Goal: Task Accomplishment & Management: Manage account settings

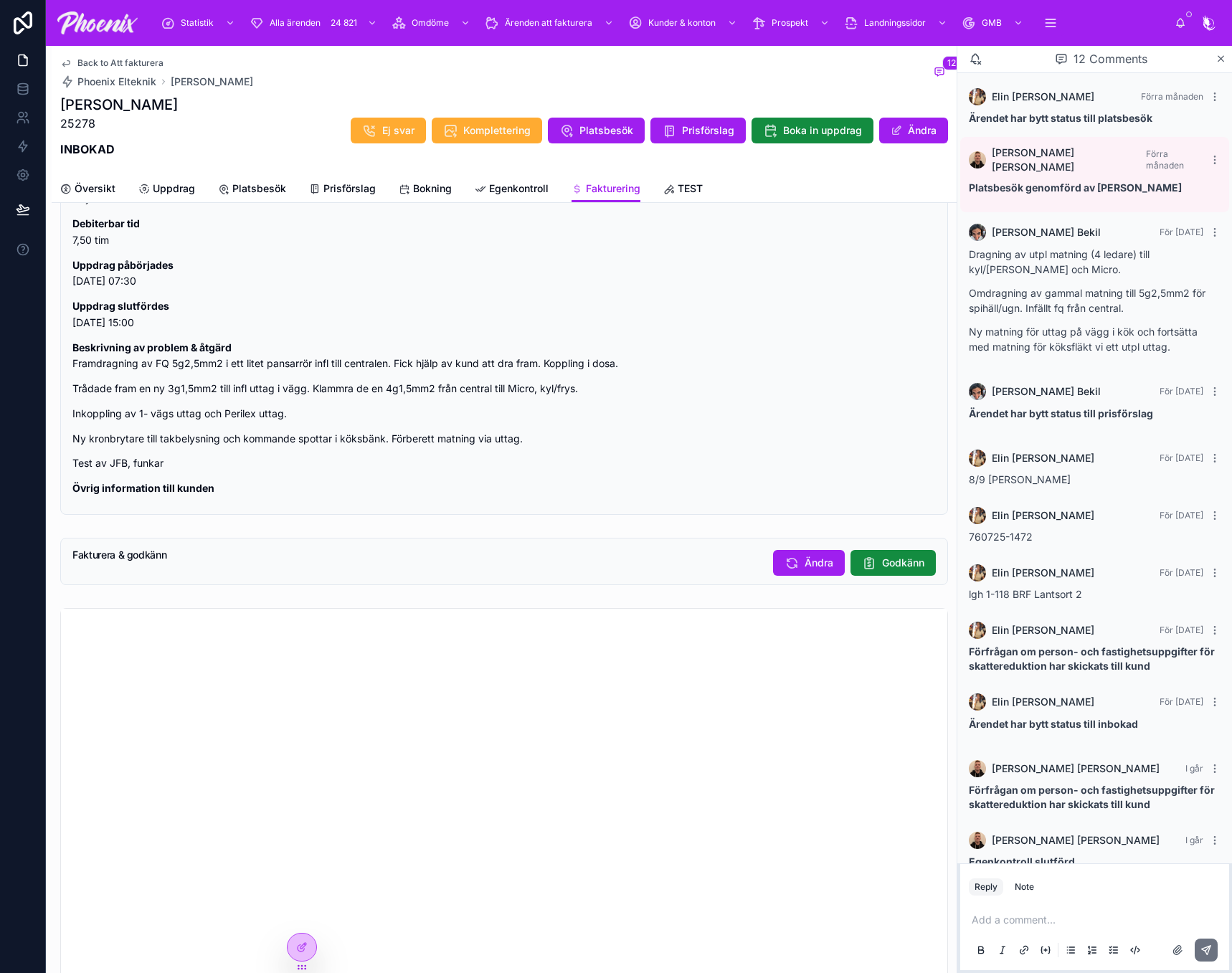
scroll to position [1733, 0]
click at [894, 569] on span "Godkänn" at bounding box center [904, 564] width 43 height 15
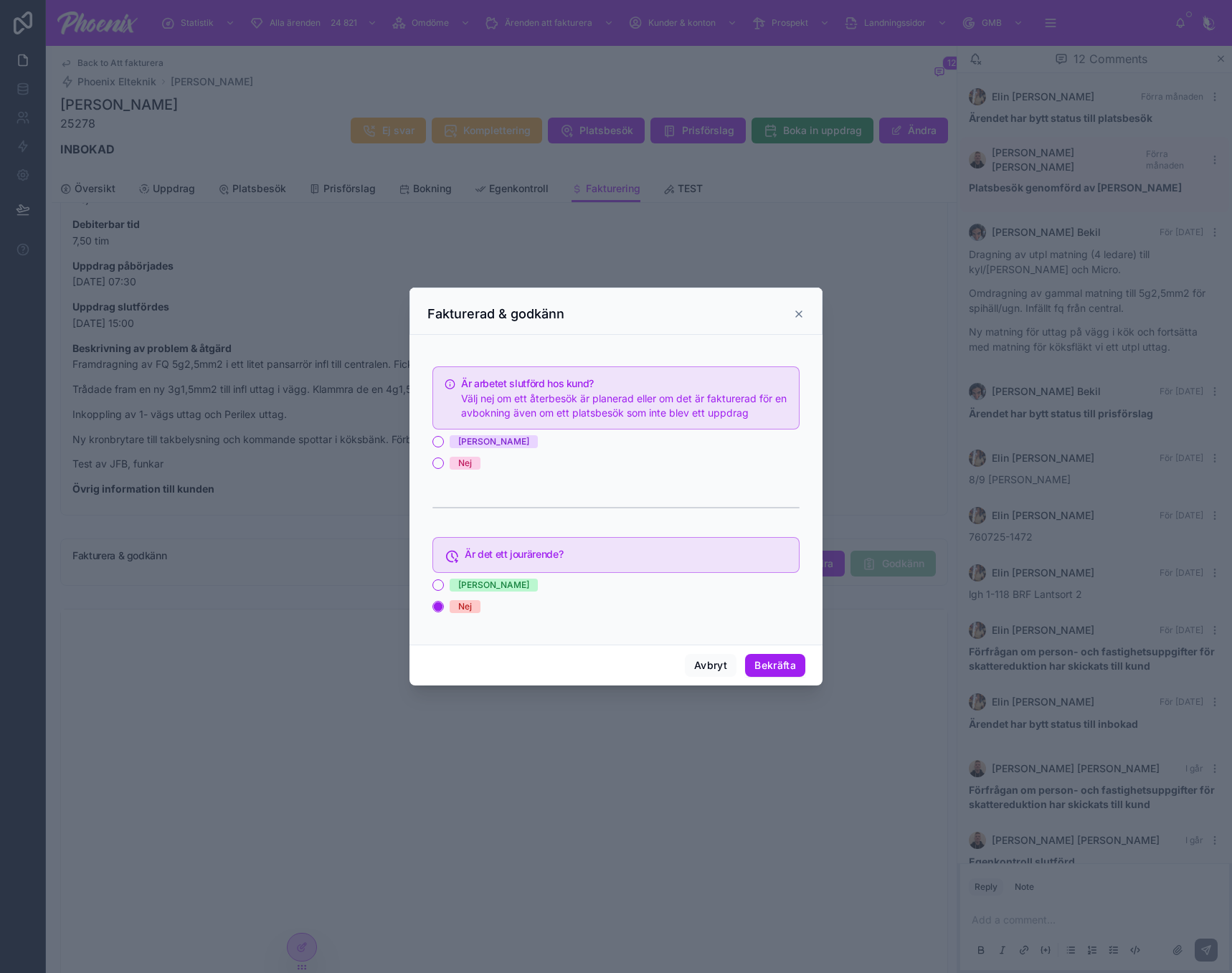
drag, startPoint x: 469, startPoint y: 441, endPoint x: 543, endPoint y: 486, distance: 86.6
click at [470, 445] on span "[PERSON_NAME]" at bounding box center [494, 441] width 88 height 13
click at [444, 445] on button "[PERSON_NAME]" at bounding box center [438, 442] width 12 height 12
click at [781, 668] on button "Bekräfta" at bounding box center [775, 665] width 60 height 23
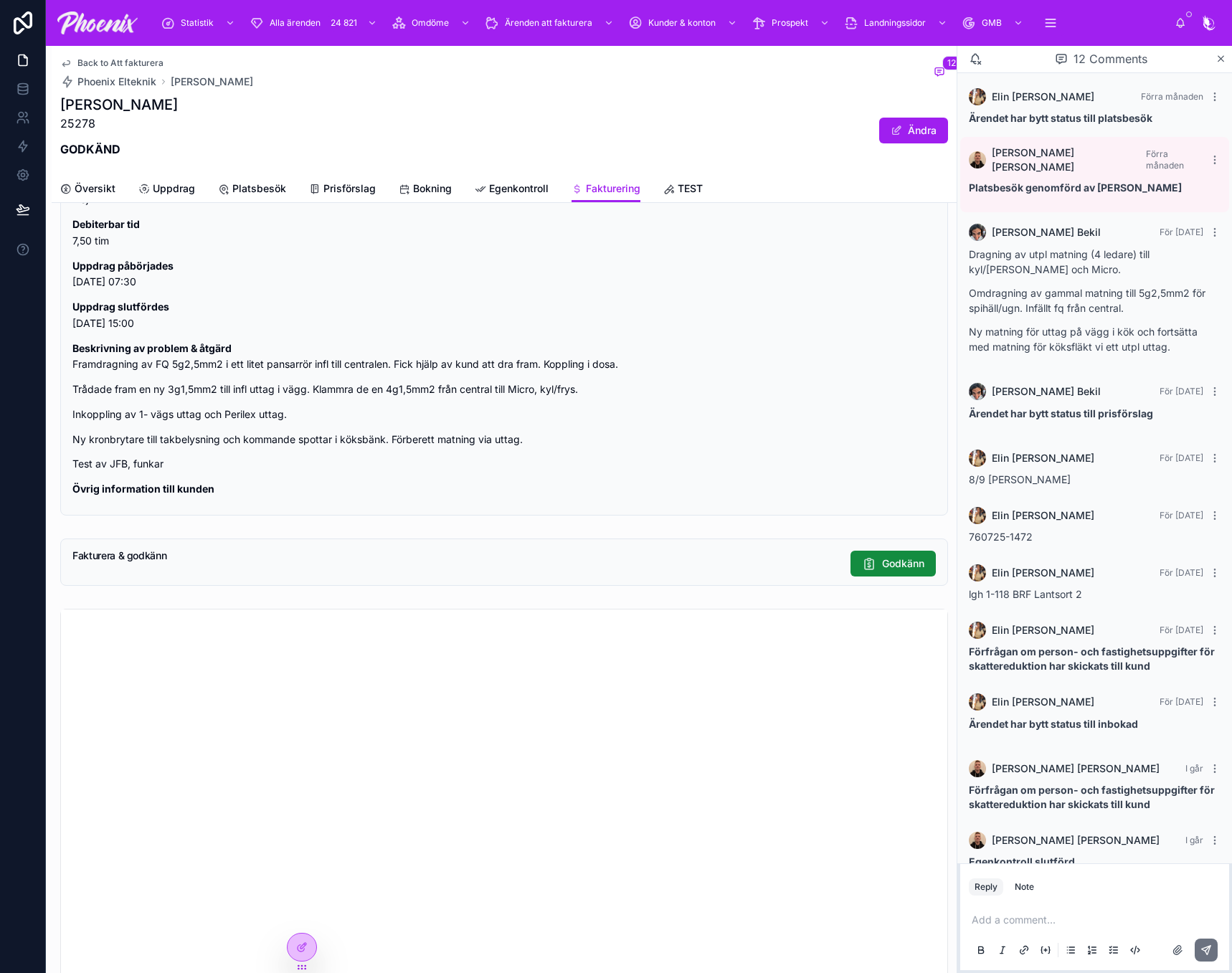
click at [130, 61] on span "Back to Att fakturera" at bounding box center [120, 63] width 86 height 12
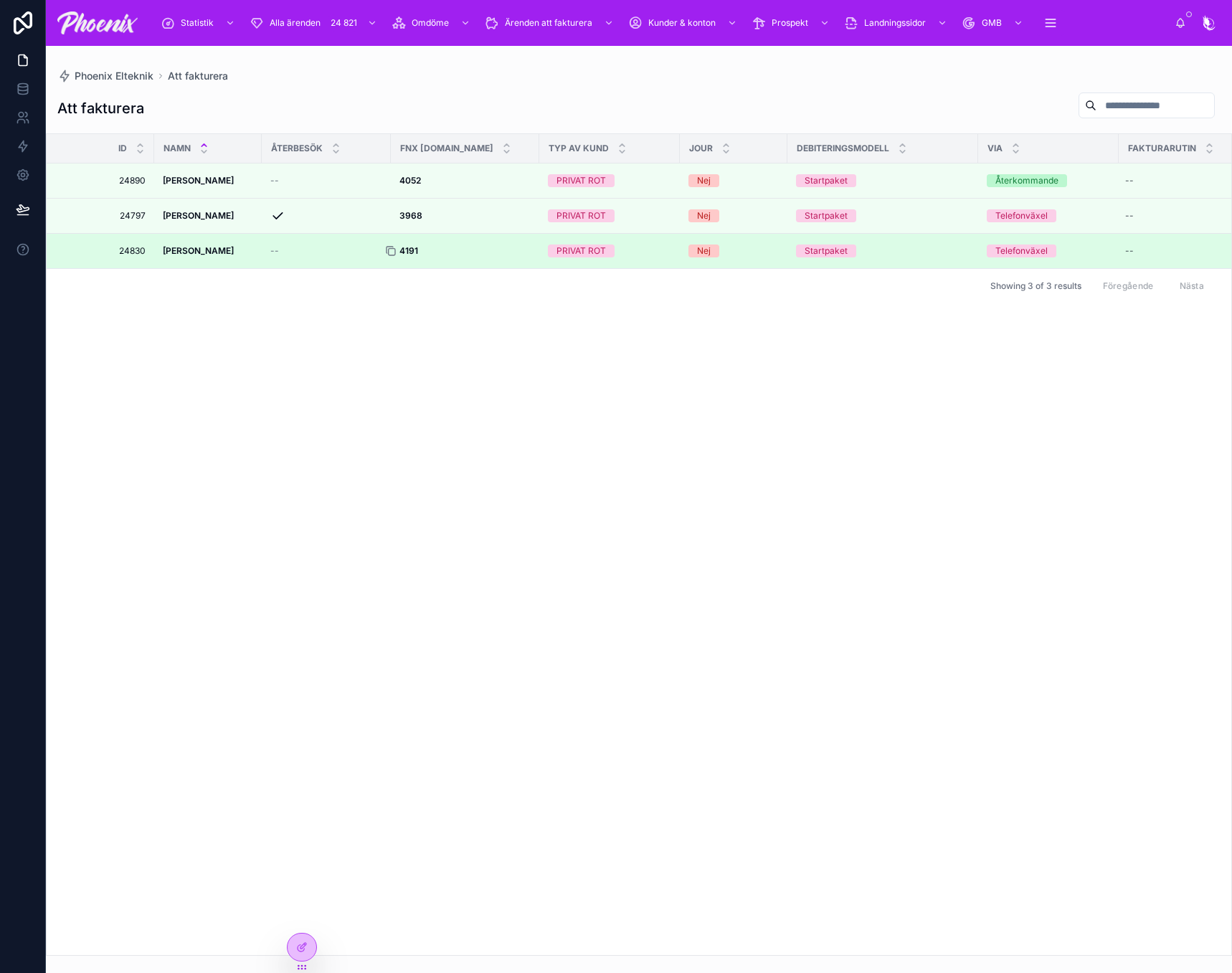
click at [393, 246] on icon at bounding box center [390, 249] width 7 height 7
click at [408, 247] on div at bounding box center [397, 251] width 23 height 12
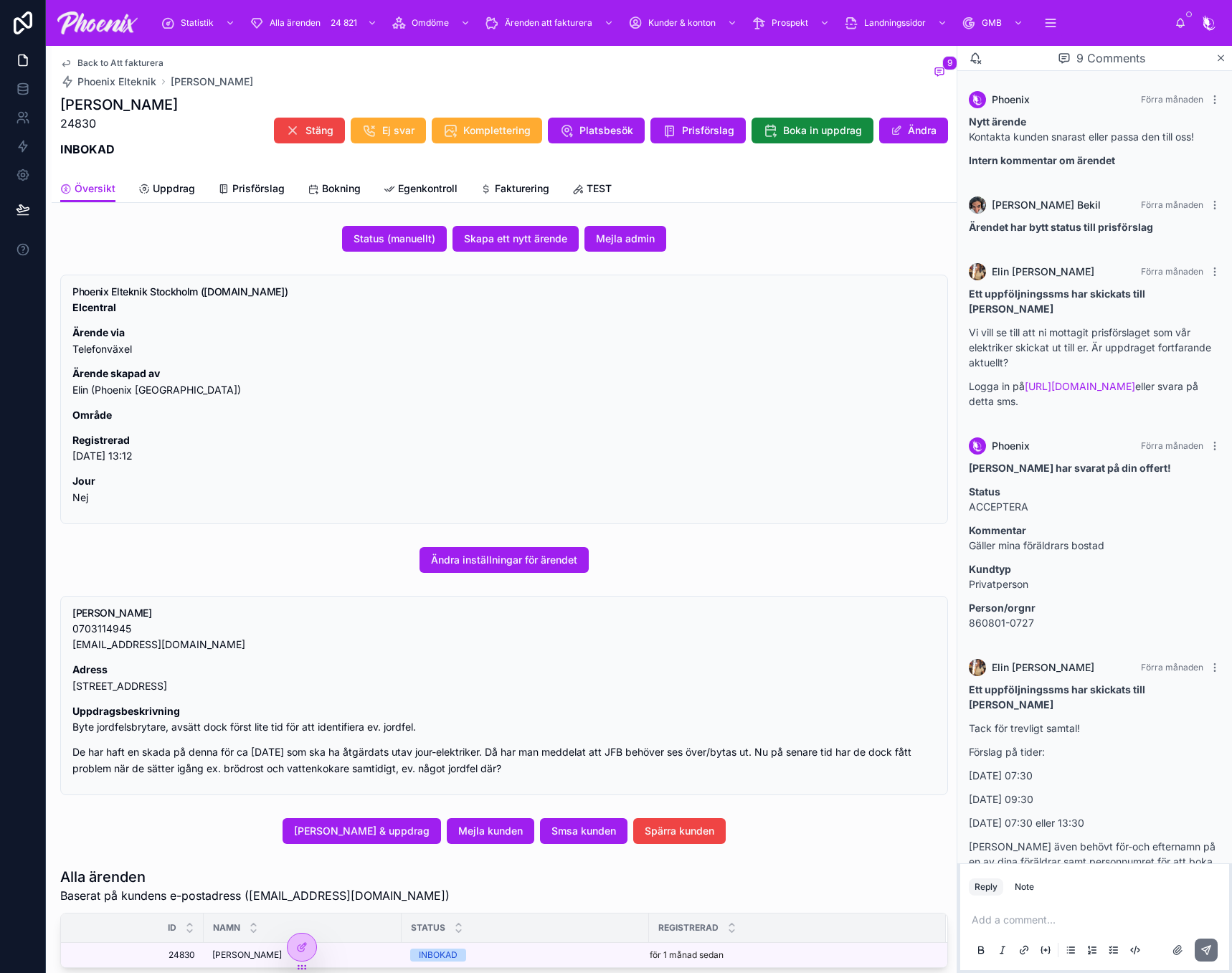
scroll to position [544, 0]
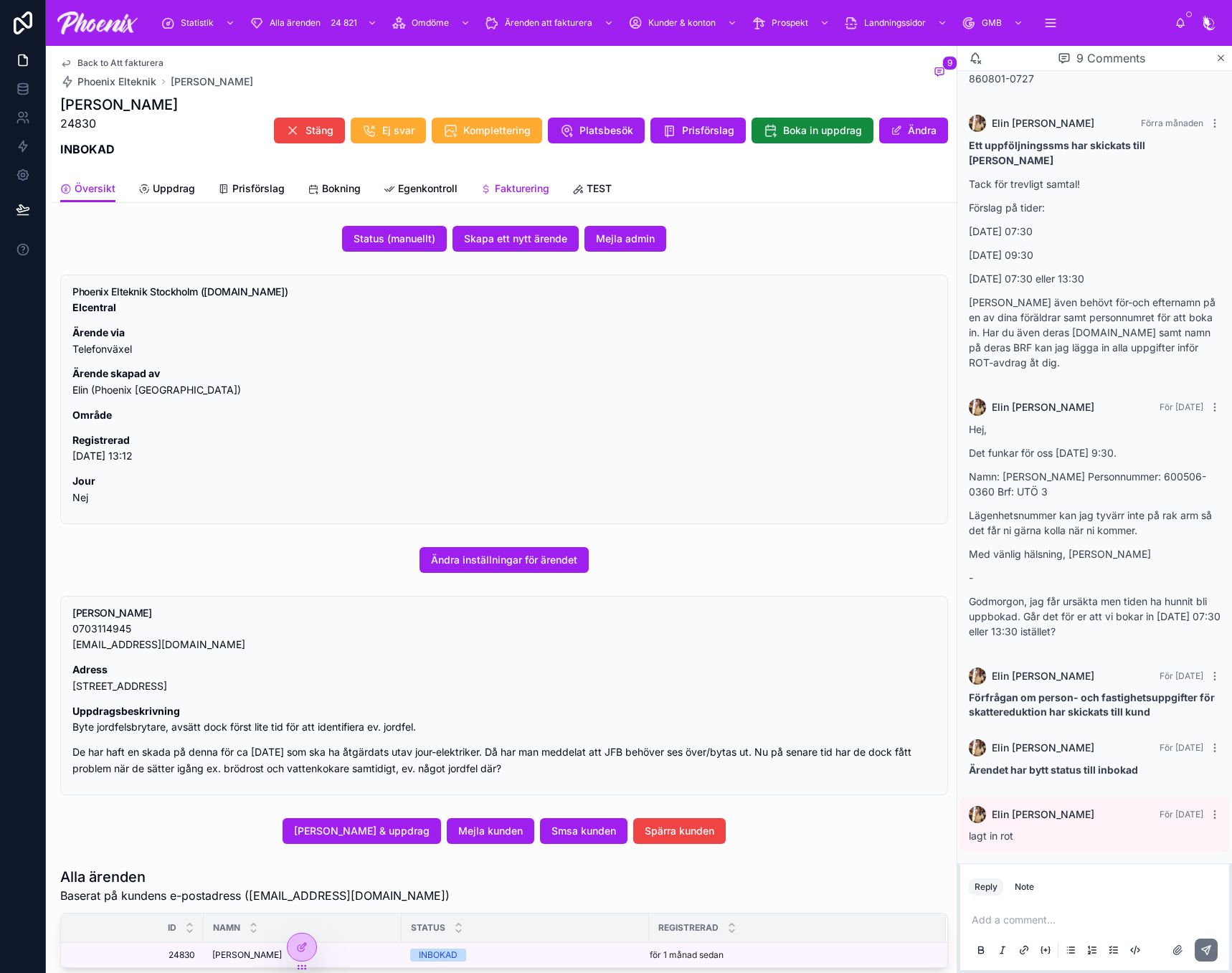
click at [492, 188] on div "Fakturering" at bounding box center [514, 188] width 69 height 15
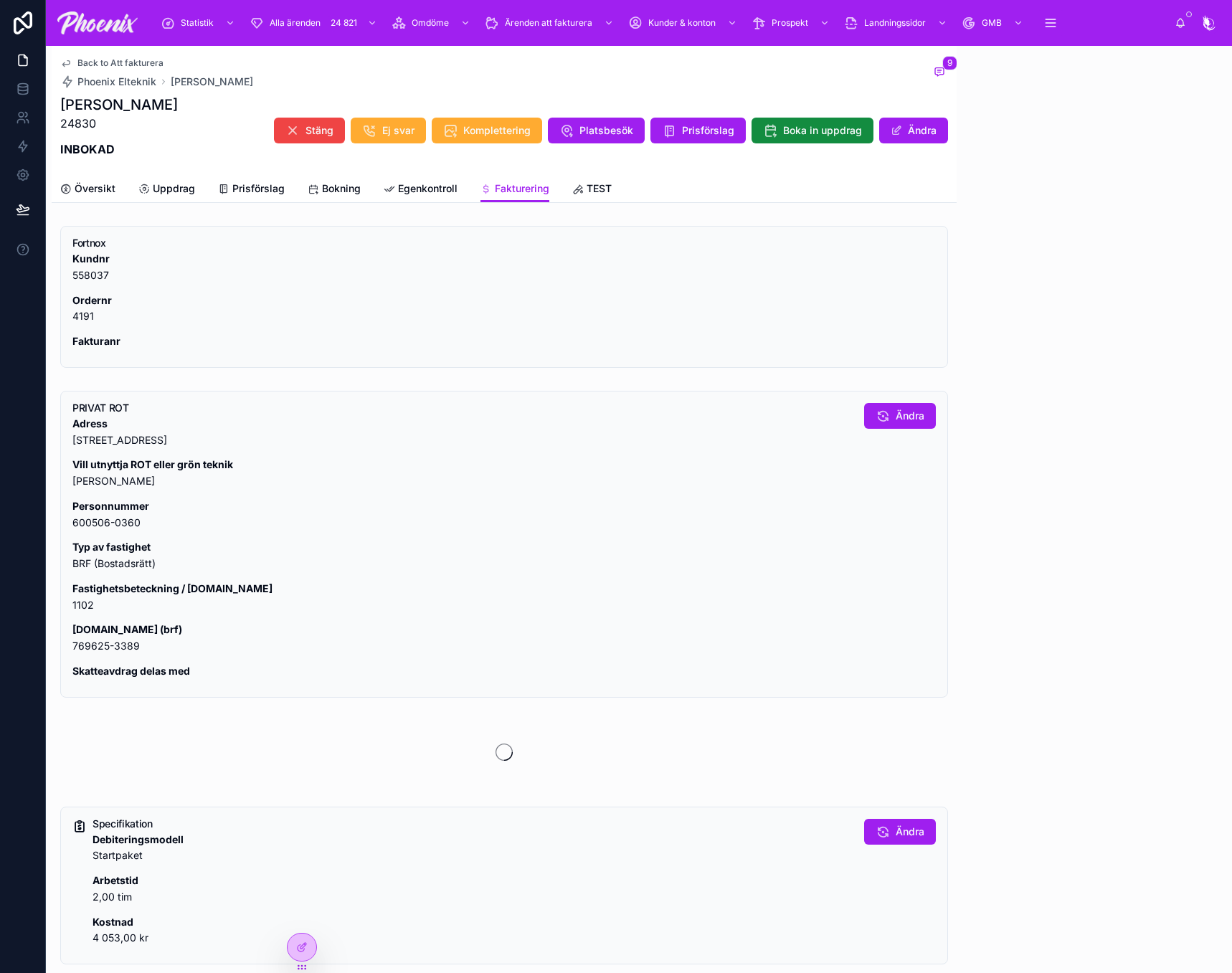
scroll to position [544, 0]
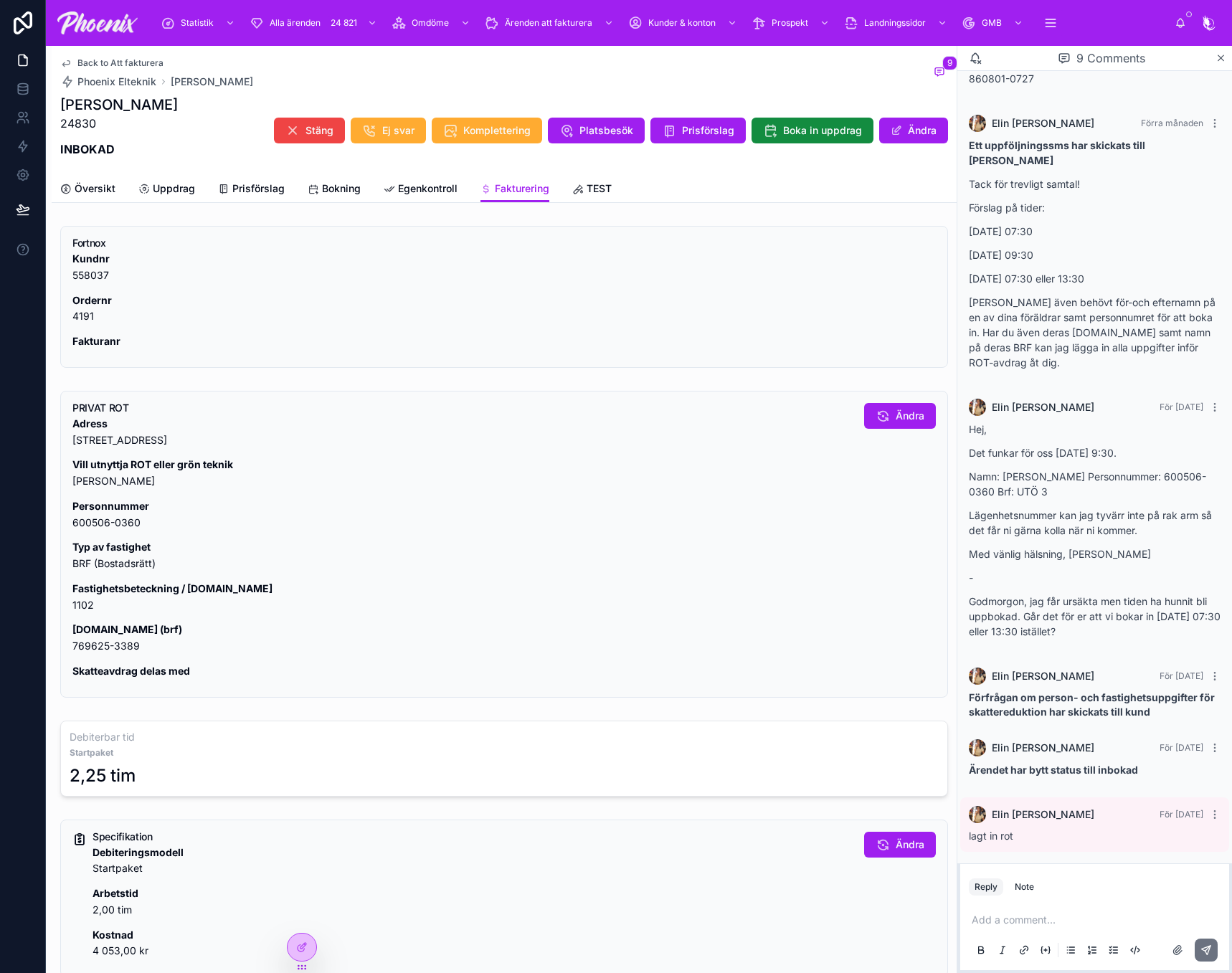
click at [121, 648] on p "[DOMAIN_NAME] (brf) 769625-3389" at bounding box center [463, 638] width 781 height 33
copy div "769625-3389"
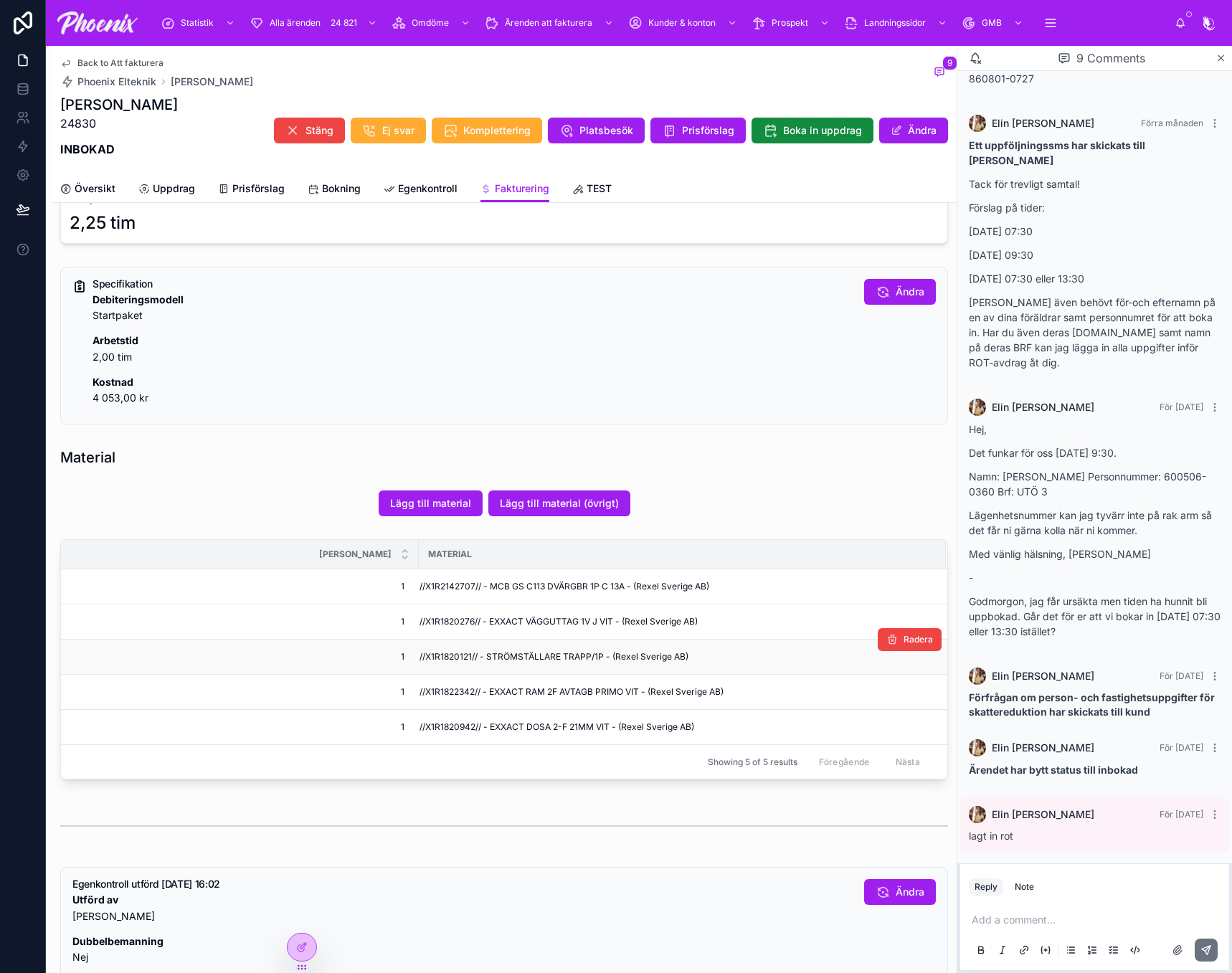
scroll to position [645, 0]
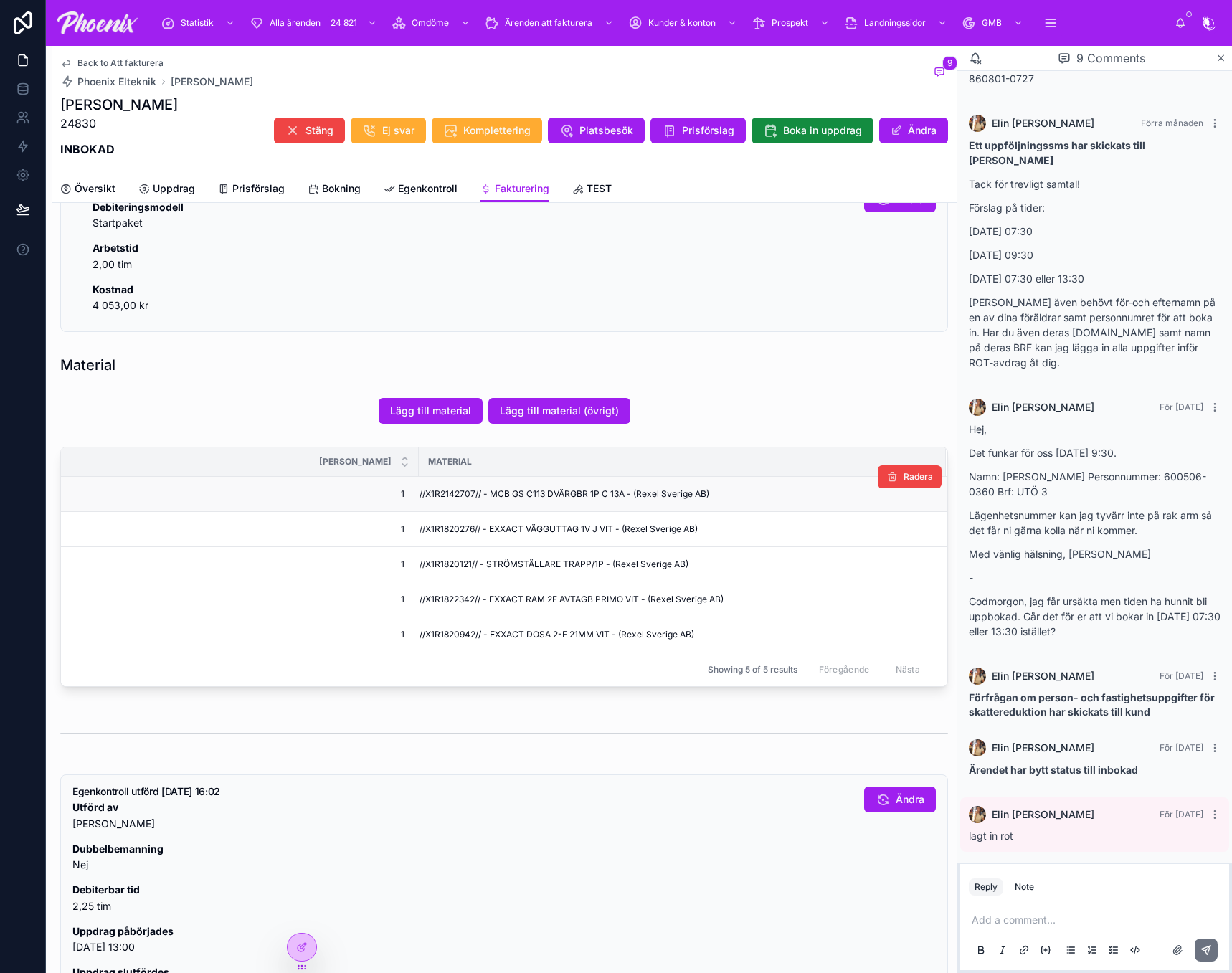
click at [445, 500] on td "//X1R2142707// - MCB GS C113 DVÄRGBR 1P C 13A - (Rexel Sverige AB)" at bounding box center [682, 495] width 527 height 35
drag, startPoint x: 443, startPoint y: 501, endPoint x: 456, endPoint y: 501, distance: 13.0
click at [444, 501] on td "//X1R2142707// - MCB GS C113 DVÄRGBR 1P C 13A - (Rexel Sverige AB)" at bounding box center [682, 495] width 527 height 35
copy span "2"
click at [449, 489] on span "//X1R2142707// - MCB GS C113 DVÄRGBR 1P C 13A - (Rexel Sverige AB)" at bounding box center [565, 495] width 290 height 12
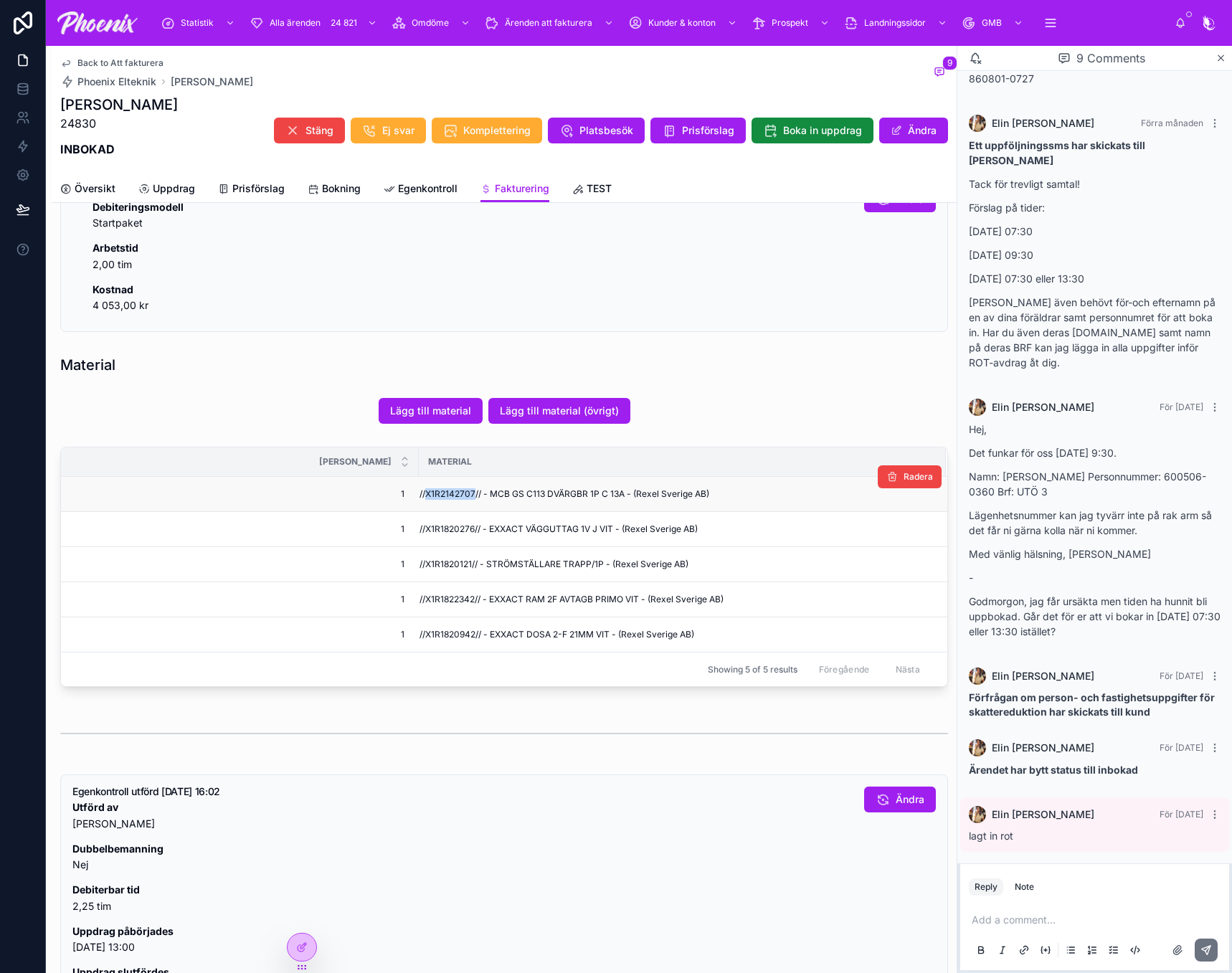
drag, startPoint x: 449, startPoint y: 489, endPoint x: 662, endPoint y: 509, distance: 213.9
click at [456, 489] on span "//X1R2142707// - MCB GS C113 DVÄRGBR 1P C 13A - (Rexel Sverige AB)" at bounding box center [565, 495] width 290 height 12
copy span "X1R2142707"
click at [437, 527] on span "//X1R1820276// - EXXACT VÄGGUTTAG 1V J VIT - (Rexel Sverige AB)" at bounding box center [559, 530] width 278 height 12
drag, startPoint x: 437, startPoint y: 527, endPoint x: 962, endPoint y: 595, distance: 529.4
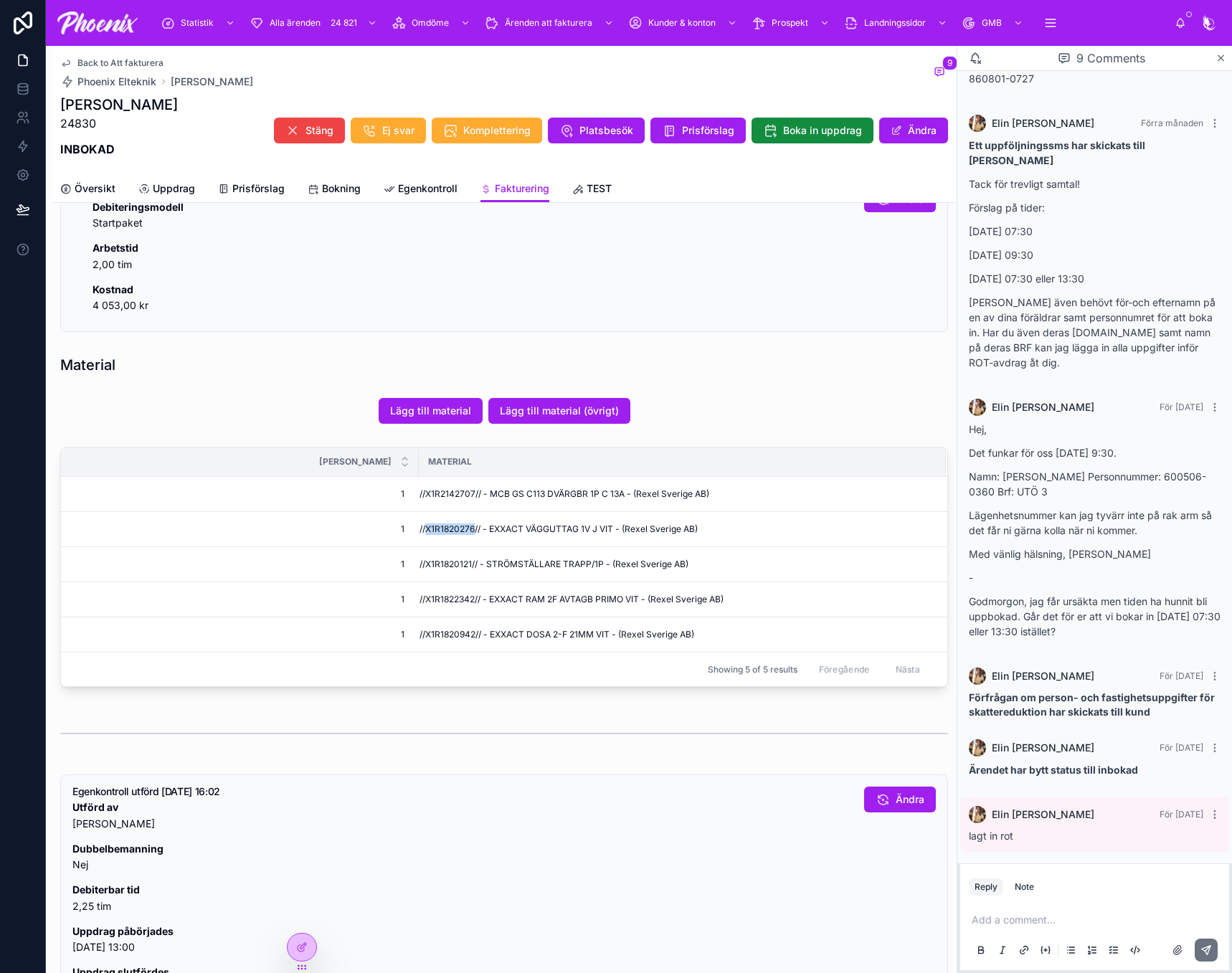
click at [442, 529] on span "//X1R1820276// - EXXACT VÄGGUTTAG 1V J VIT - (Rexel Sverige AB)" at bounding box center [559, 530] width 278 height 12
copy span "X1R1820276"
click at [464, 566] on span "//X1R1820121// - STRÖMSTÄLLARE TRAPP/1P - (Rexel Sverige AB)" at bounding box center [554, 565] width 269 height 12
drag, startPoint x: 464, startPoint y: 566, endPoint x: 888, endPoint y: 612, distance: 426.5
click at [479, 569] on span "//X1R1820121// - STRÖMSTÄLLARE TRAPP/1P - (Rexel Sverige AB)" at bounding box center [554, 565] width 269 height 12
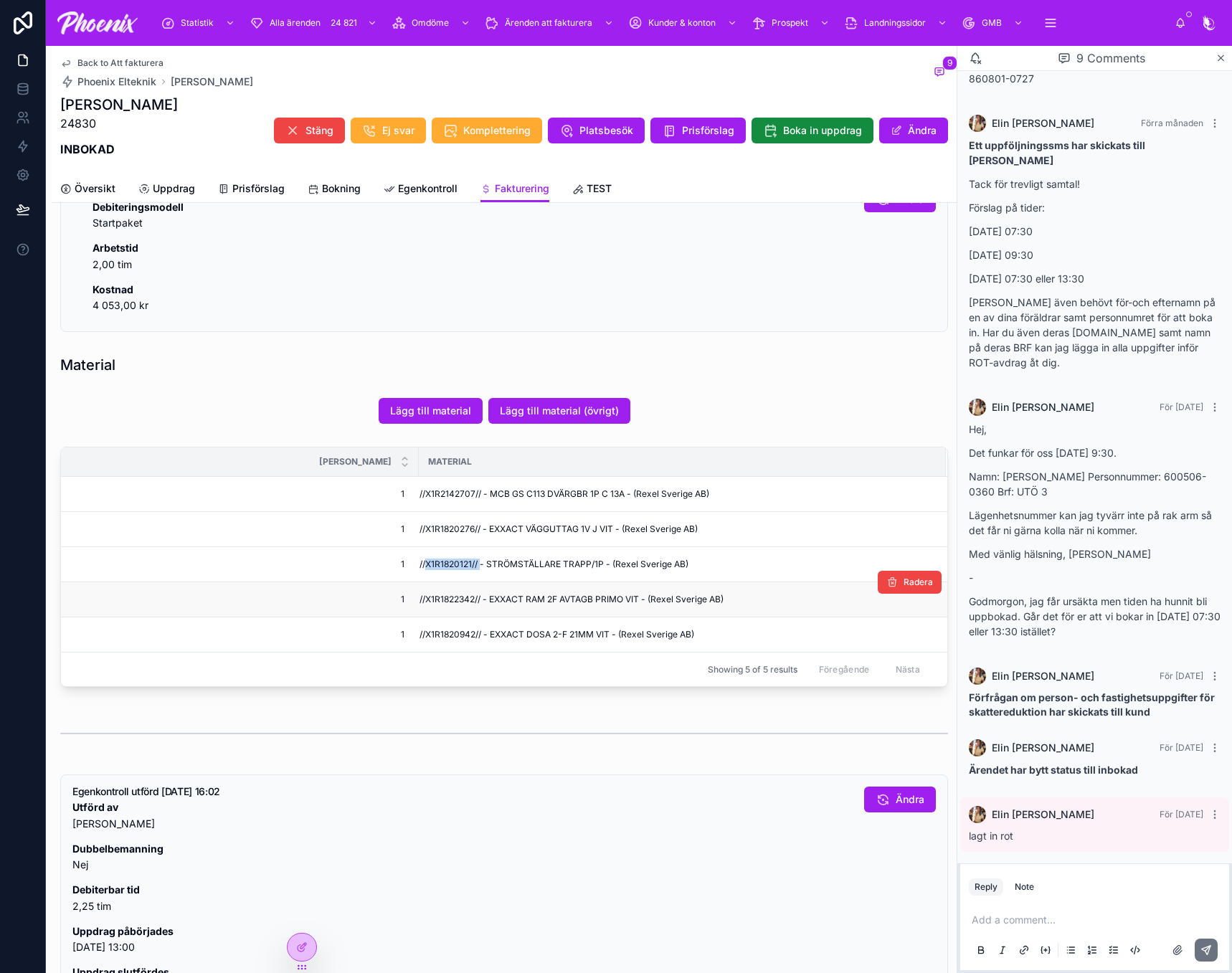
copy span "X1R1820121//"
click at [435, 601] on span "//X1R1822342// - EXXACT RAM 2F AVTAGB PRIMO VIT - (Rexel Sverige AB)" at bounding box center [572, 600] width 305 height 12
drag, startPoint x: 435, startPoint y: 601, endPoint x: 887, endPoint y: 588, distance: 452.2
click at [436, 601] on span "//X1R1822342// - EXXACT RAM 2F AVTAGB PRIMO VIT - (Rexel Sverige AB)" at bounding box center [572, 600] width 305 height 12
copy span "X1R1822342"
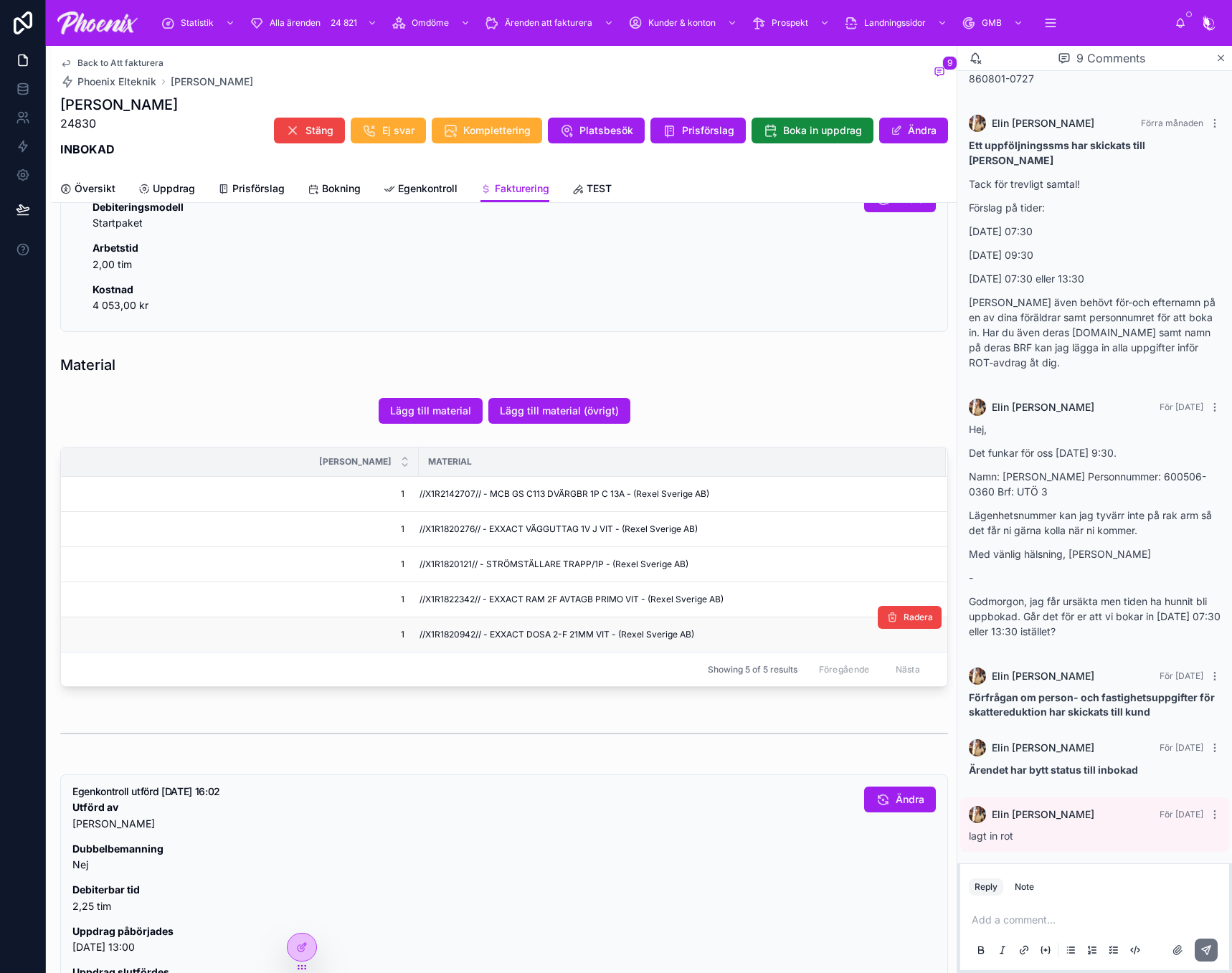
click at [444, 637] on span "//X1R1820942// - EXXACT DOSA 2-F 21MM VIT - (Rexel Sverige AB)" at bounding box center [557, 634] width 275 height 12
copy span "X1R1820942"
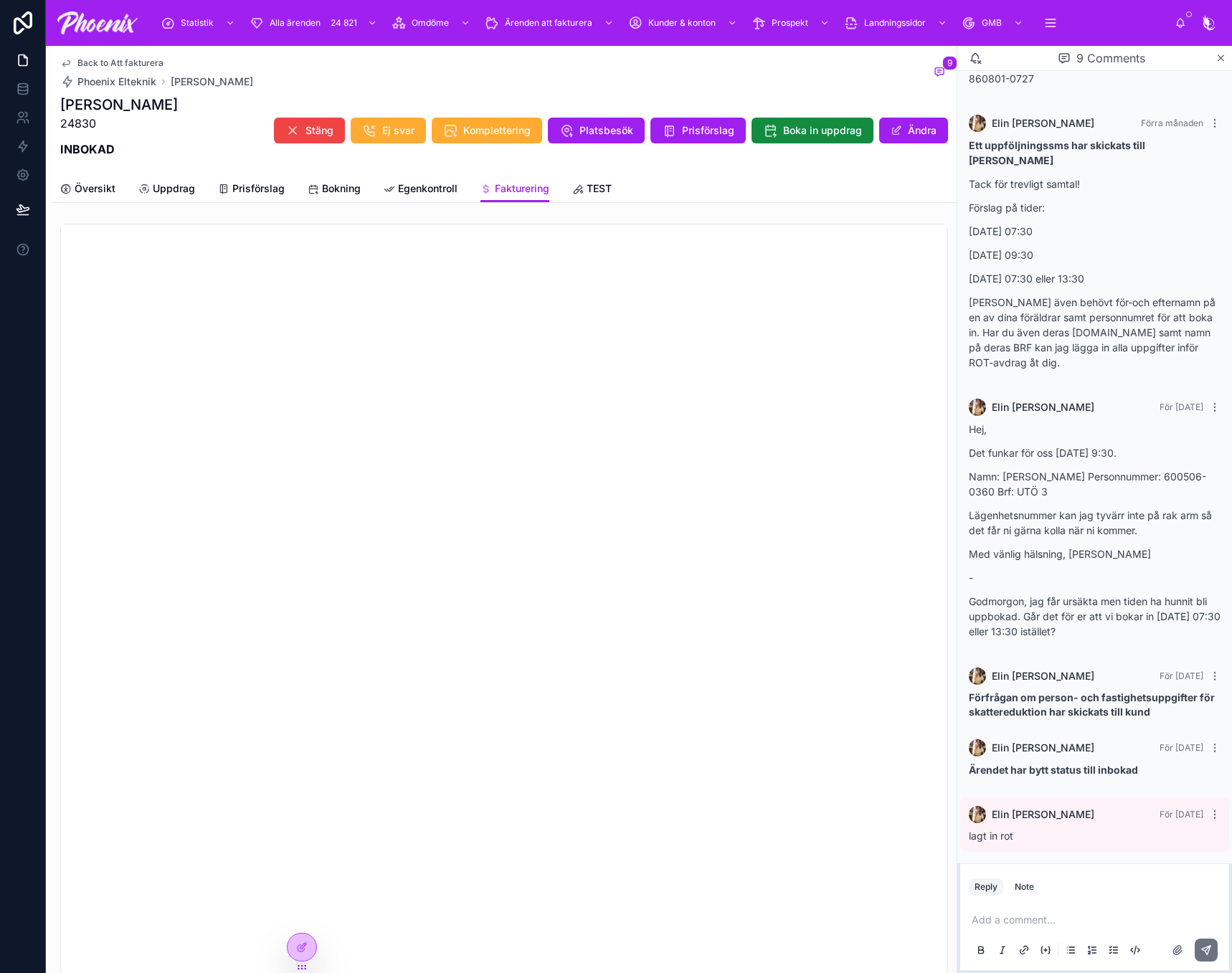
scroll to position [1543, 0]
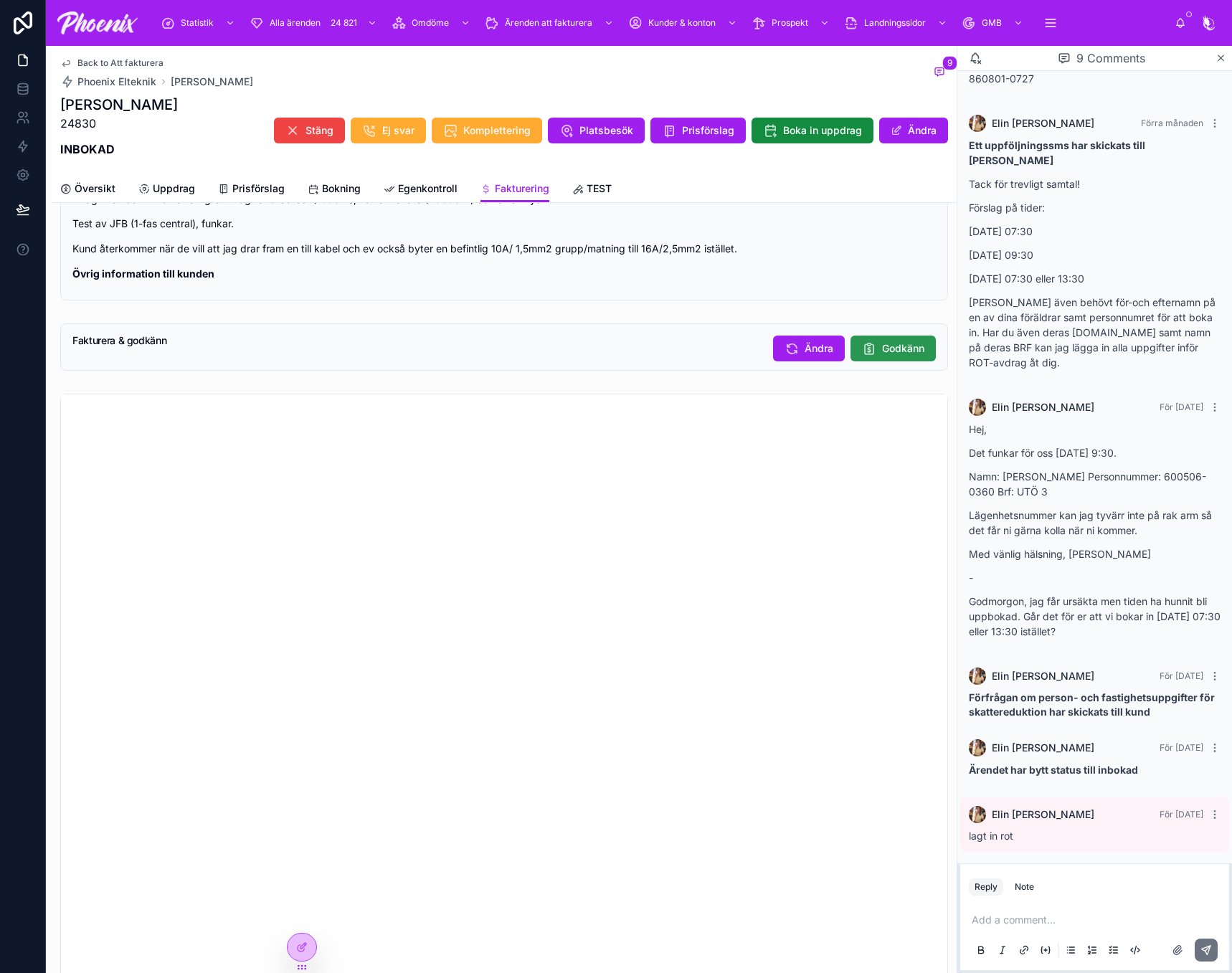
click at [874, 346] on button "Godkänn" at bounding box center [893, 348] width 85 height 26
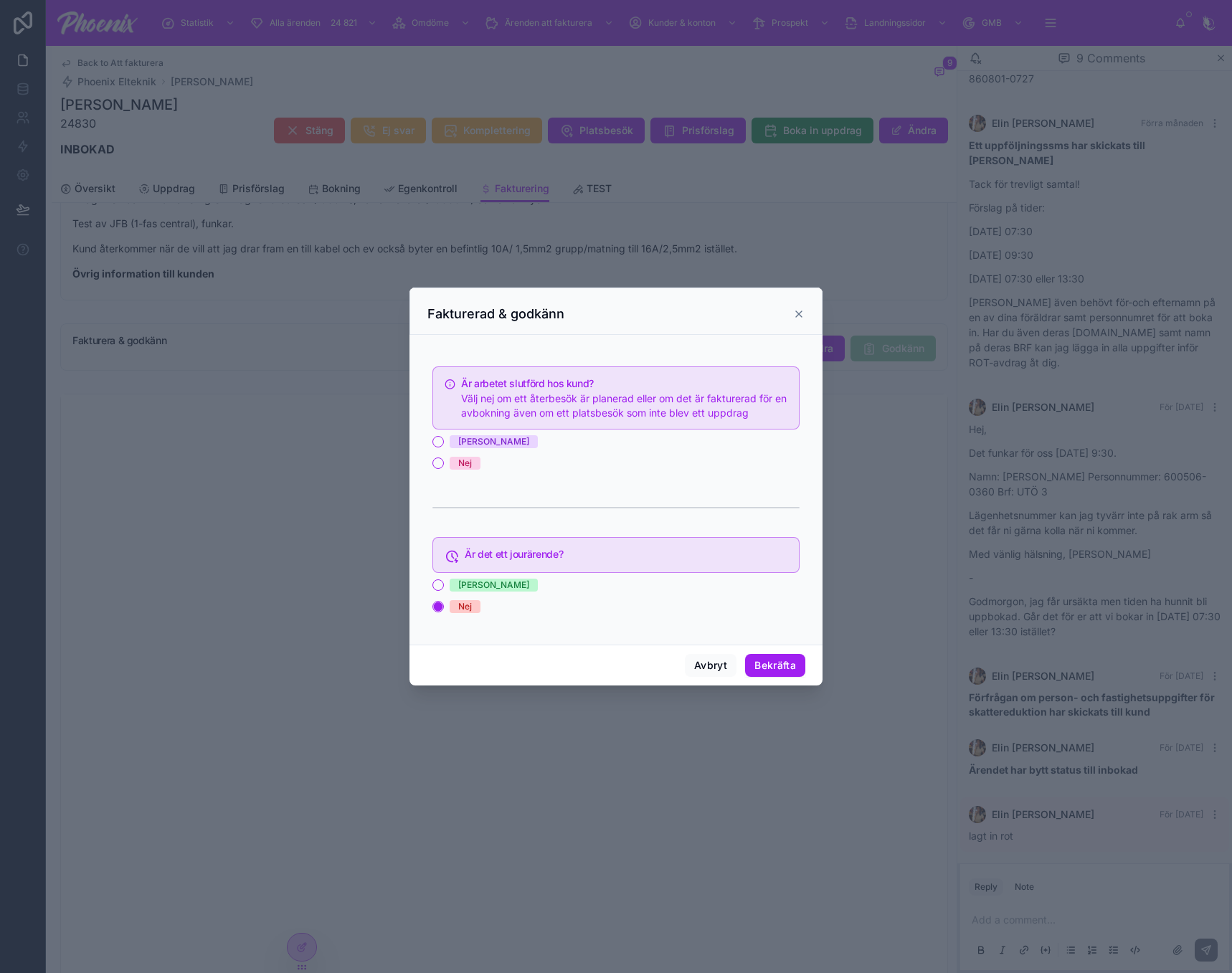
click at [470, 440] on span "[PERSON_NAME]" at bounding box center [494, 441] width 88 height 13
click at [444, 440] on button "[PERSON_NAME]" at bounding box center [438, 442] width 12 height 12
click at [786, 660] on button "Bekräfta" at bounding box center [775, 665] width 60 height 23
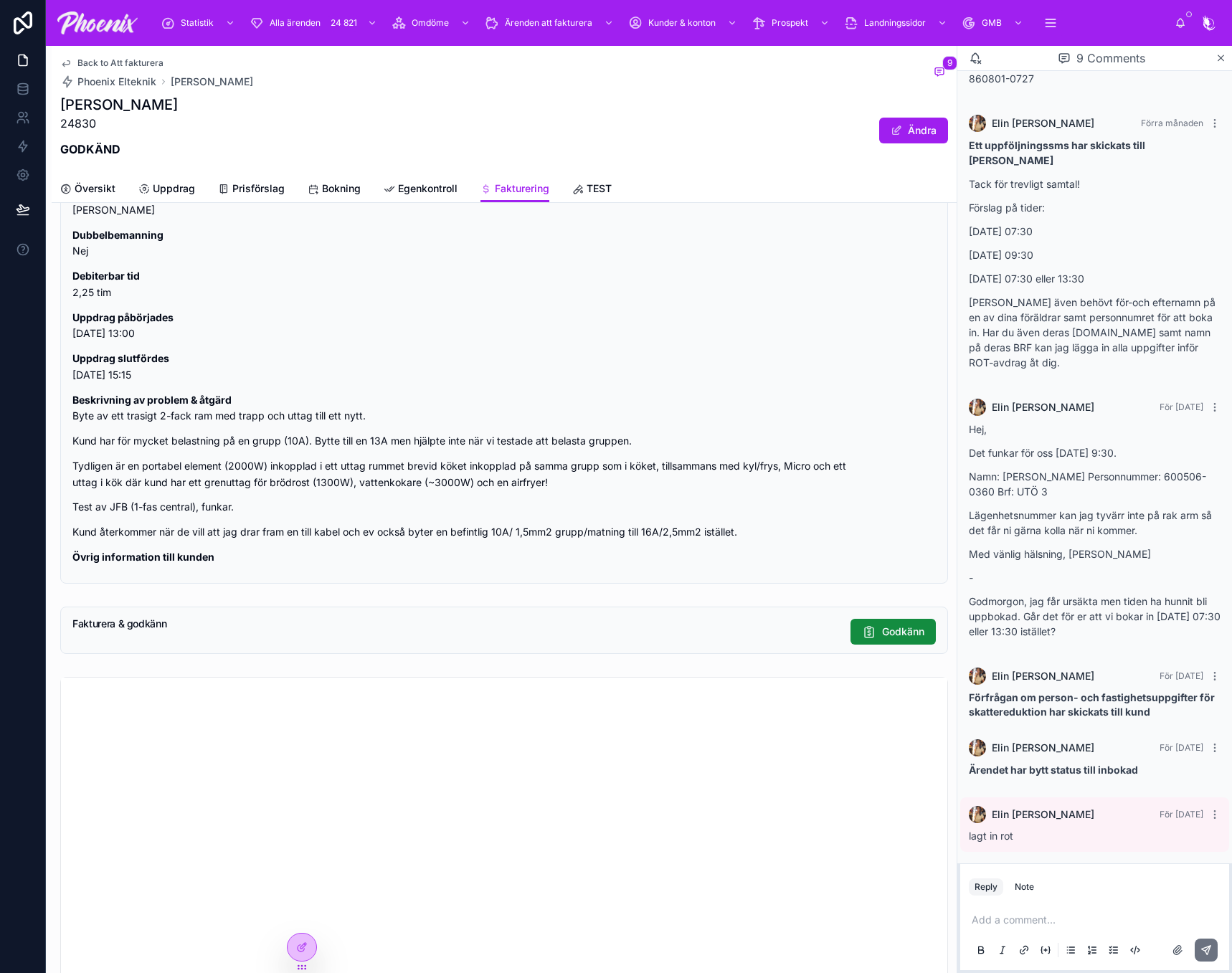
scroll to position [1256, 0]
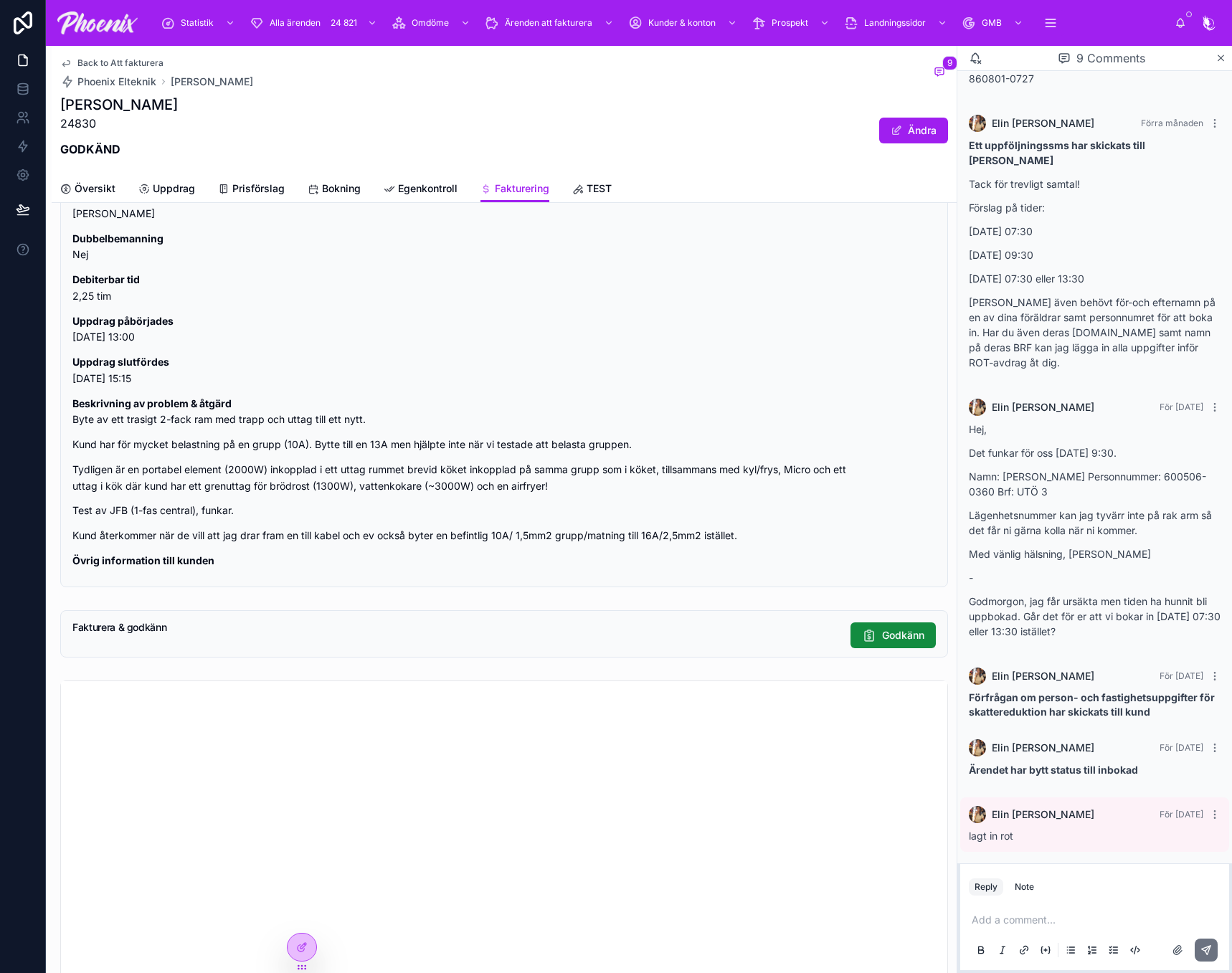
click at [124, 60] on span "Back to Att fakturera" at bounding box center [120, 63] width 86 height 12
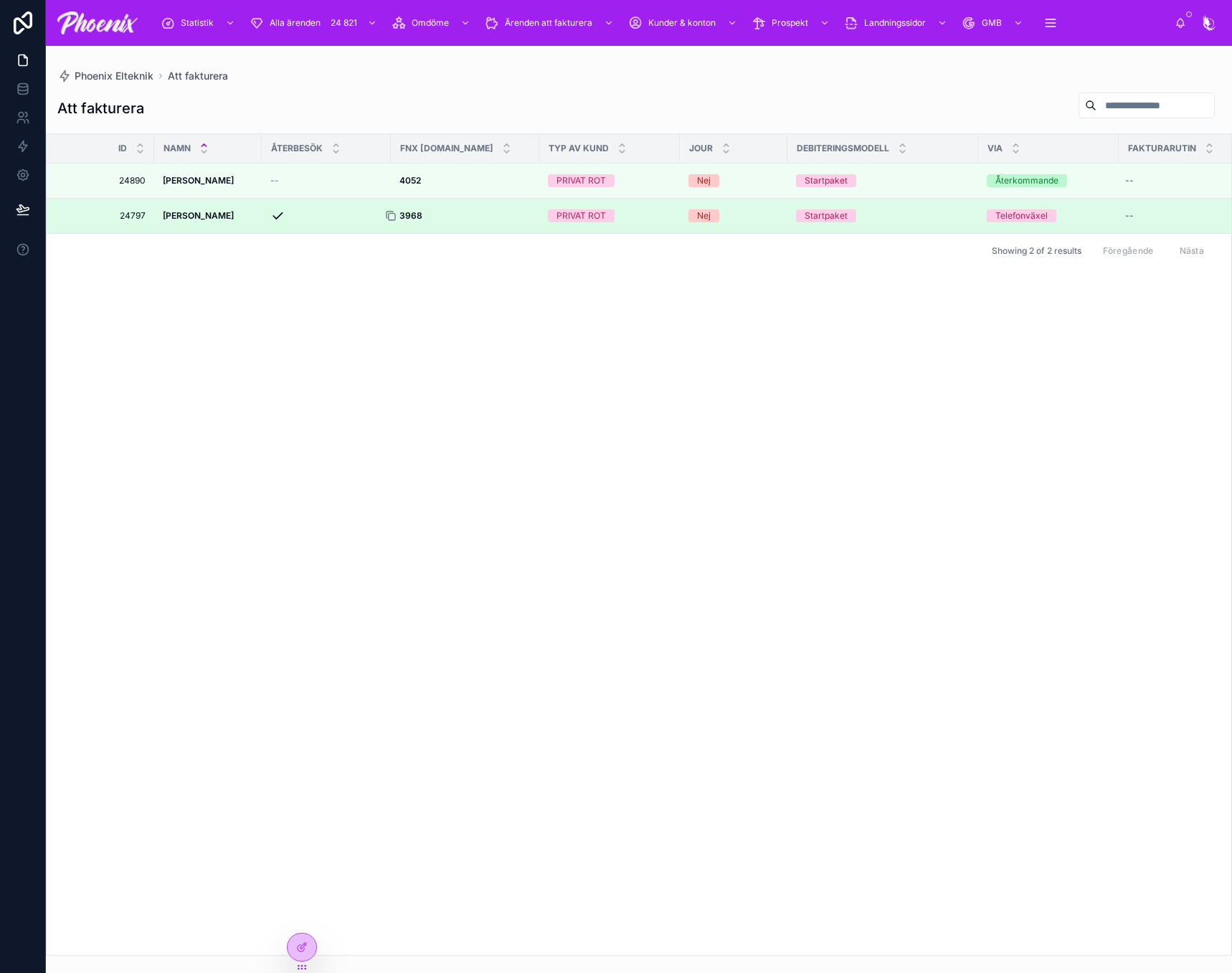
click at [388, 211] on icon at bounding box center [390, 214] width 7 height 7
click at [406, 215] on div at bounding box center [397, 216] width 23 height 12
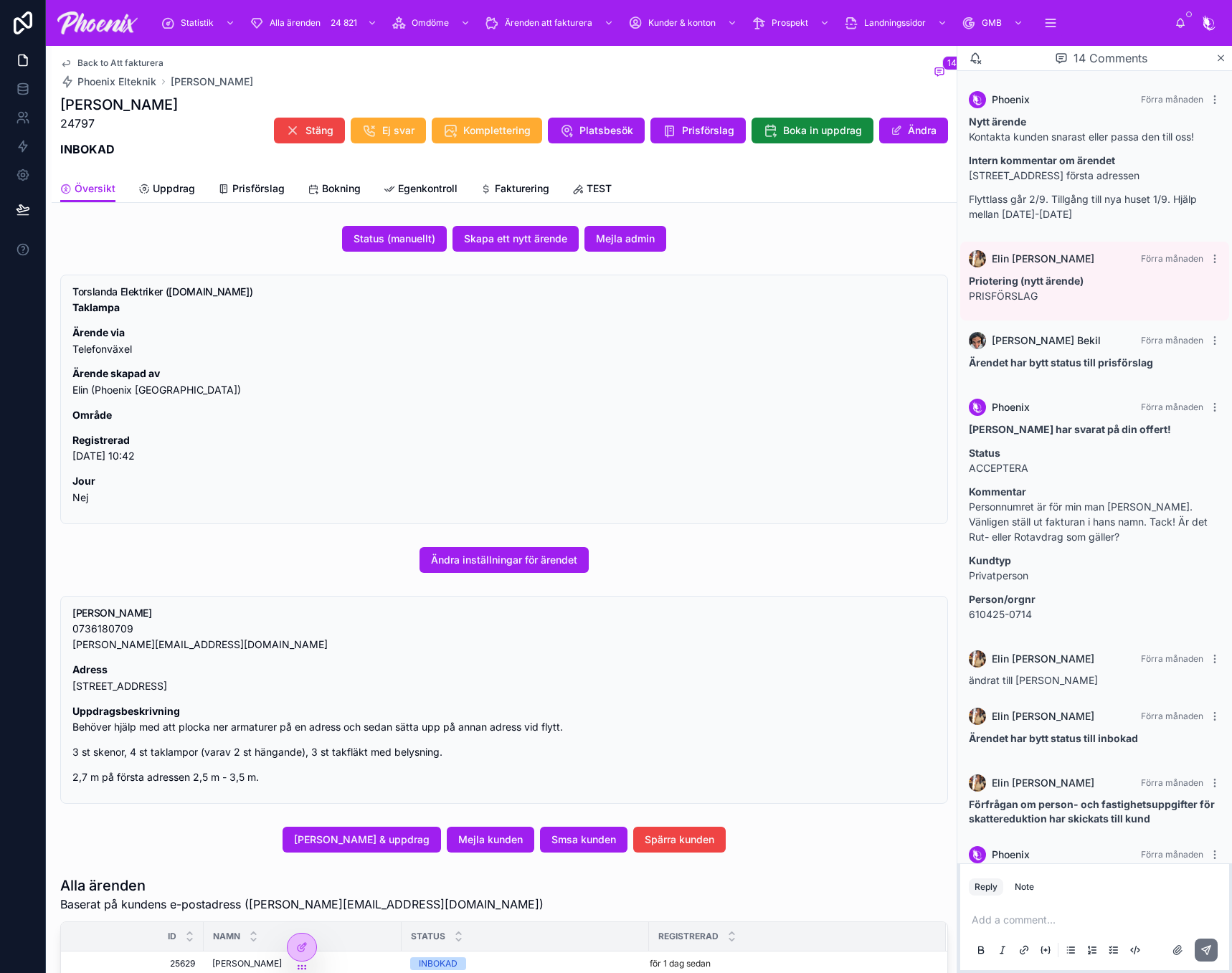
scroll to position [491, 0]
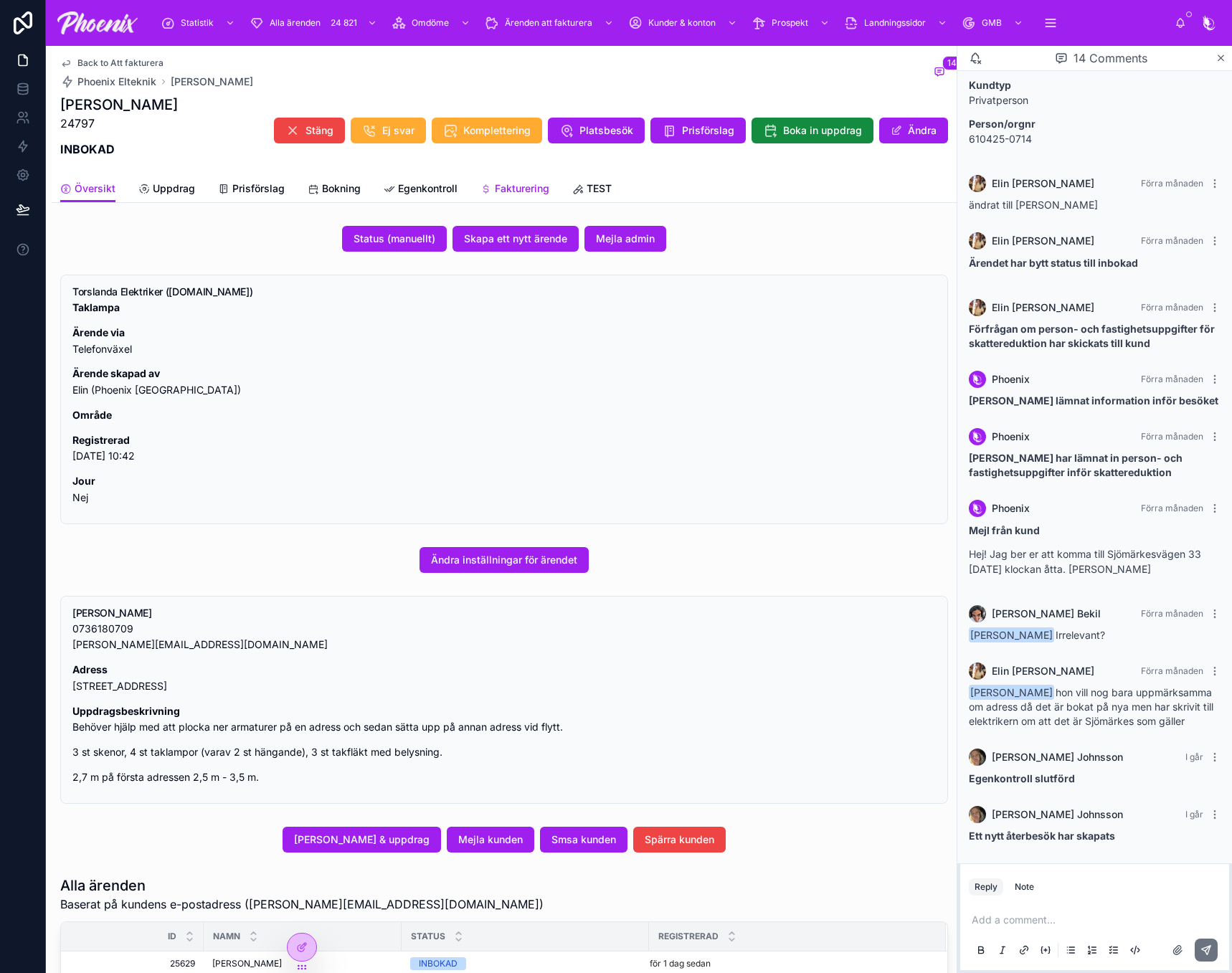
click at [503, 184] on span "Fakturering" at bounding box center [522, 188] width 54 height 15
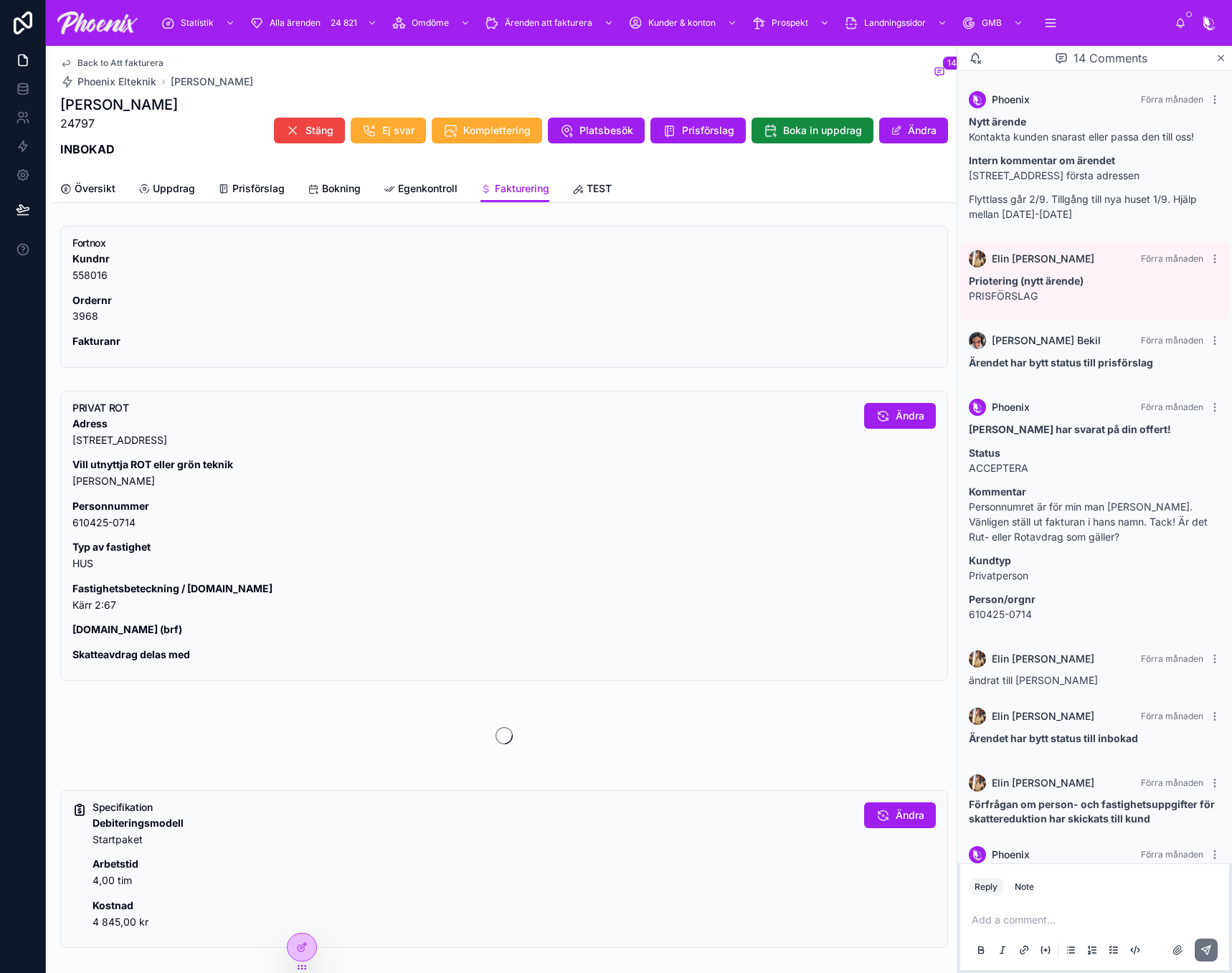
scroll to position [491, 0]
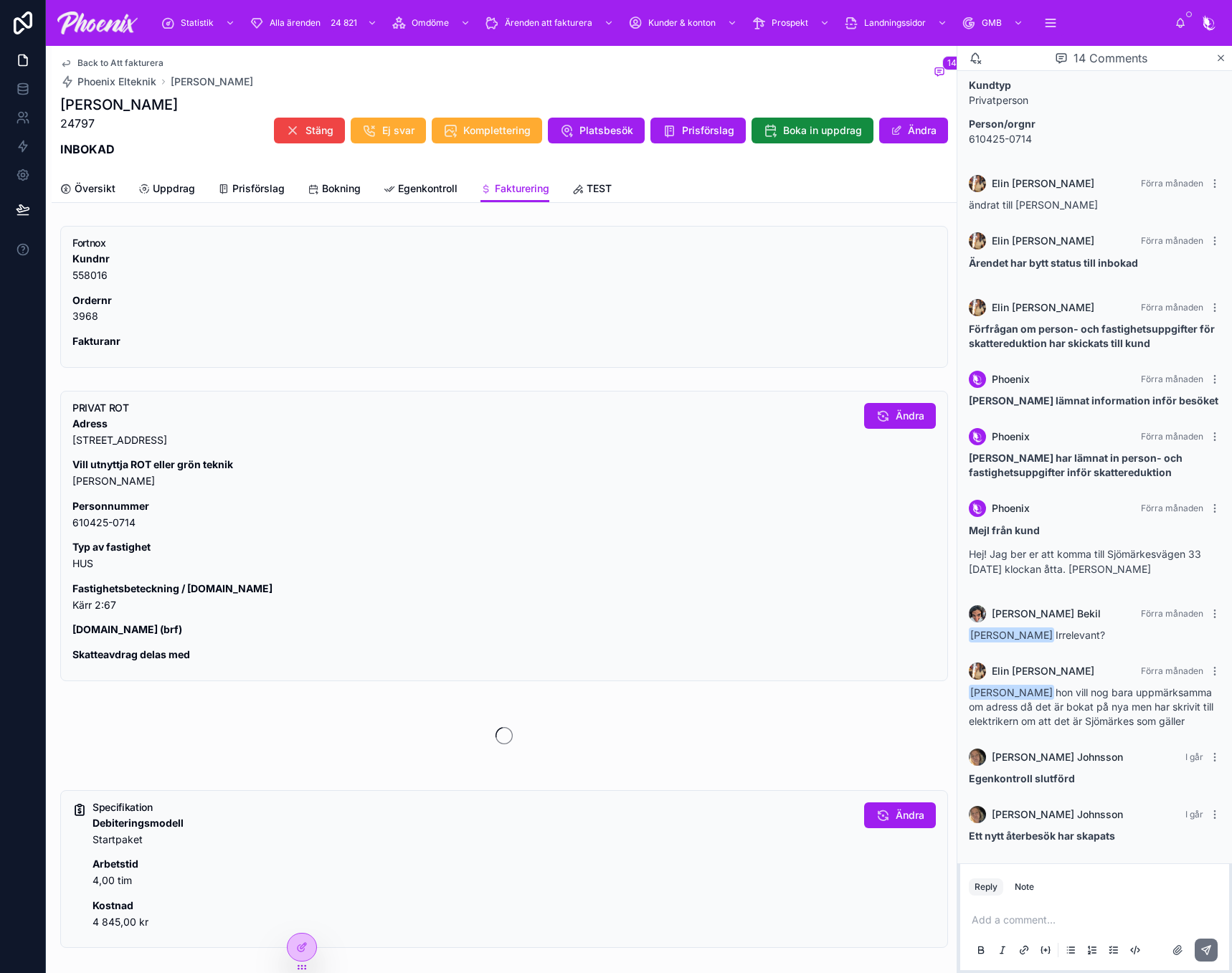
click at [89, 606] on p "Fastighetsbeteckning / [DOMAIN_NAME] Kärr 2:67" at bounding box center [463, 598] width 781 height 33
click at [90, 606] on p "Fastighetsbeteckning / [DOMAIN_NAME] Kärr 2:67" at bounding box center [463, 598] width 781 height 33
copy div "Kärr 2:67"
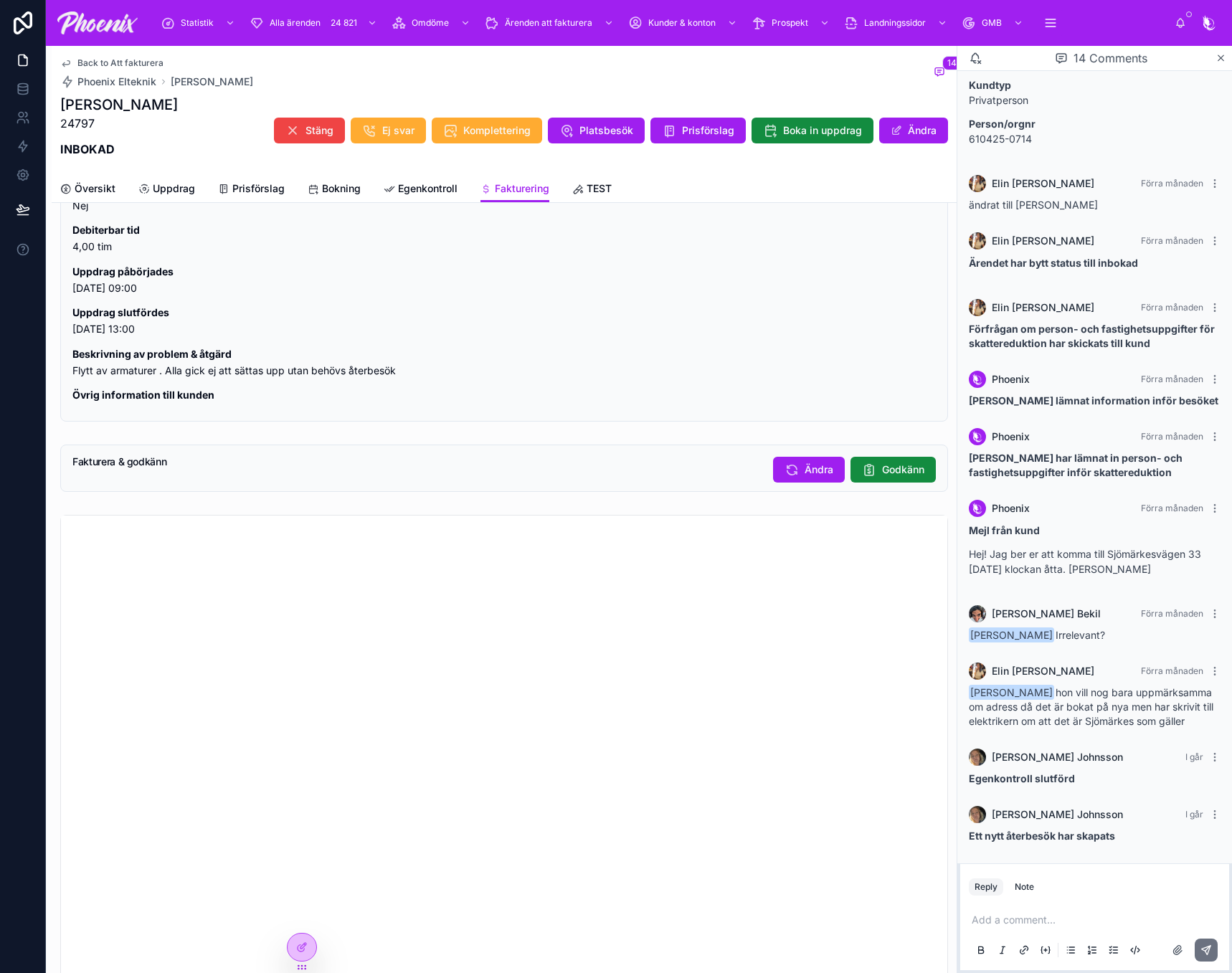
scroll to position [1148, 0]
click at [916, 483] on button "Godkänn" at bounding box center [893, 470] width 85 height 26
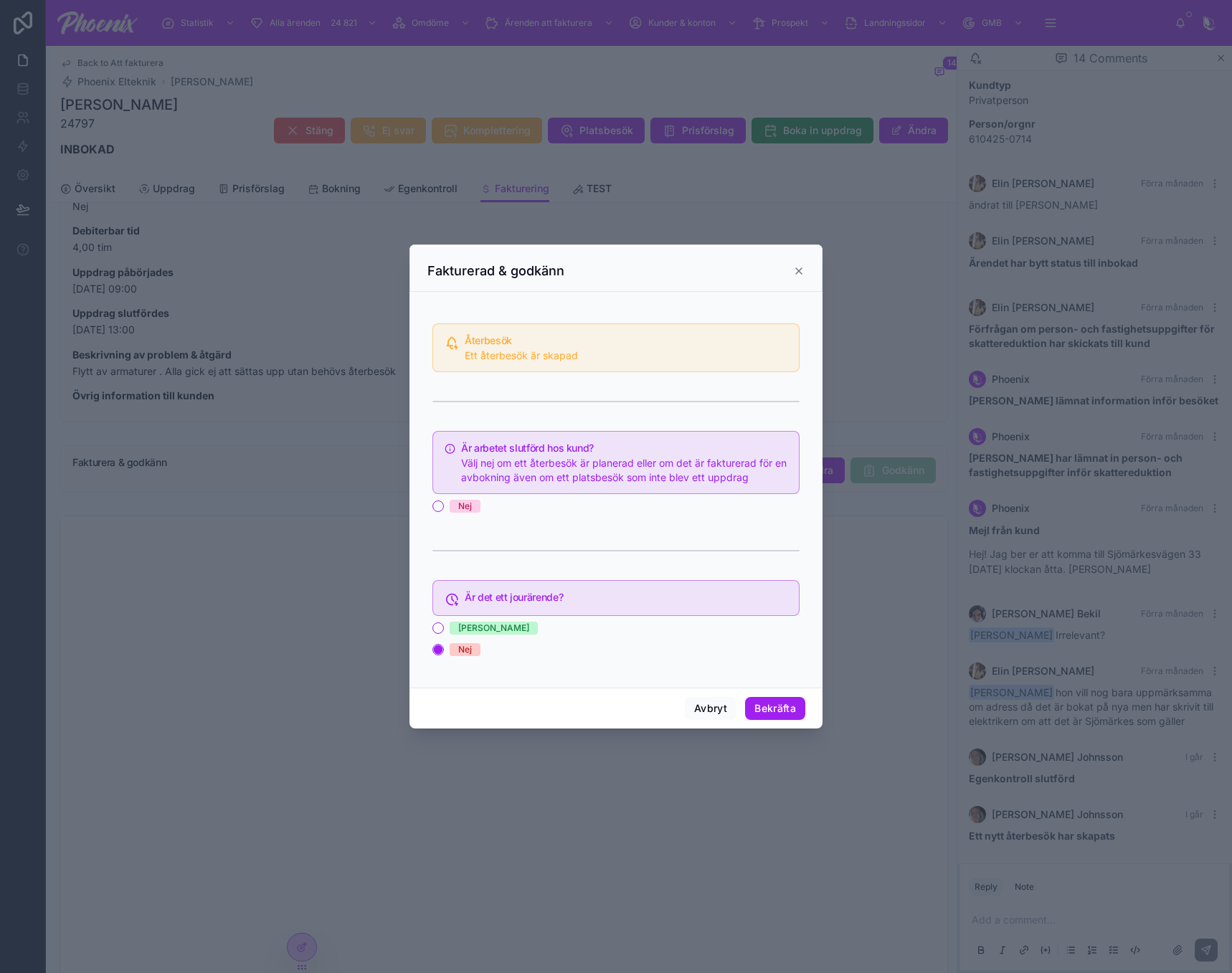
click at [475, 505] on span "Nej" at bounding box center [466, 505] width 31 height 13
click at [444, 505] on button "Nej" at bounding box center [438, 506] width 12 height 12
click at [783, 715] on button "Bekräfta" at bounding box center [775, 709] width 60 height 23
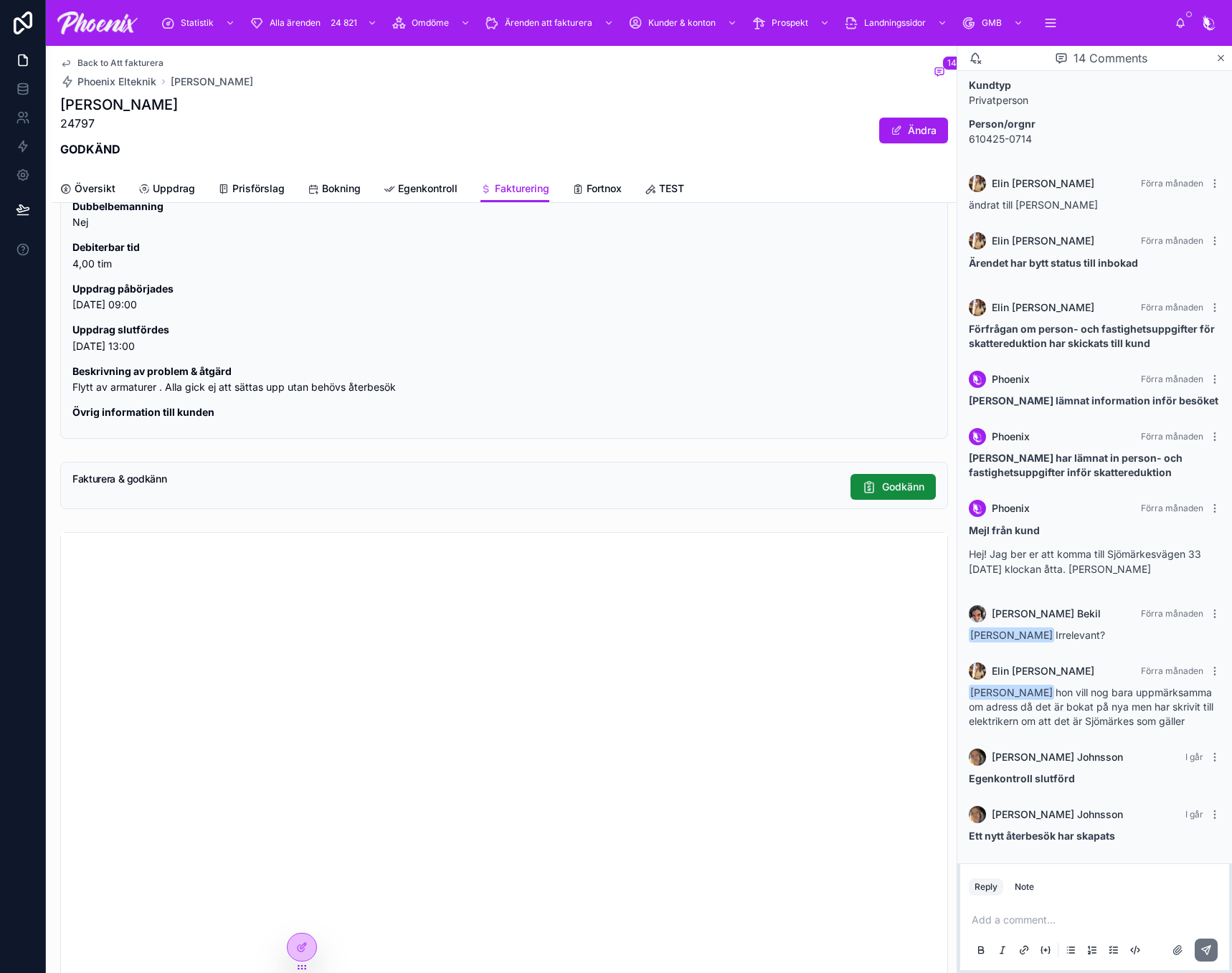
scroll to position [1164, 0]
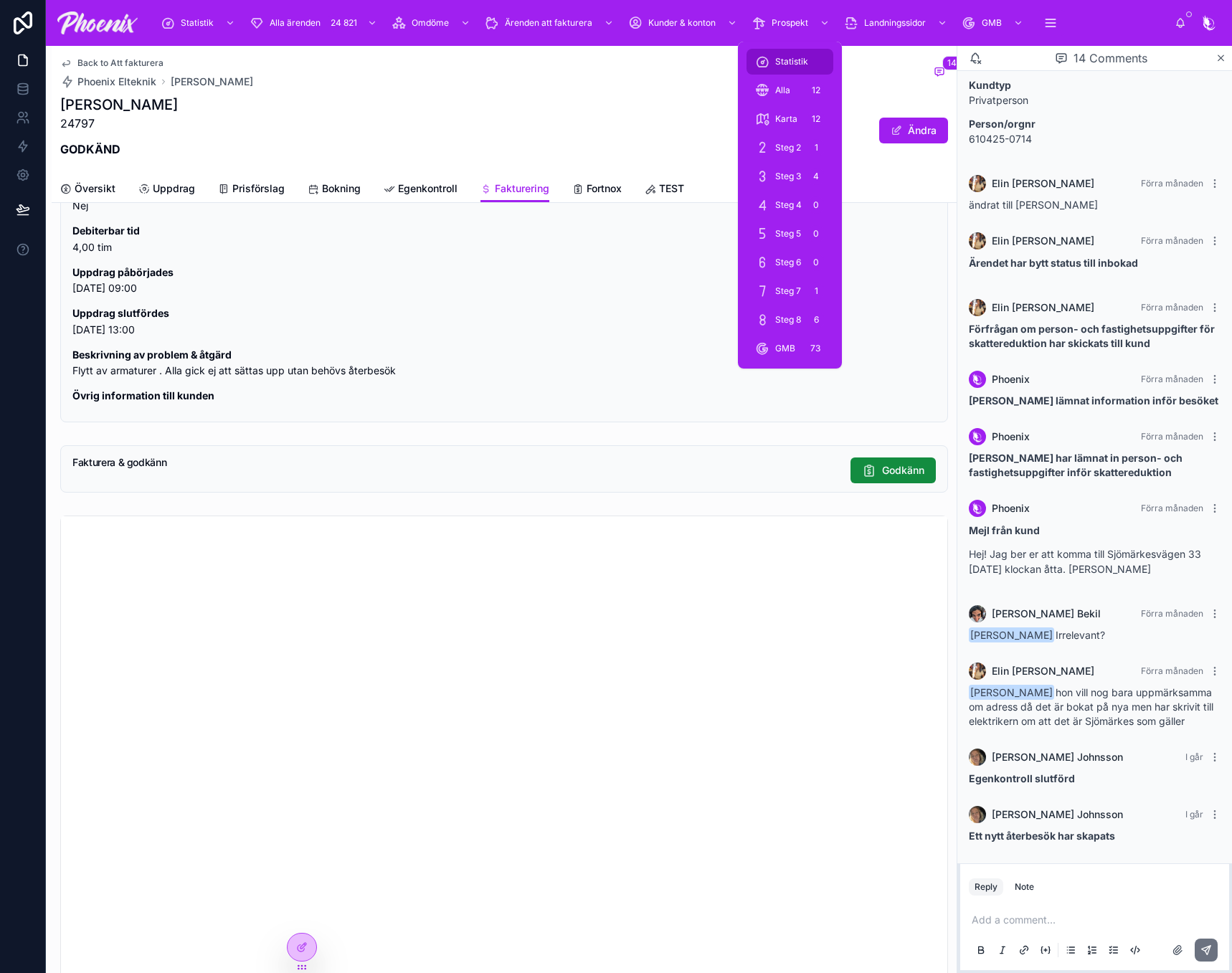
click at [793, 59] on span "Statistik" at bounding box center [792, 62] width 33 height 12
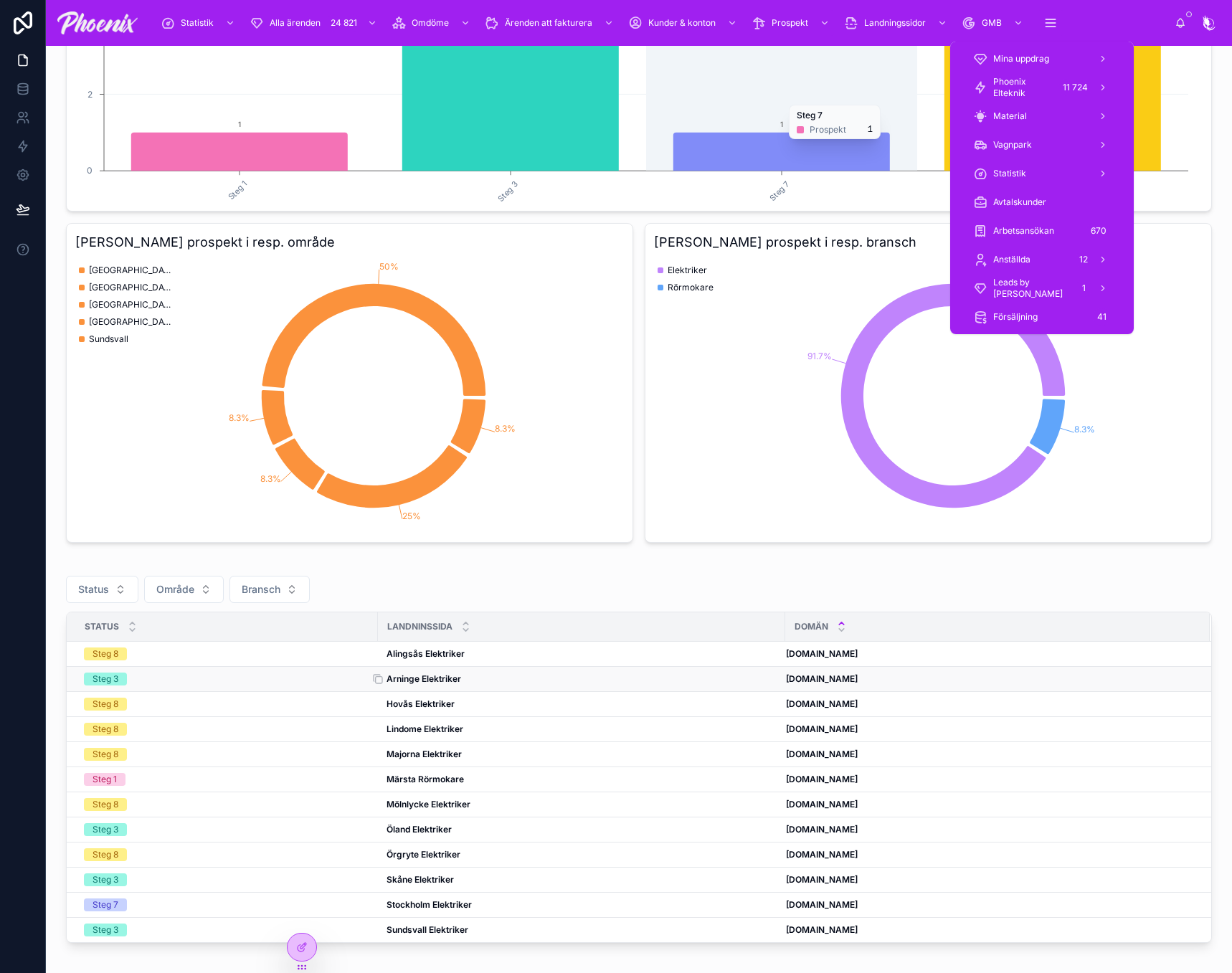
scroll to position [287, 0]
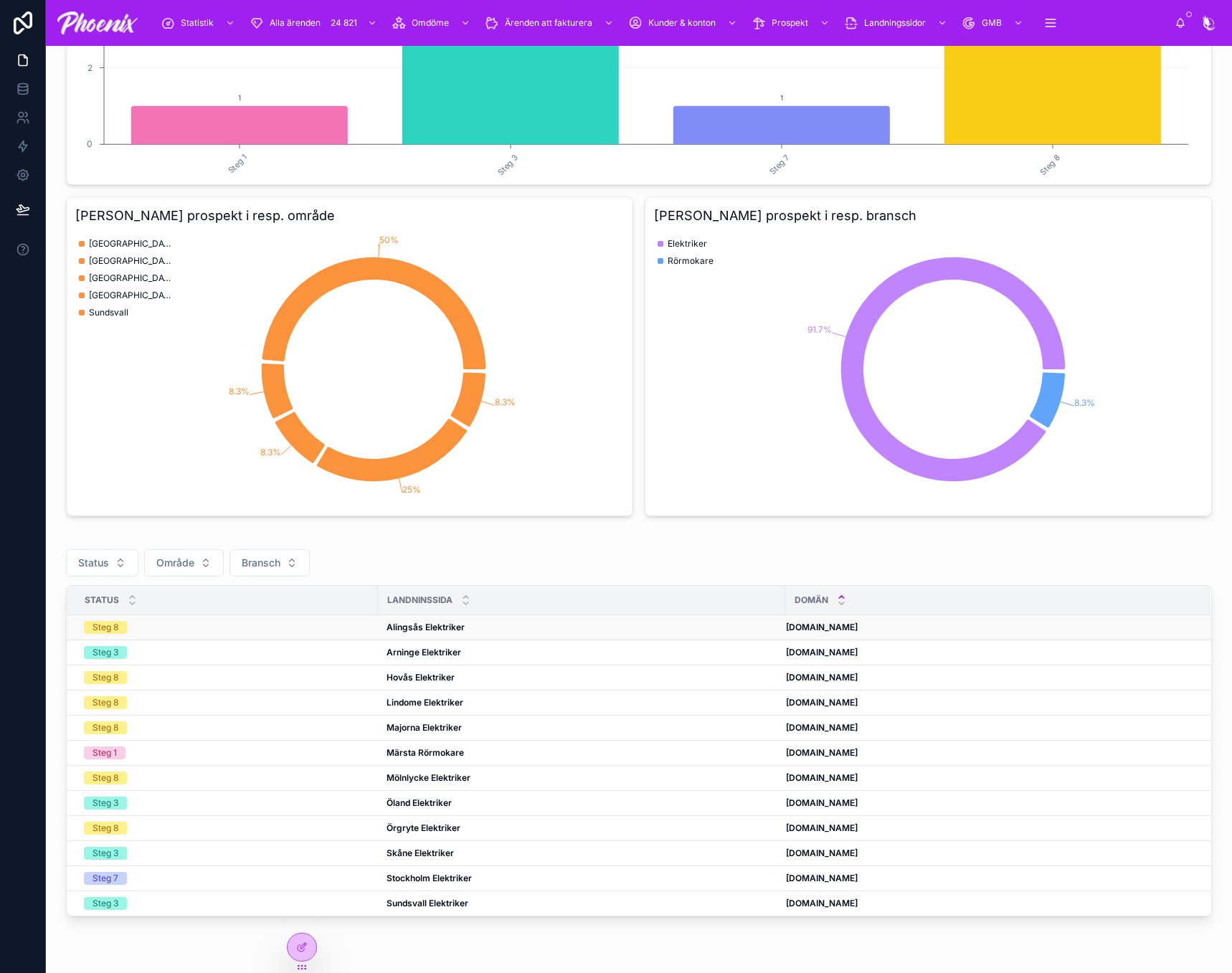
click at [402, 615] on td "Alingsås Elektriker Alingsås Elektriker" at bounding box center [582, 628] width 407 height 25
click at [404, 630] on strong "Alingsås Elektriker" at bounding box center [426, 627] width 79 height 11
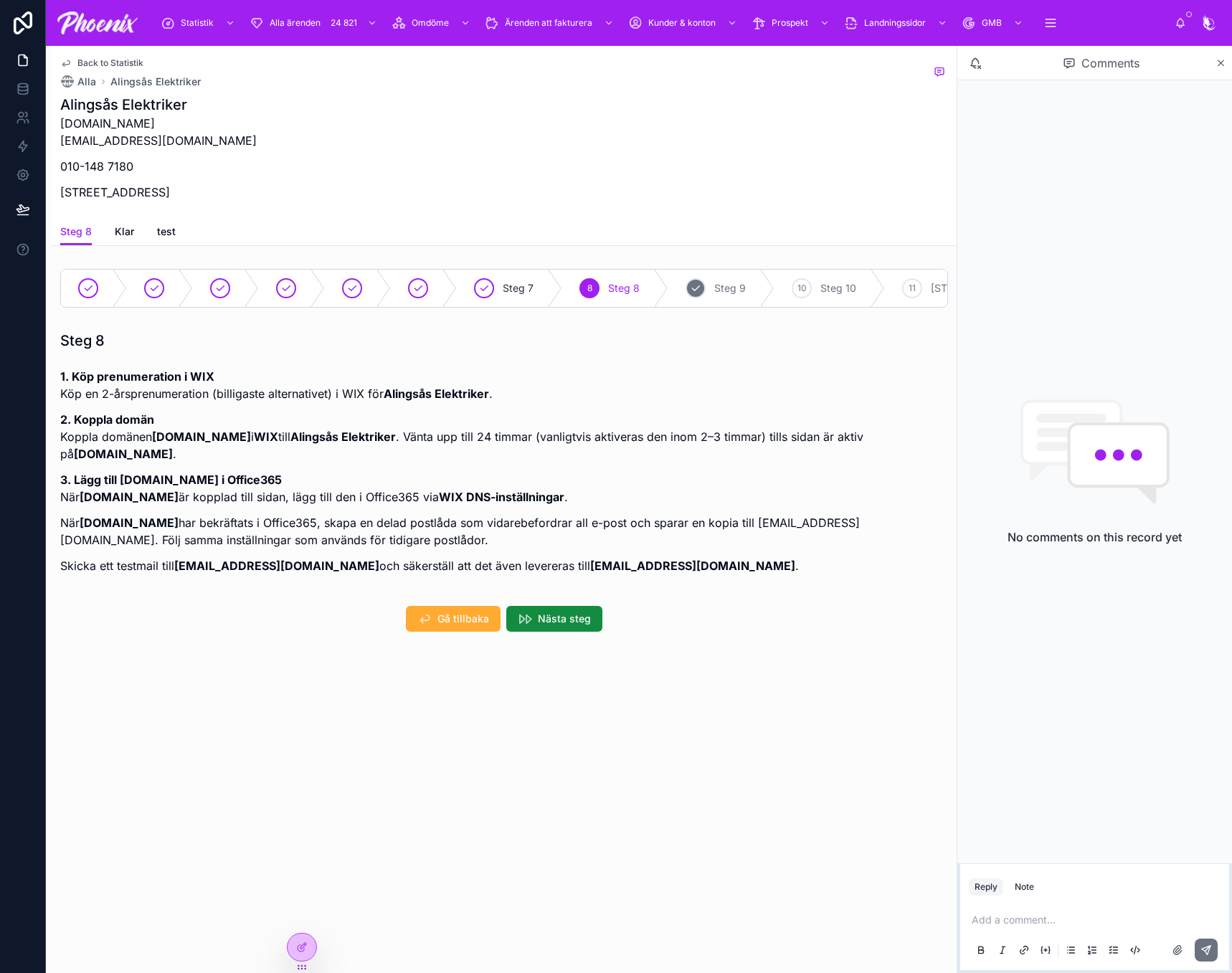
click at [706, 295] on div "[STREET_ADDRESS]" at bounding box center [721, 288] width 106 height 37
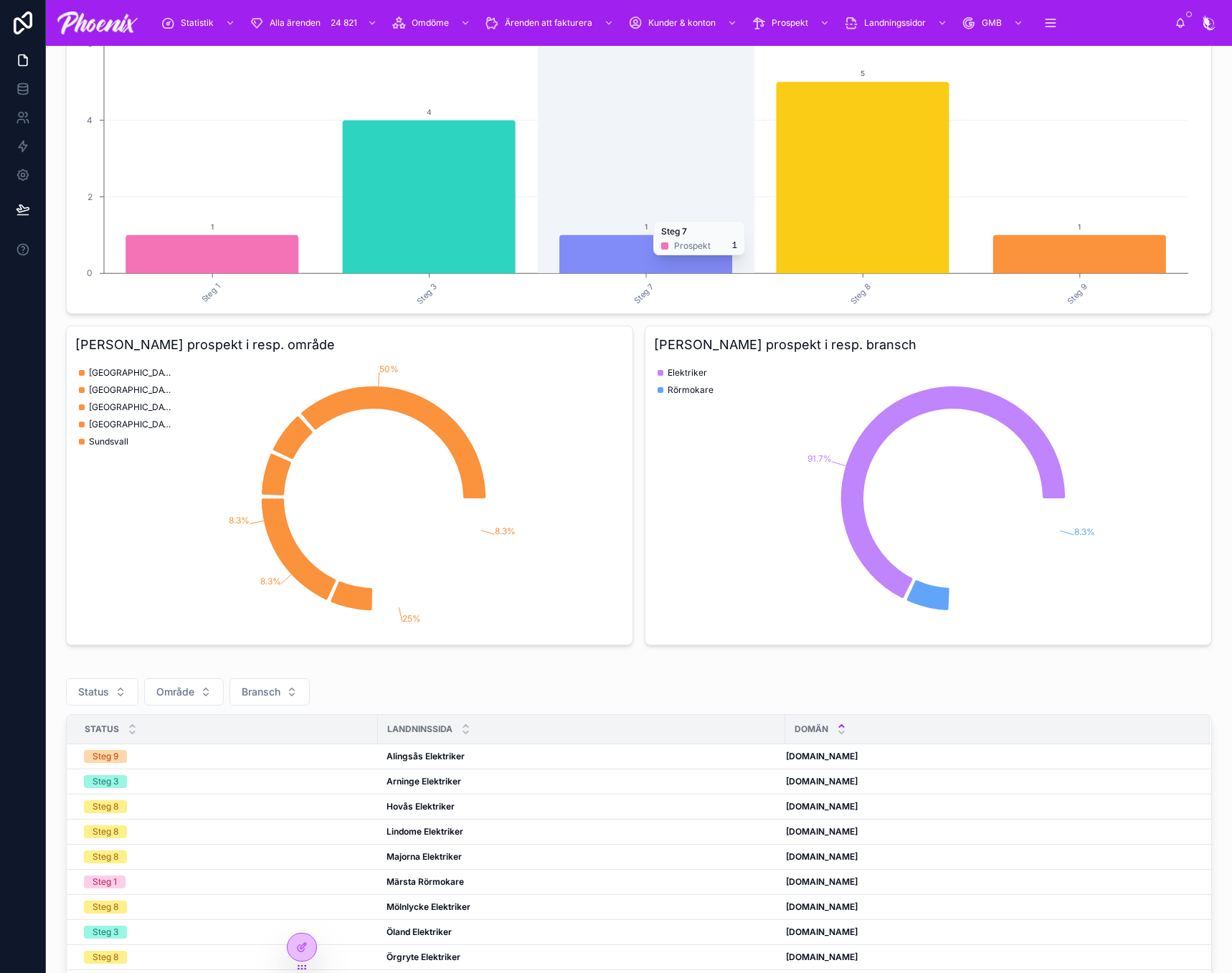
scroll to position [215, 0]
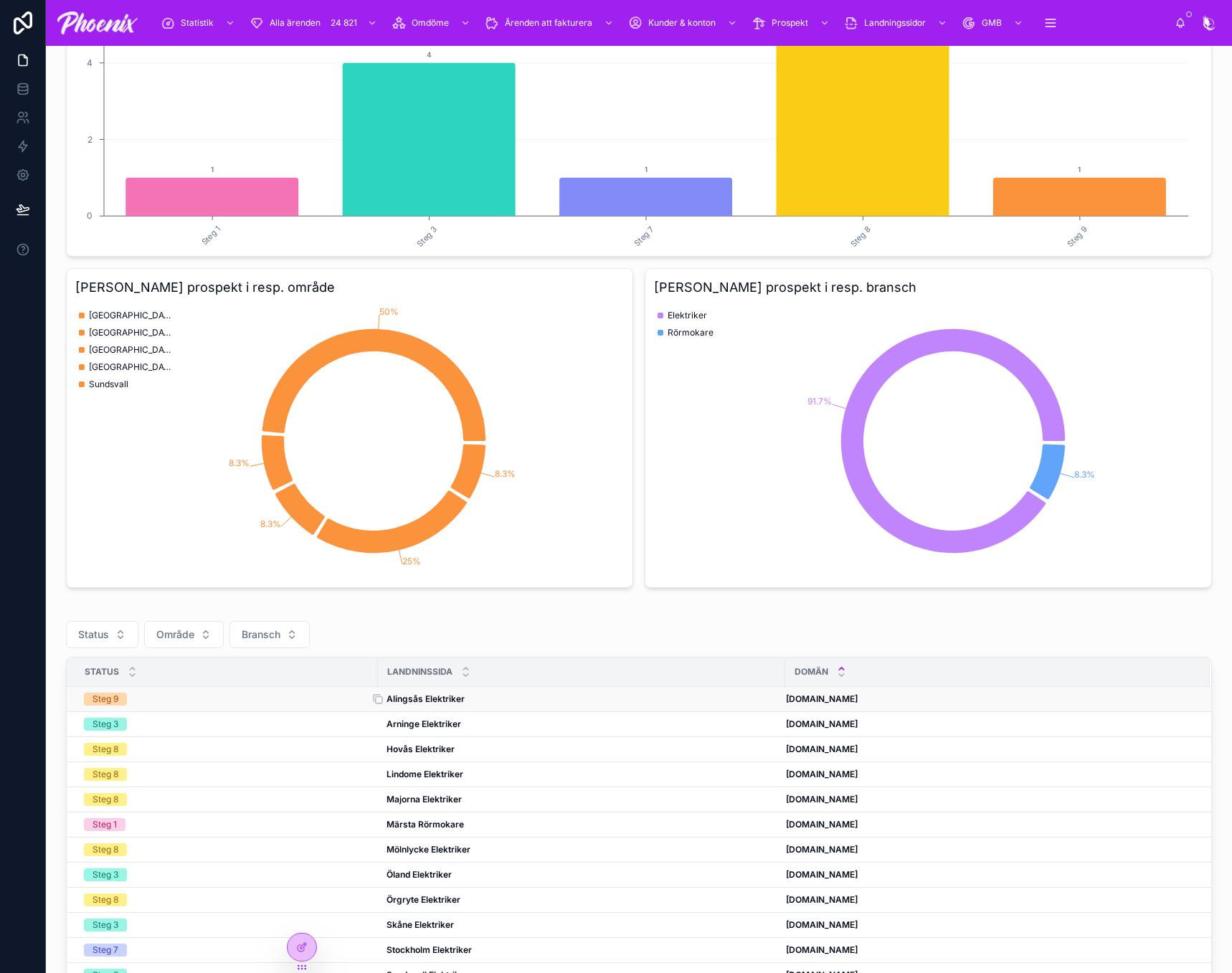
click at [458, 703] on strong "Alingsås Elektriker" at bounding box center [426, 698] width 79 height 11
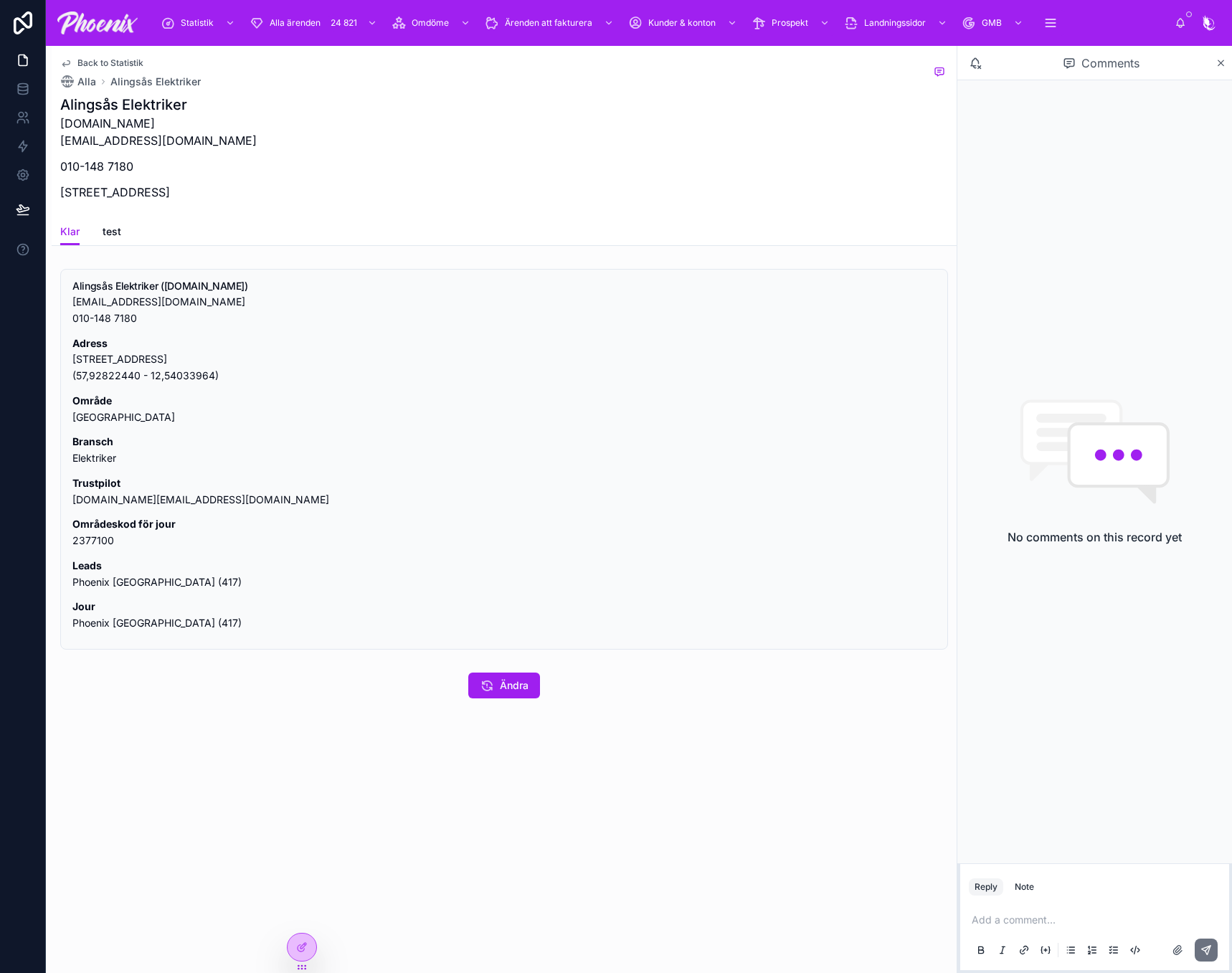
click at [98, 232] on div "Klar test" at bounding box center [503, 232] width 888 height 27
click at [105, 235] on span "test" at bounding box center [112, 231] width 18 height 15
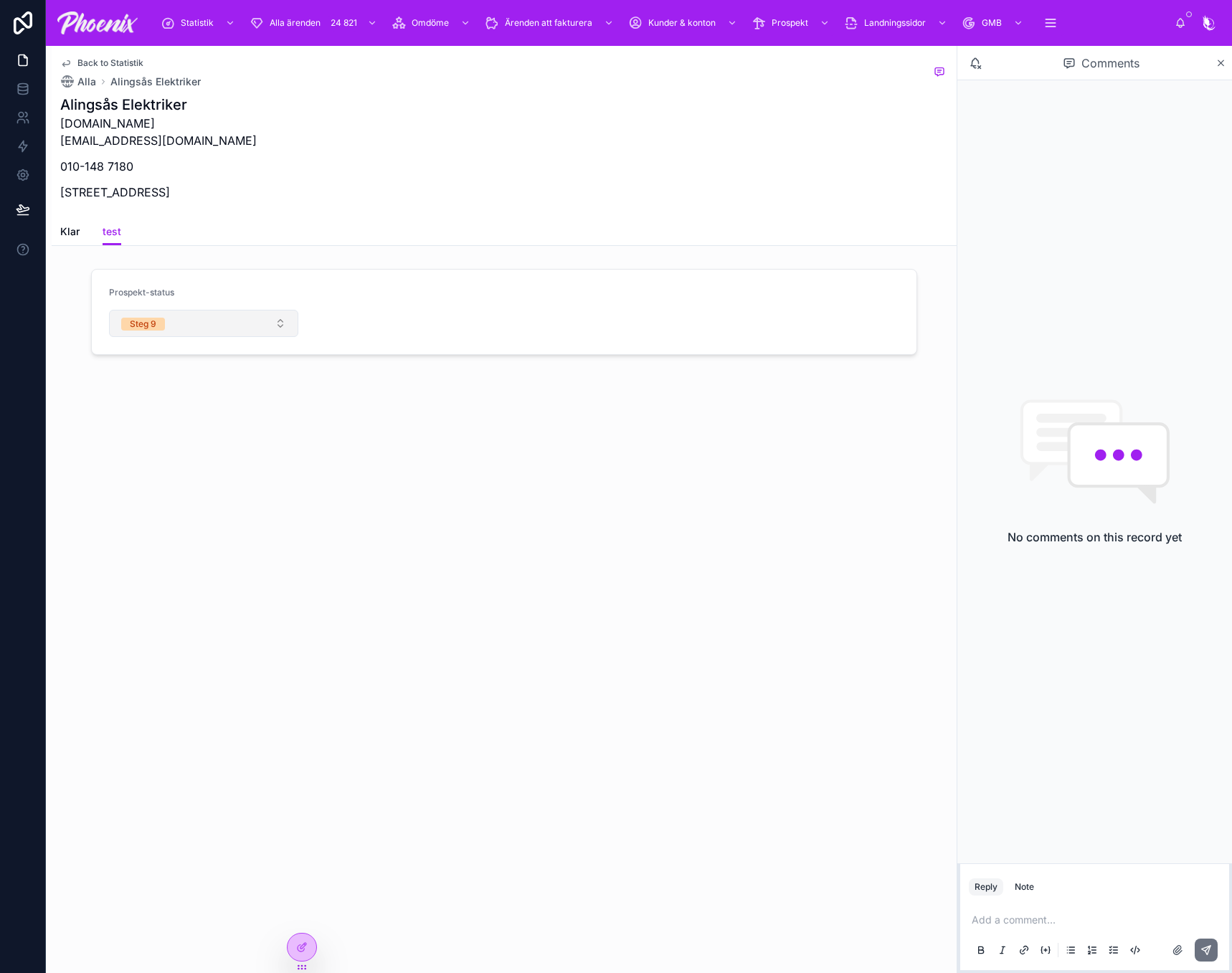
drag, startPoint x: 206, startPoint y: 319, endPoint x: 205, endPoint y: 328, distance: 9.1
click at [206, 320] on button "Steg 9" at bounding box center [203, 323] width 189 height 27
click at [192, 511] on div "Steg 6" at bounding box center [204, 510] width 182 height 21
click at [84, 234] on span "Steg 6" at bounding box center [76, 231] width 32 height 15
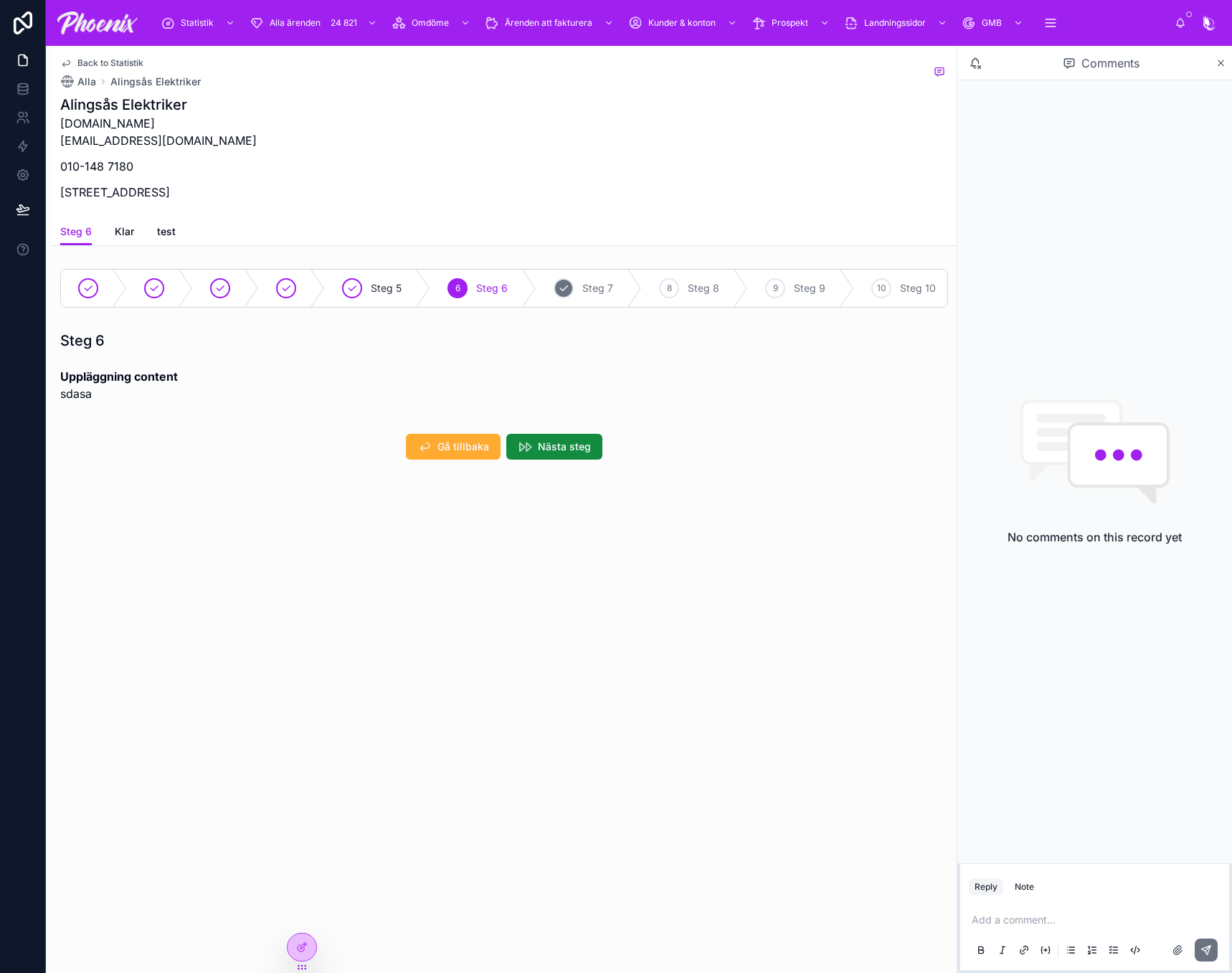
click at [571, 300] on div "[STREET_ADDRESS]" at bounding box center [589, 288] width 106 height 37
click at [599, 292] on icon at bounding box center [595, 288] width 15 height 37
click at [630, 288] on icon at bounding box center [630, 288] width 7 height 5
click at [628, 291] on icon at bounding box center [634, 288] width 15 height 37
click at [0, 0] on icon at bounding box center [0, 0] width 0 height 0
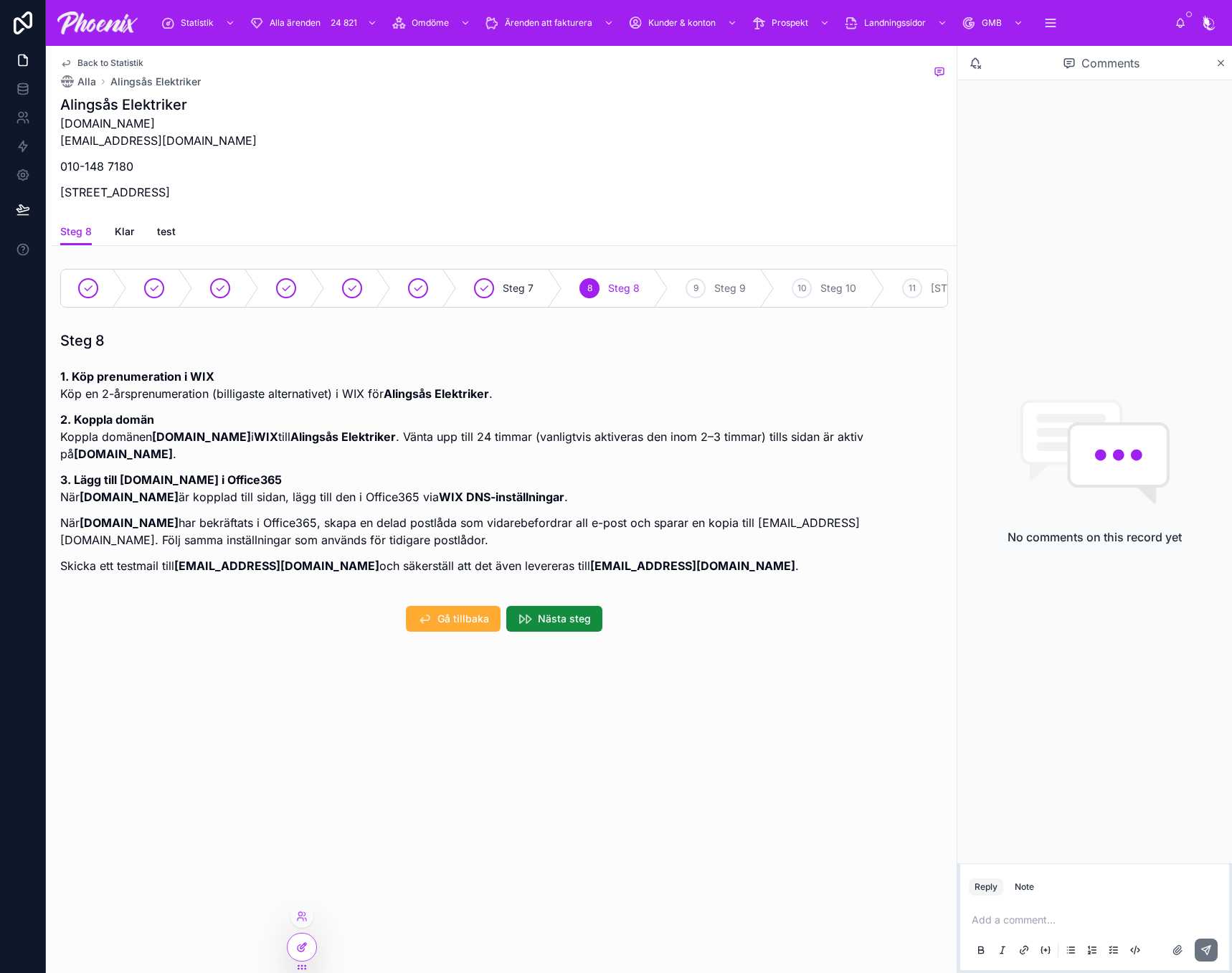
click at [306, 937] on div at bounding box center [303, 948] width 29 height 27
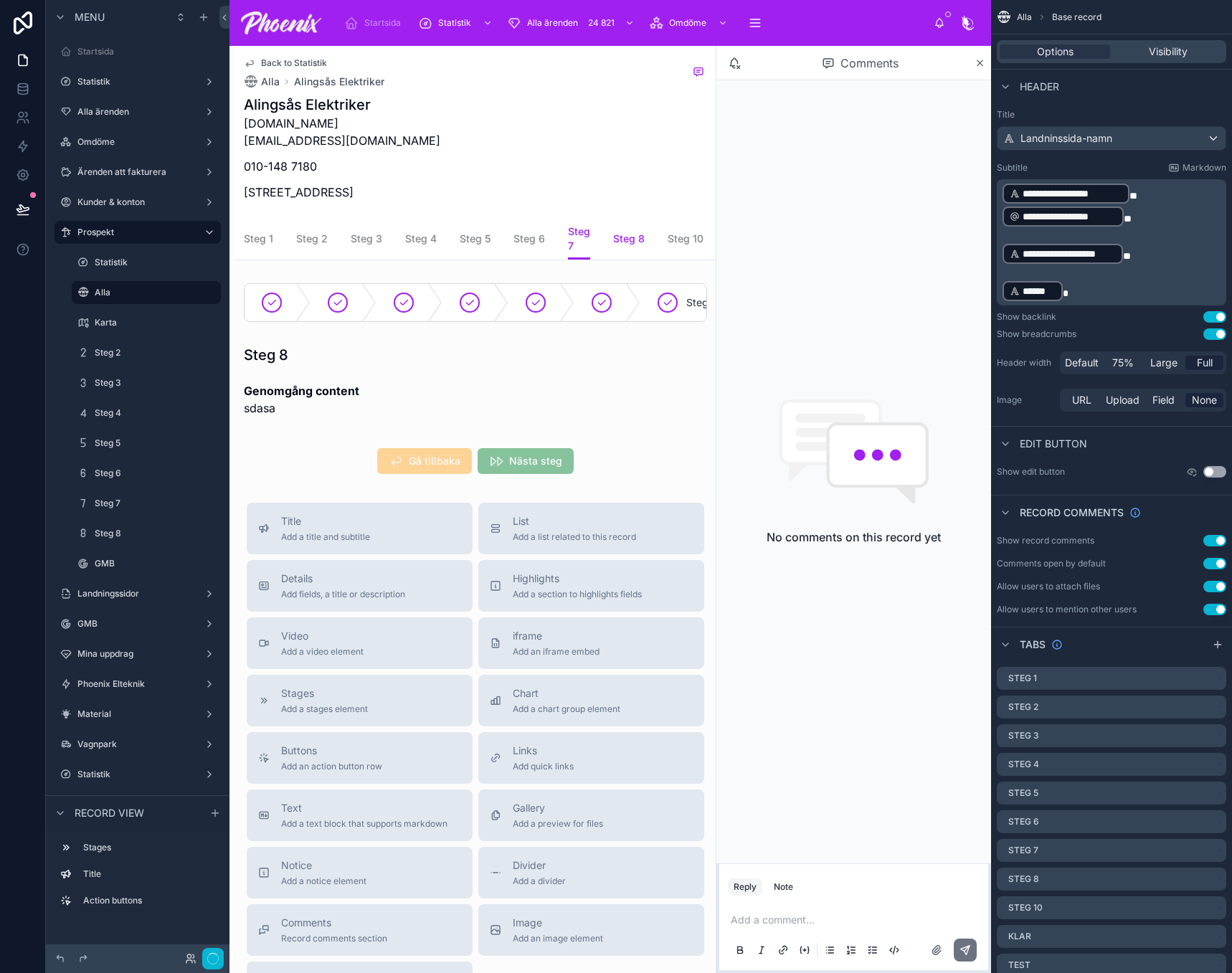
click at [624, 234] on span "Steg 8" at bounding box center [629, 239] width 32 height 15
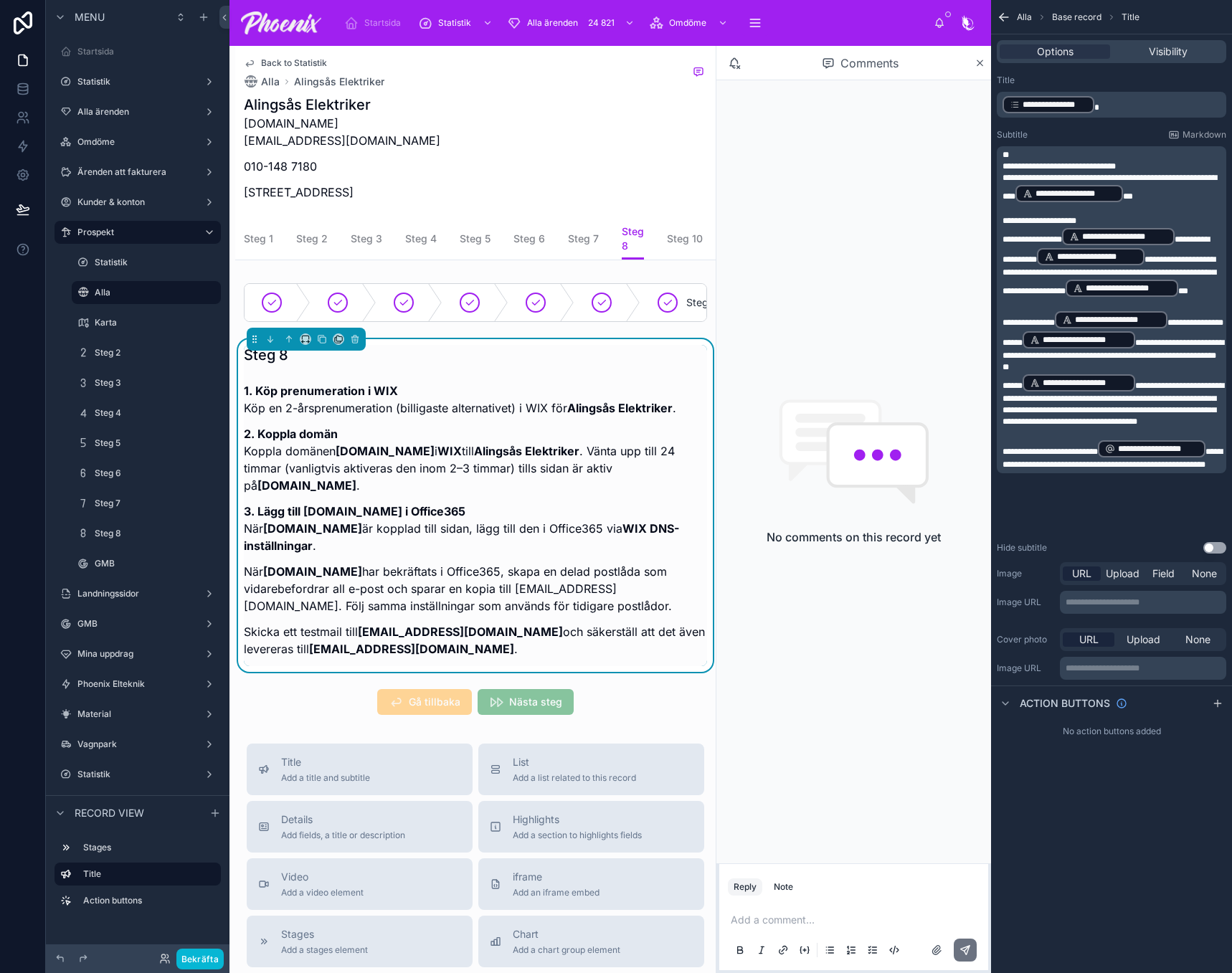
click at [1036, 180] on span "**********" at bounding box center [1110, 187] width 214 height 27
click at [563, 148] on div "Alingsås Elektriker [DOMAIN_NAME] [EMAIL_ADDRESS][DOMAIN_NAME] 010-148 7180 [ST…" at bounding box center [475, 152] width 464 height 114
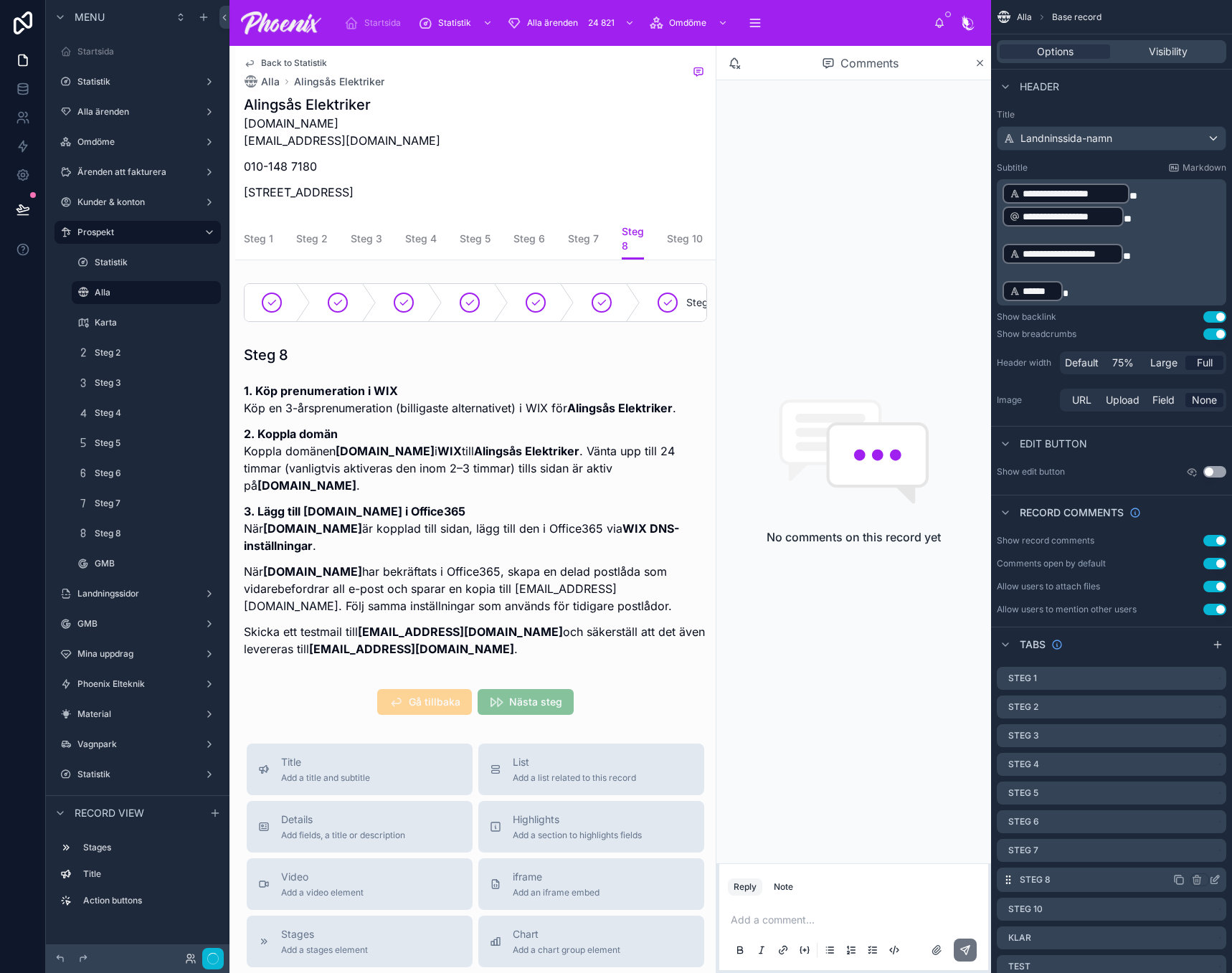
click at [1183, 881] on icon "scrollable content" at bounding box center [1180, 881] width 7 height 7
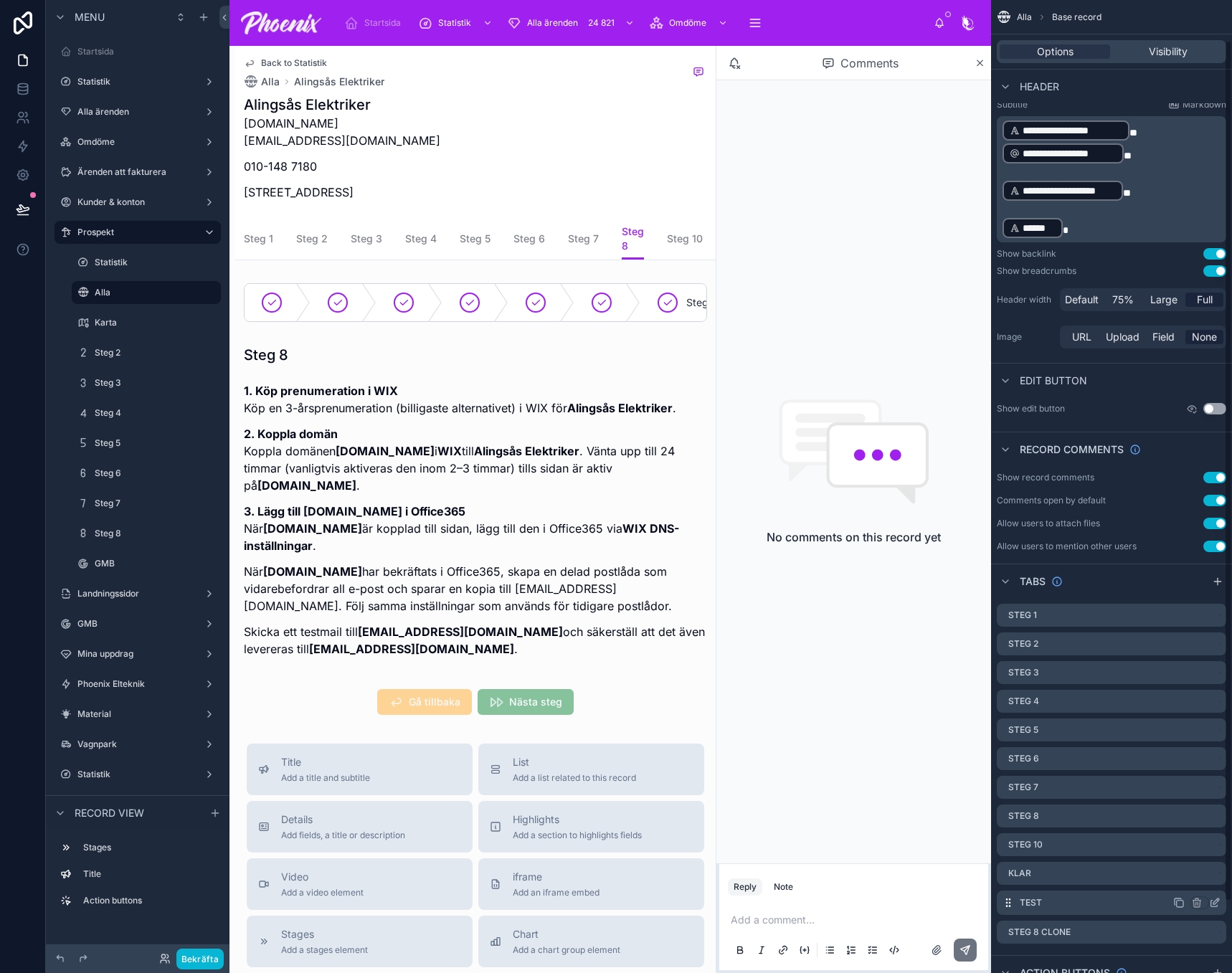
scroll to position [72, 0]
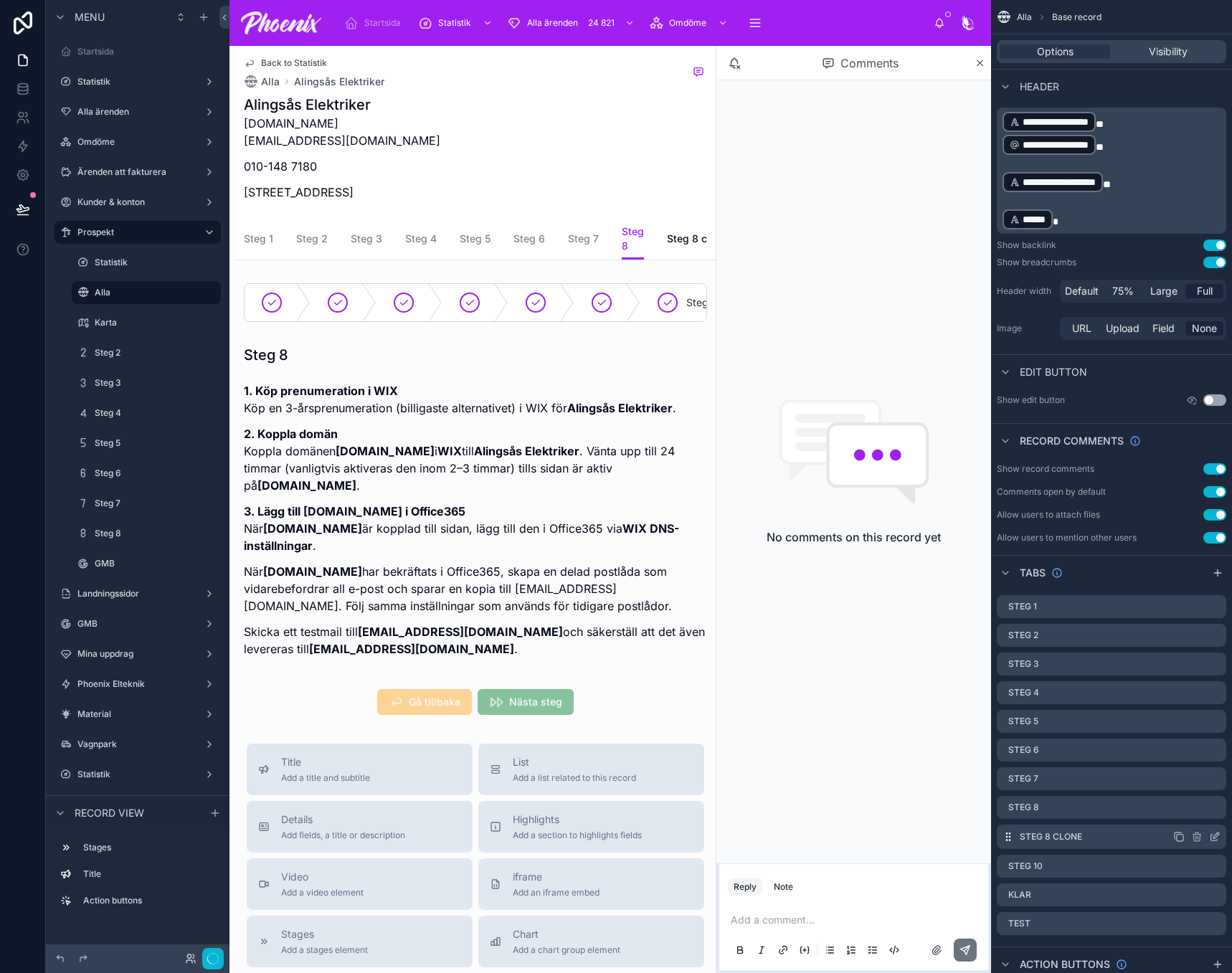
click at [1214, 837] on icon "scrollable content" at bounding box center [1216, 835] width 6 height 6
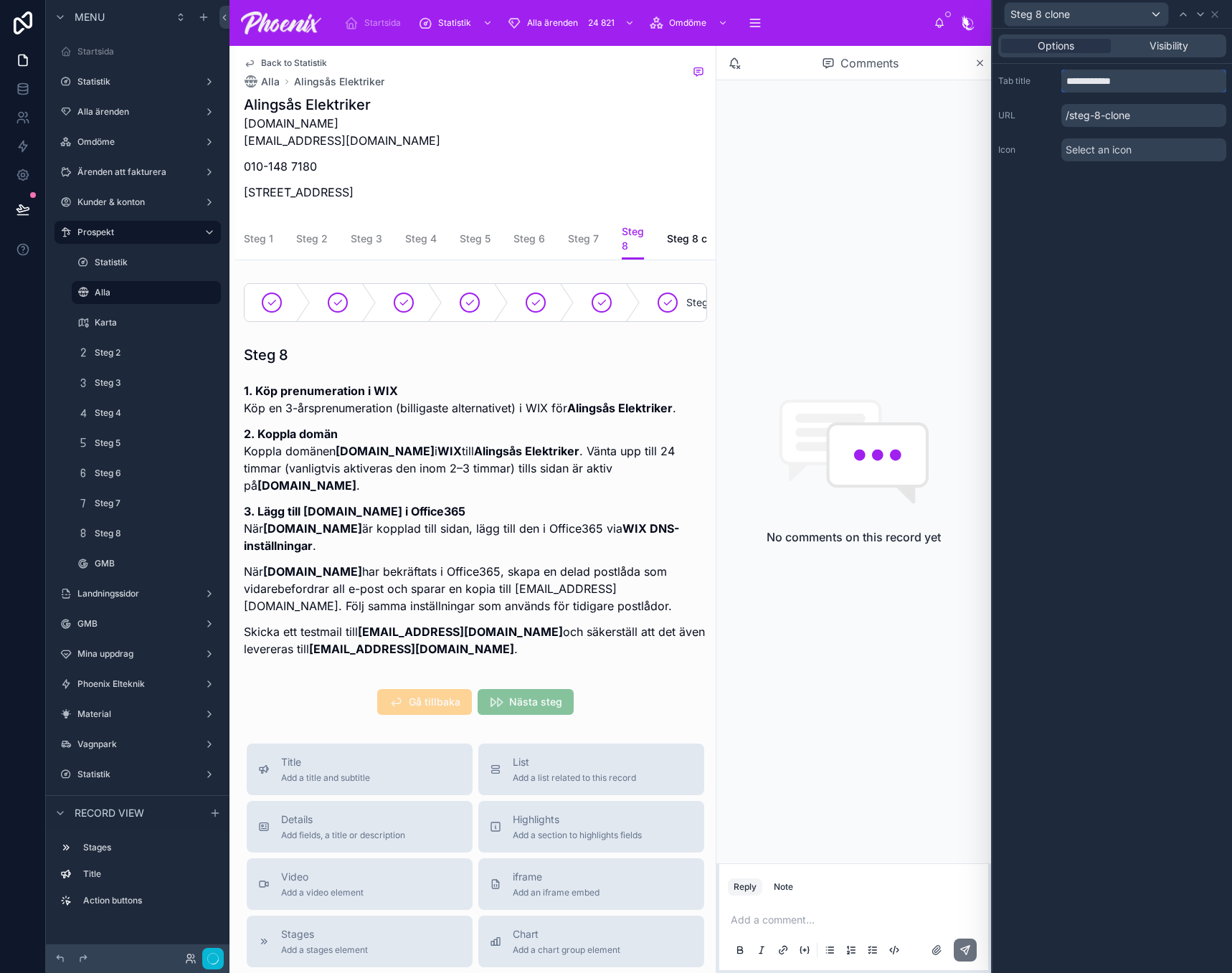
drag, startPoint x: 1088, startPoint y: 79, endPoint x: 1205, endPoint y: 94, distance: 118.0
click at [1205, 94] on div "**********" at bounding box center [1112, 115] width 240 height 103
type input "******"
drag, startPoint x: 1152, startPoint y: 269, endPoint x: 1151, endPoint y: 237, distance: 32.0
click at [1151, 251] on div "Options Visibility Tab title ****** URL /steg-8-clone Icon Select an icon" at bounding box center [1112, 502] width 240 height 945
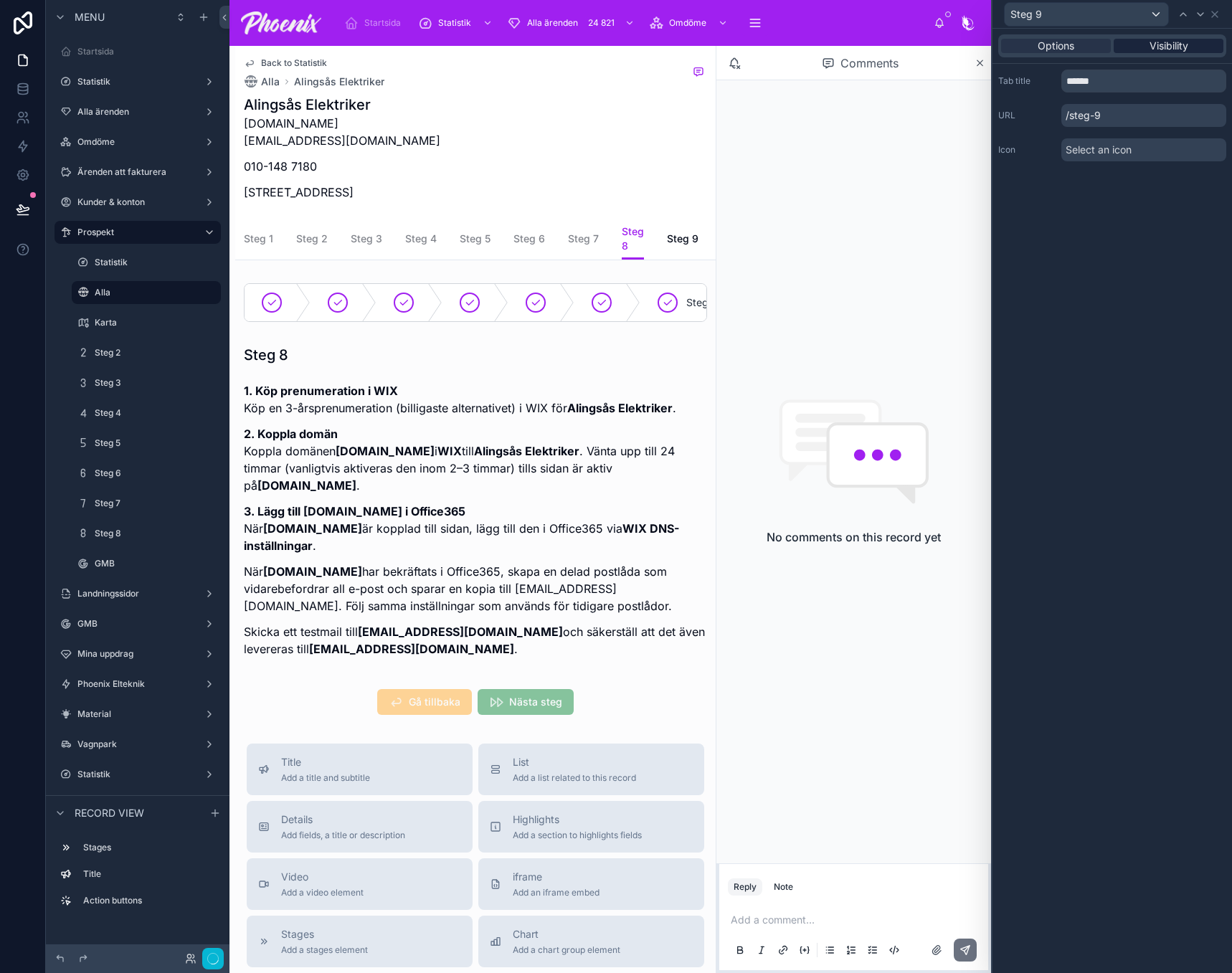
click at [1146, 46] on div "Visibility" at bounding box center [1168, 46] width 110 height 15
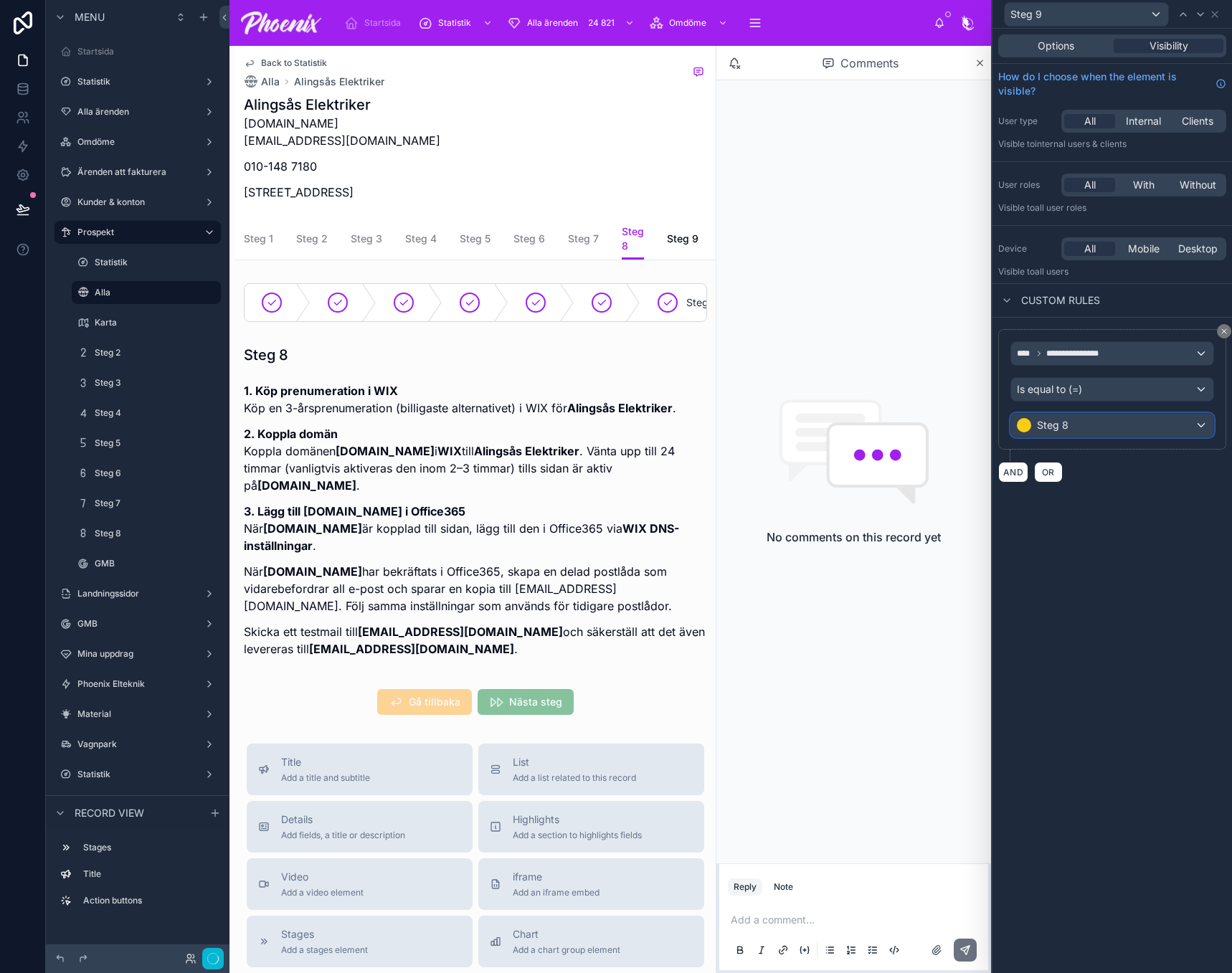
click at [1144, 427] on div "Steg 8" at bounding box center [1113, 426] width 203 height 23
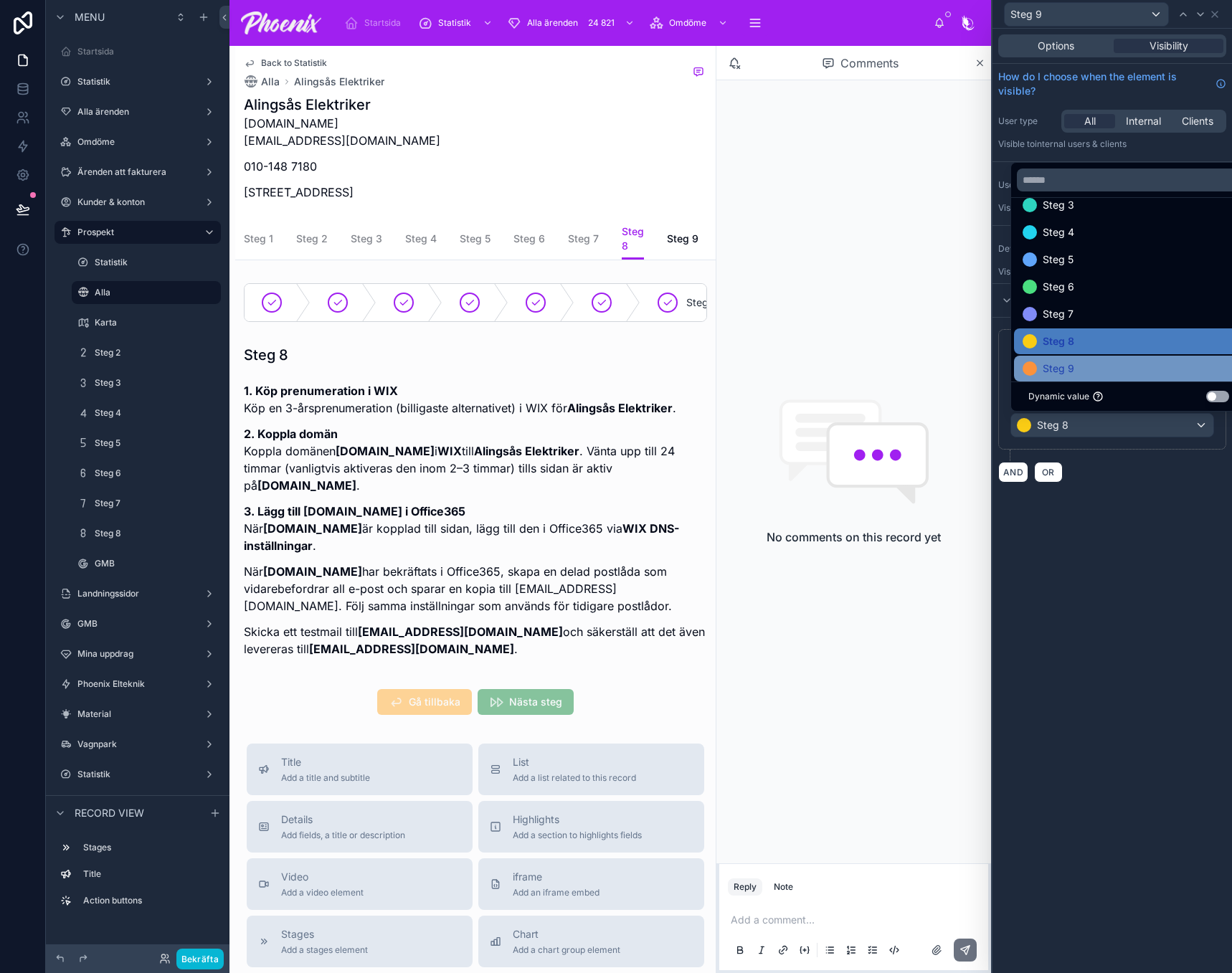
click at [1125, 360] on div "Steg 9" at bounding box center [1128, 369] width 212 height 17
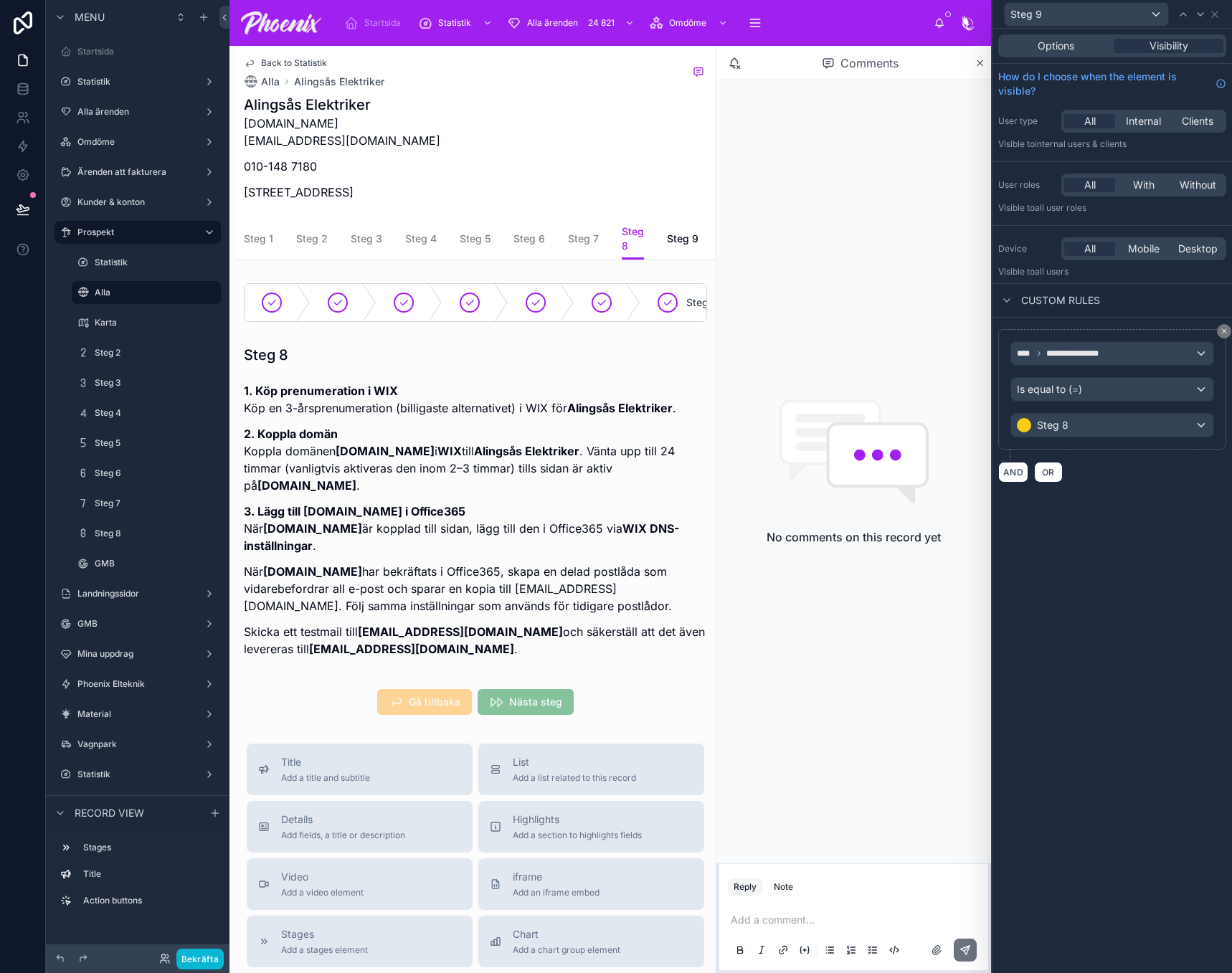
drag, startPoint x: 1211, startPoint y: 561, endPoint x: 1199, endPoint y: 423, distance: 138.5
click at [1211, 548] on div "**********" at bounding box center [1112, 502] width 240 height 945
click at [1217, 16] on icon at bounding box center [1216, 15] width 6 height 6
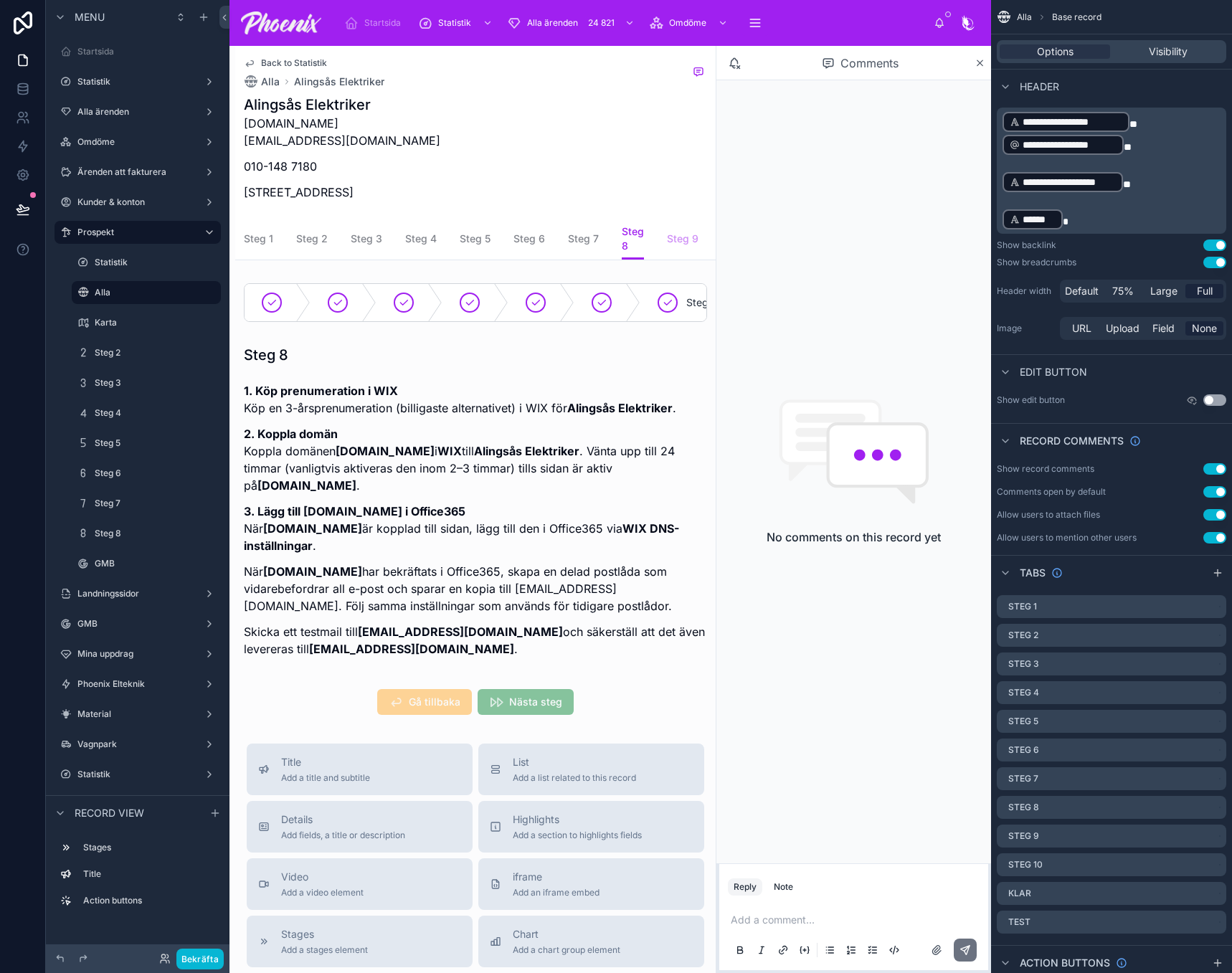
click at [673, 241] on span "Steg 9" at bounding box center [683, 239] width 32 height 15
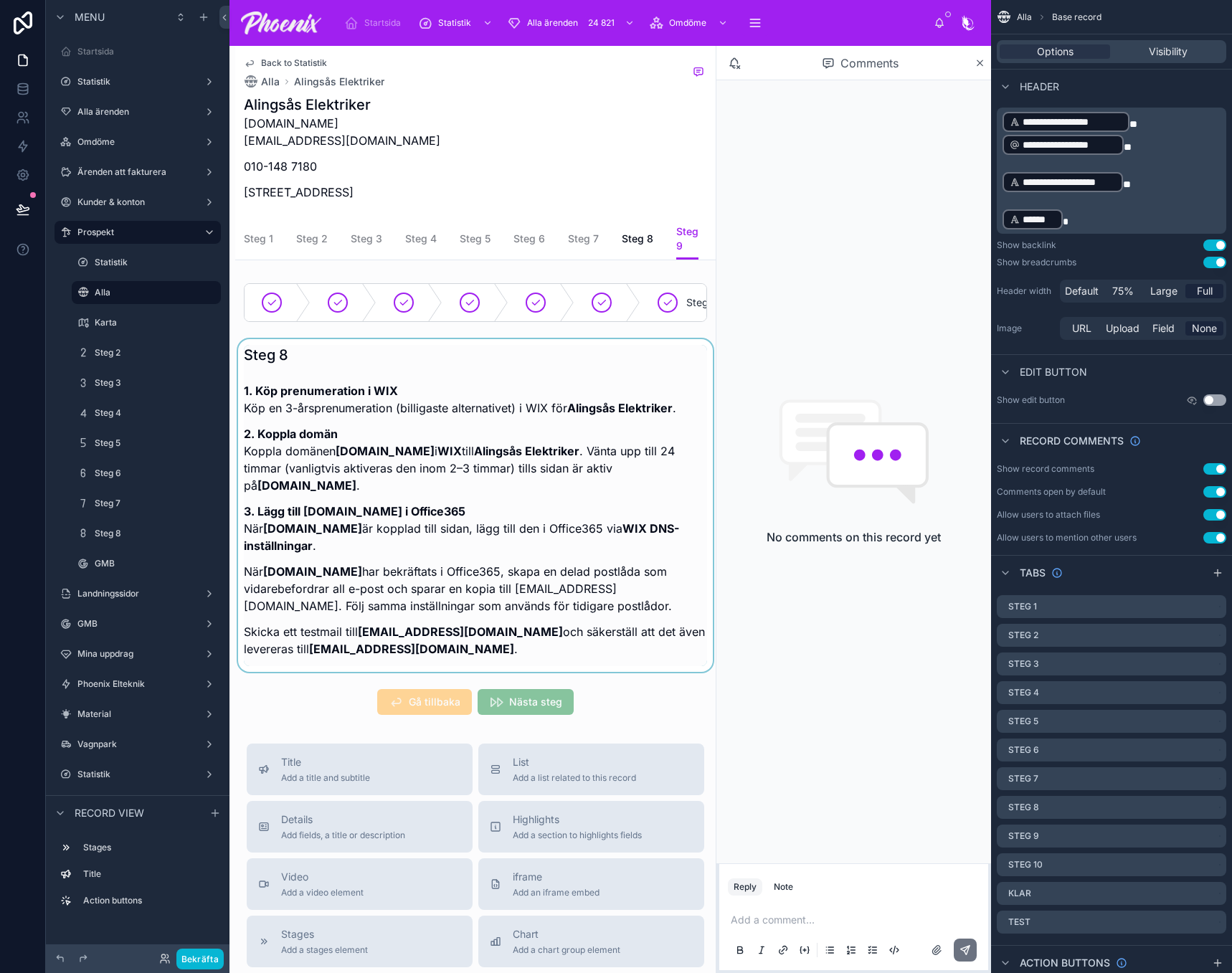
click at [596, 405] on div at bounding box center [475, 505] width 480 height 333
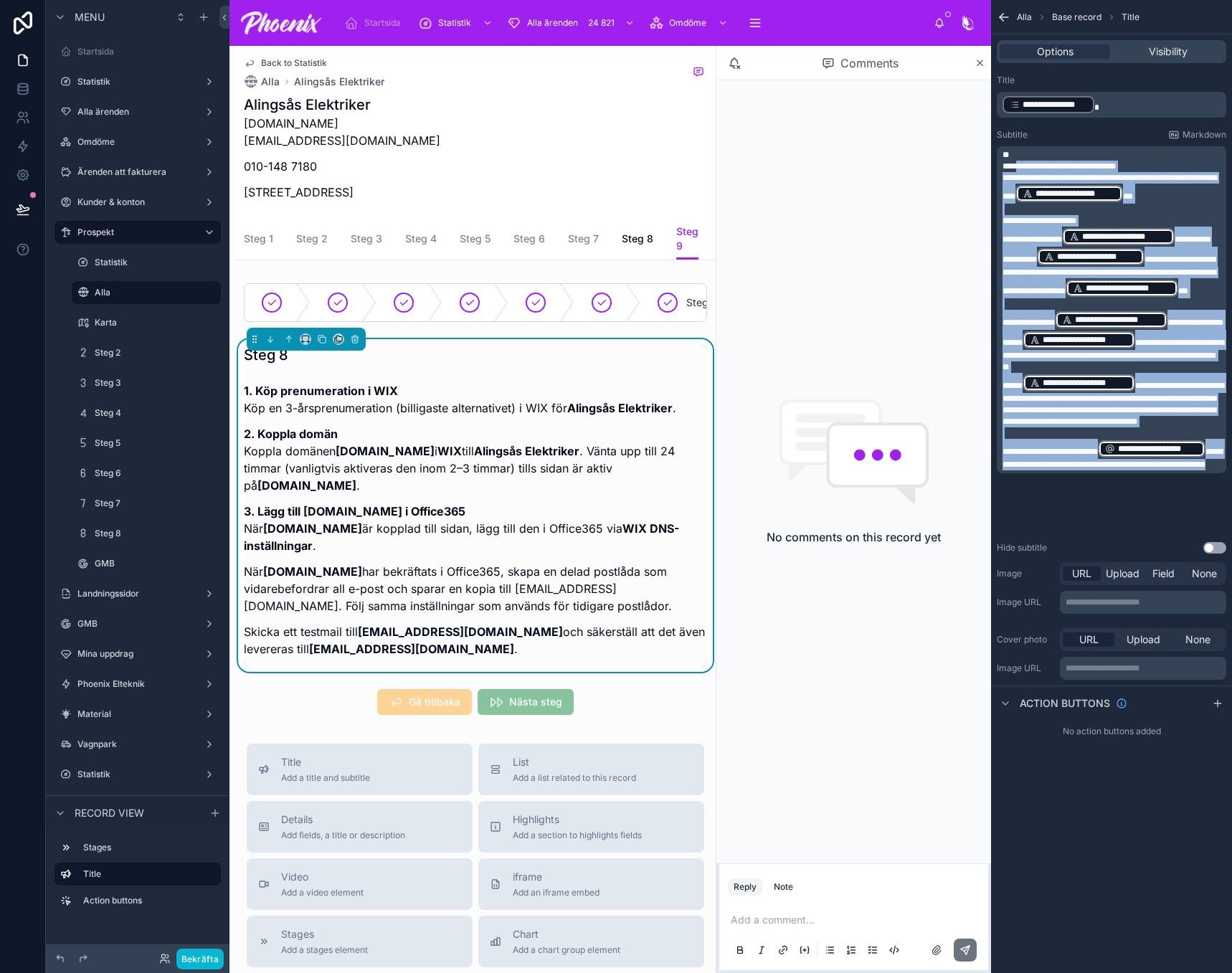
drag, startPoint x: 1021, startPoint y: 164, endPoint x: 1181, endPoint y: 558, distance: 425.2
click at [1181, 558] on div "**********" at bounding box center [1112, 314] width 241 height 491
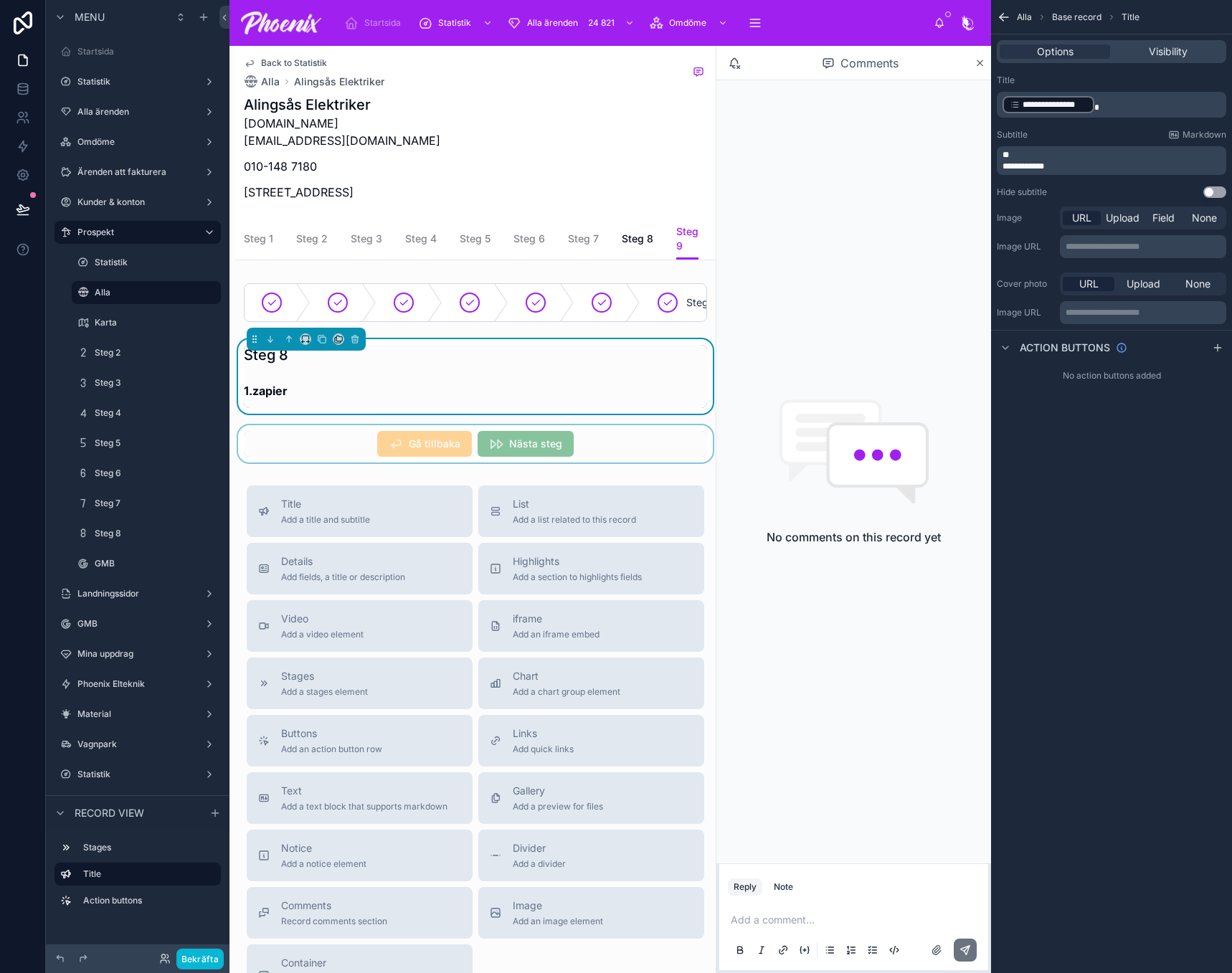
click at [591, 463] on div at bounding box center [475, 443] width 480 height 37
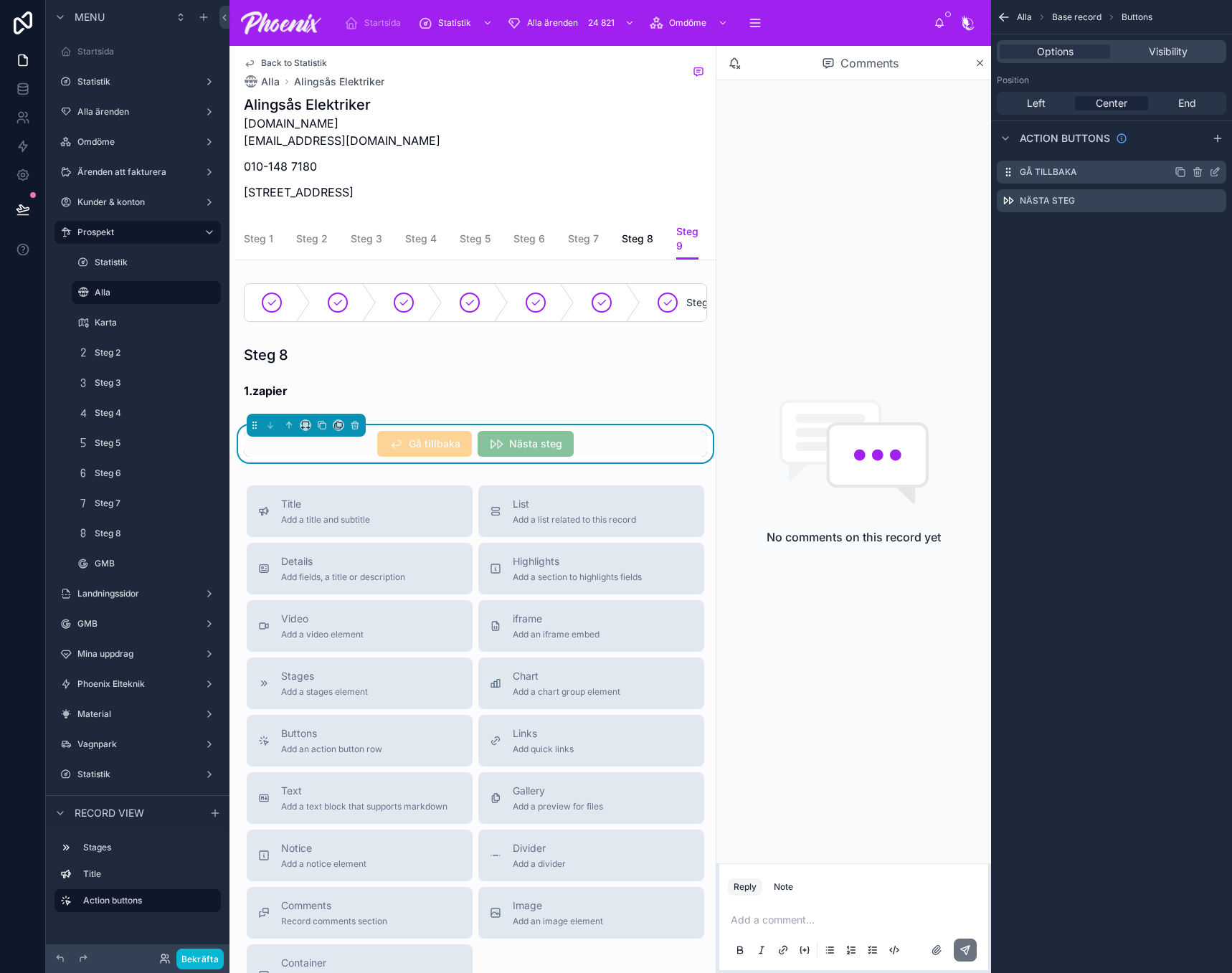
click at [1212, 169] on icon "scrollable content" at bounding box center [1216, 173] width 12 height 12
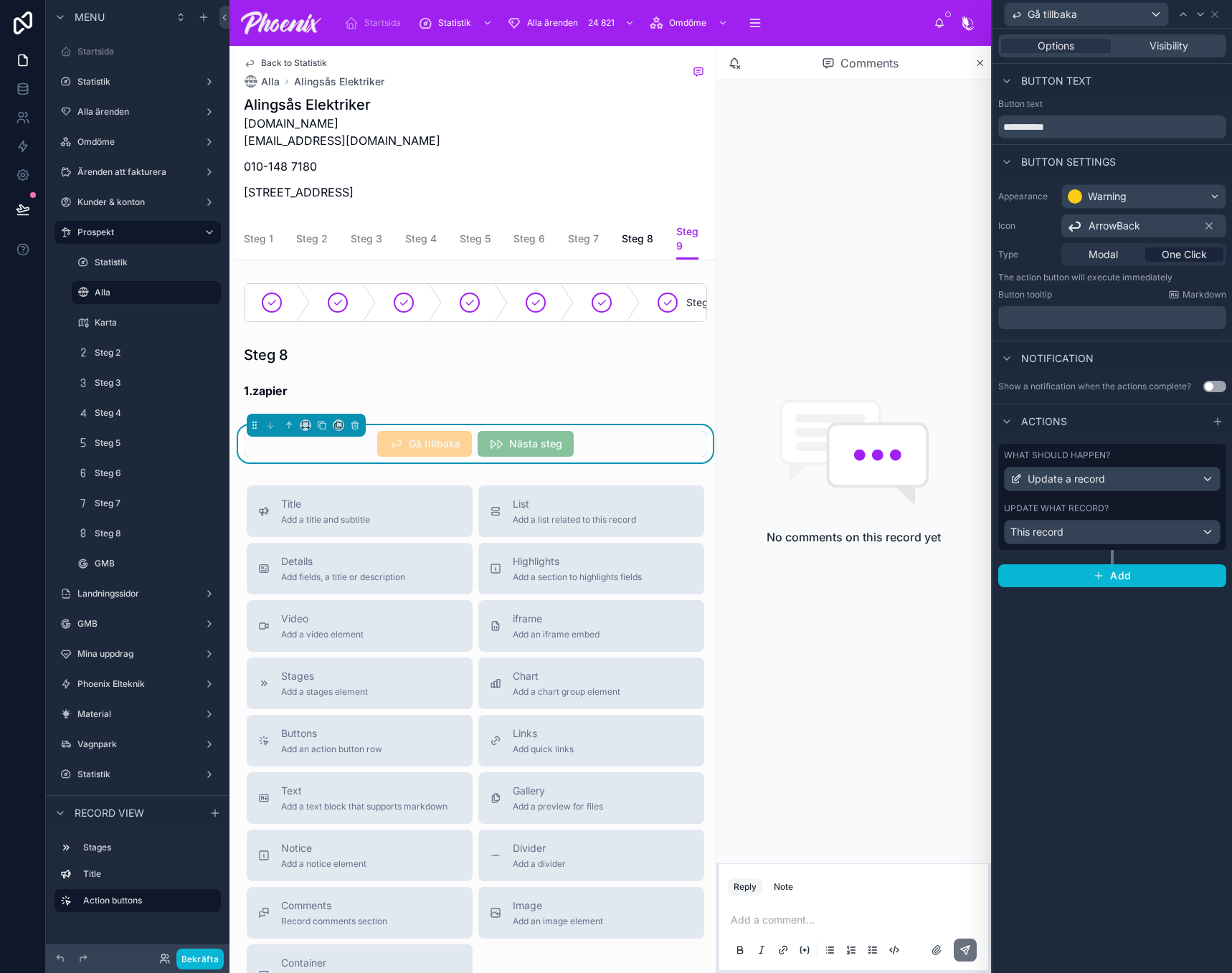
click at [1072, 501] on div "What should happen? Update a record Update what record? This record" at bounding box center [1112, 497] width 228 height 106
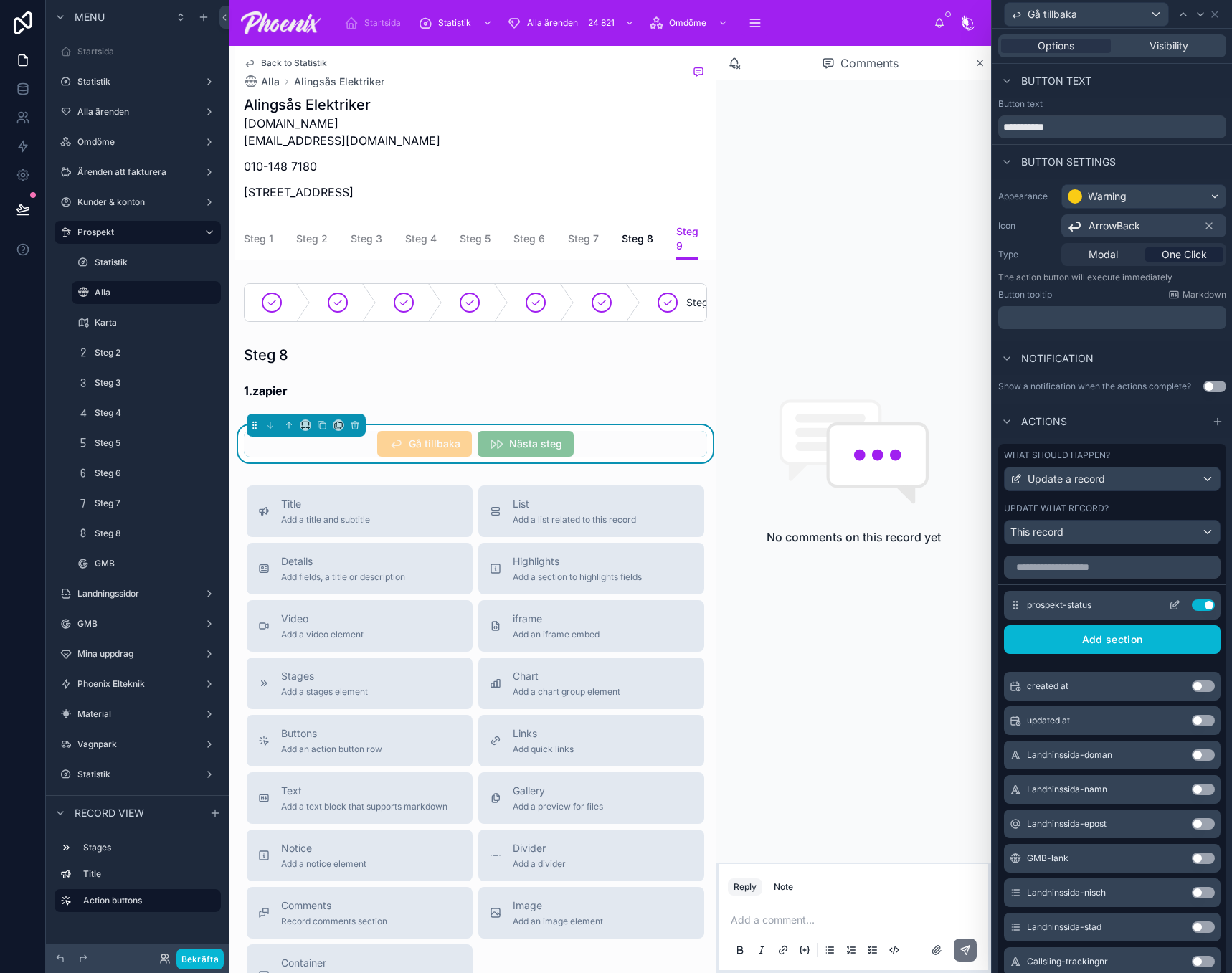
click at [1172, 607] on icon at bounding box center [1175, 606] width 7 height 7
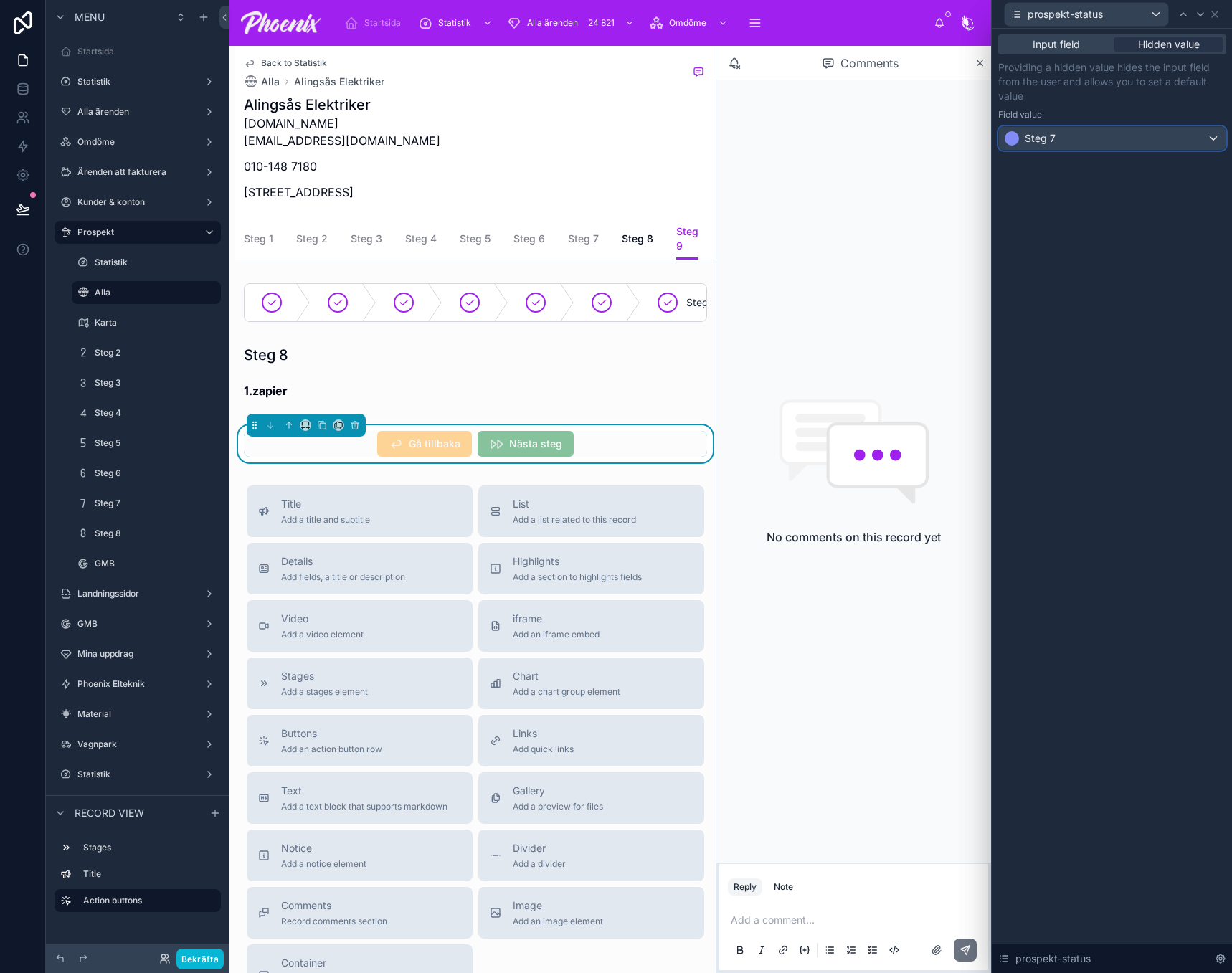
click at [1129, 139] on div "Steg 7" at bounding box center [1113, 139] width 227 height 23
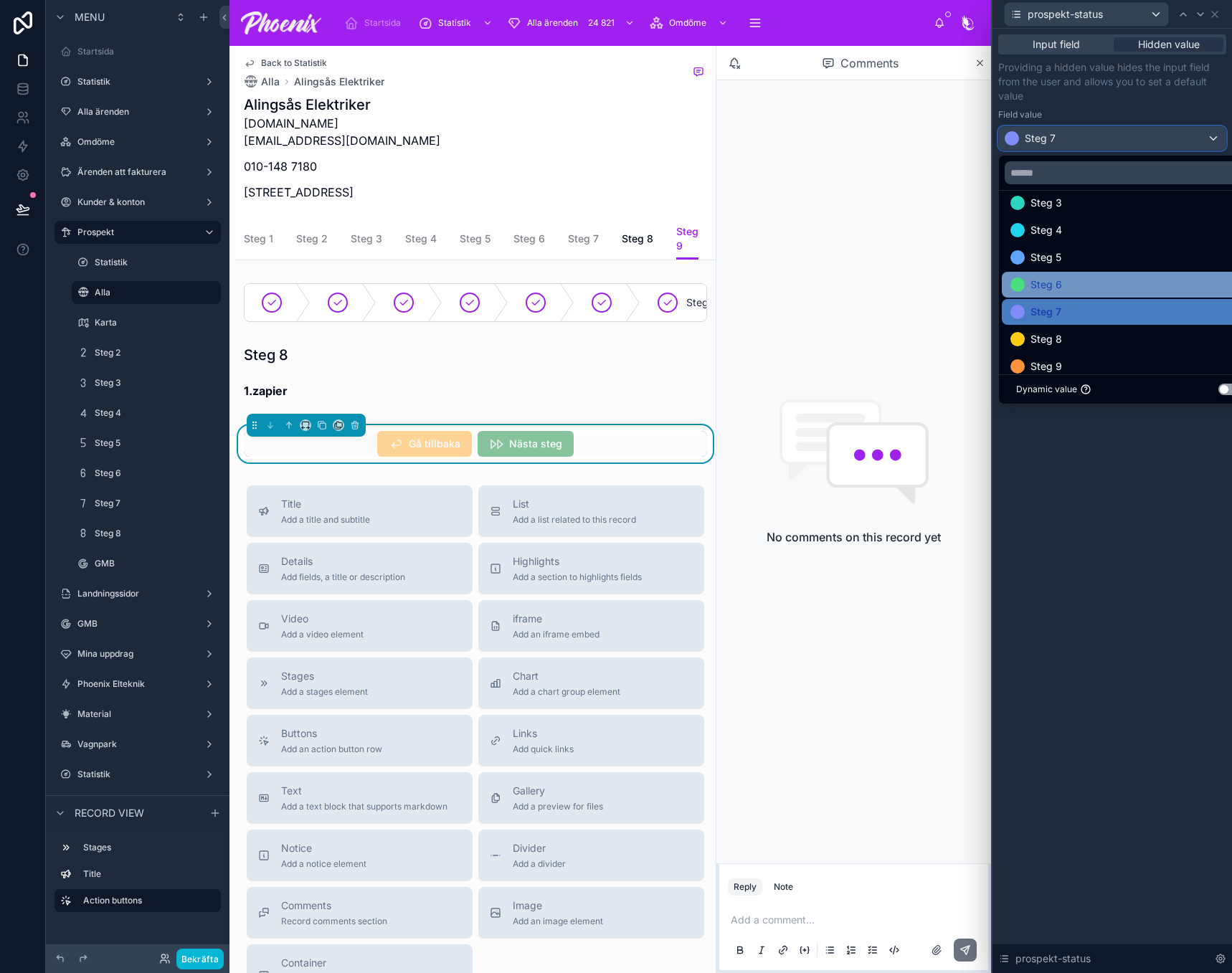
scroll to position [72, 0]
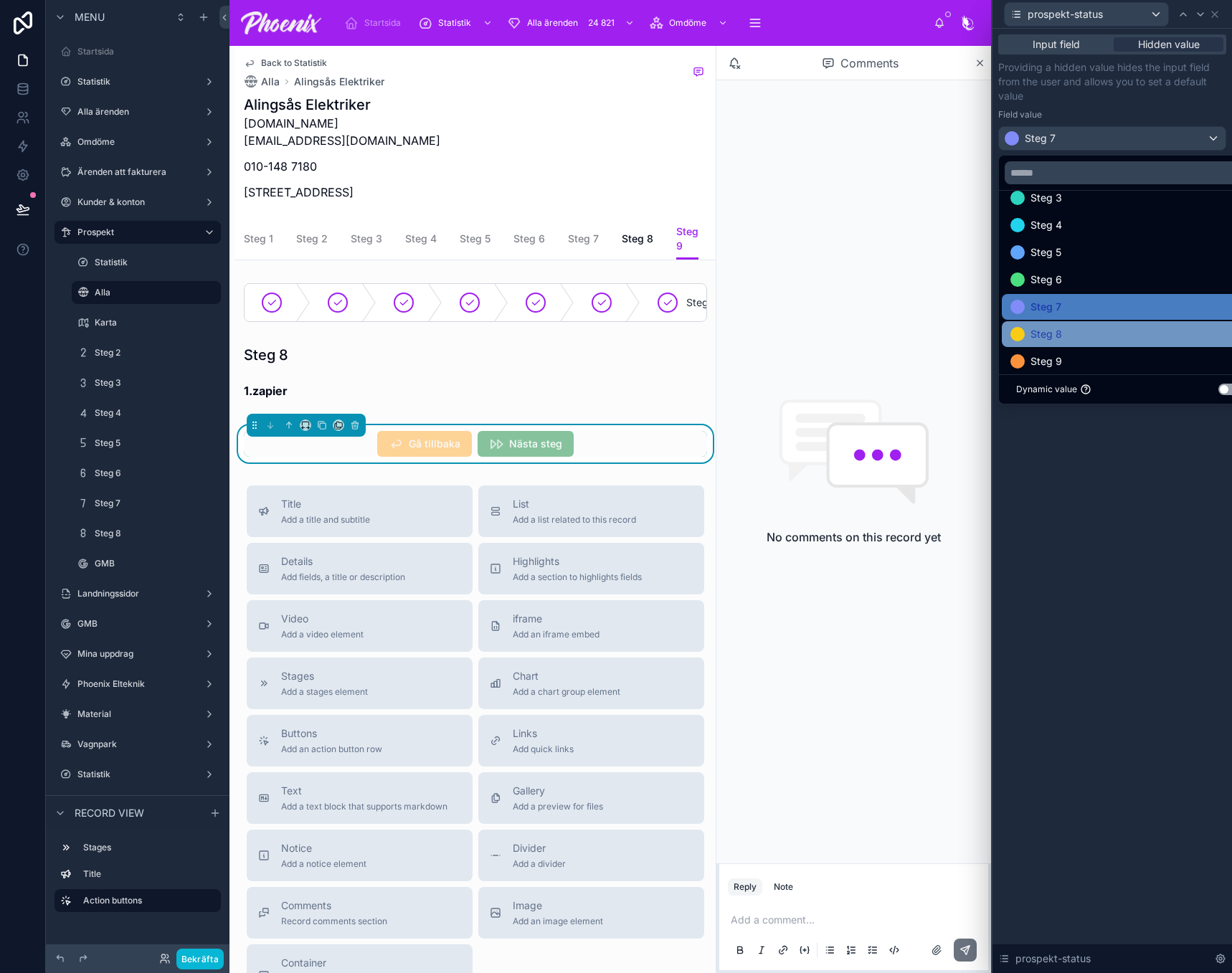
click at [1088, 338] on div "Steg 8" at bounding box center [1129, 335] width 237 height 17
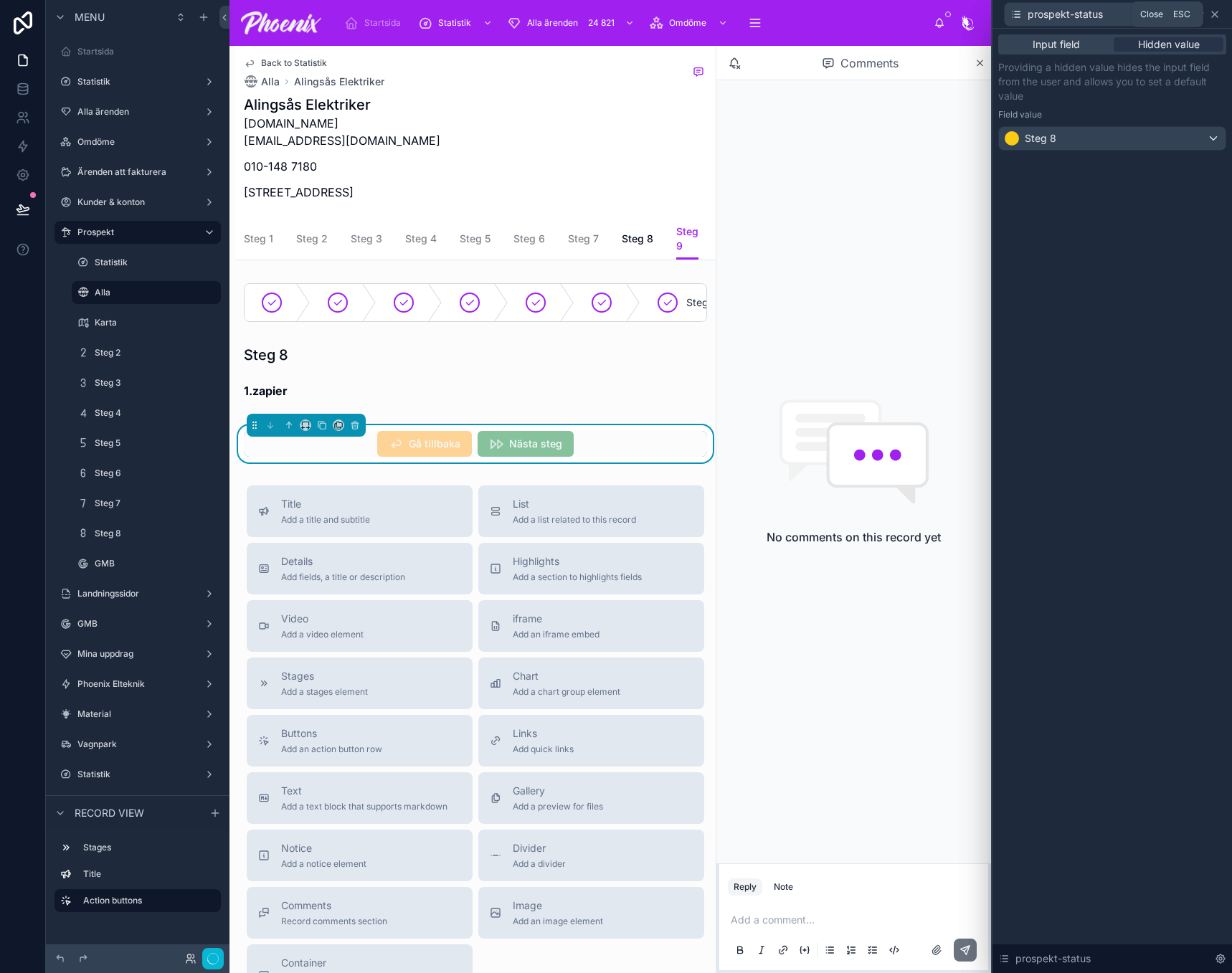
click at [1214, 16] on icon at bounding box center [1216, 15] width 6 height 6
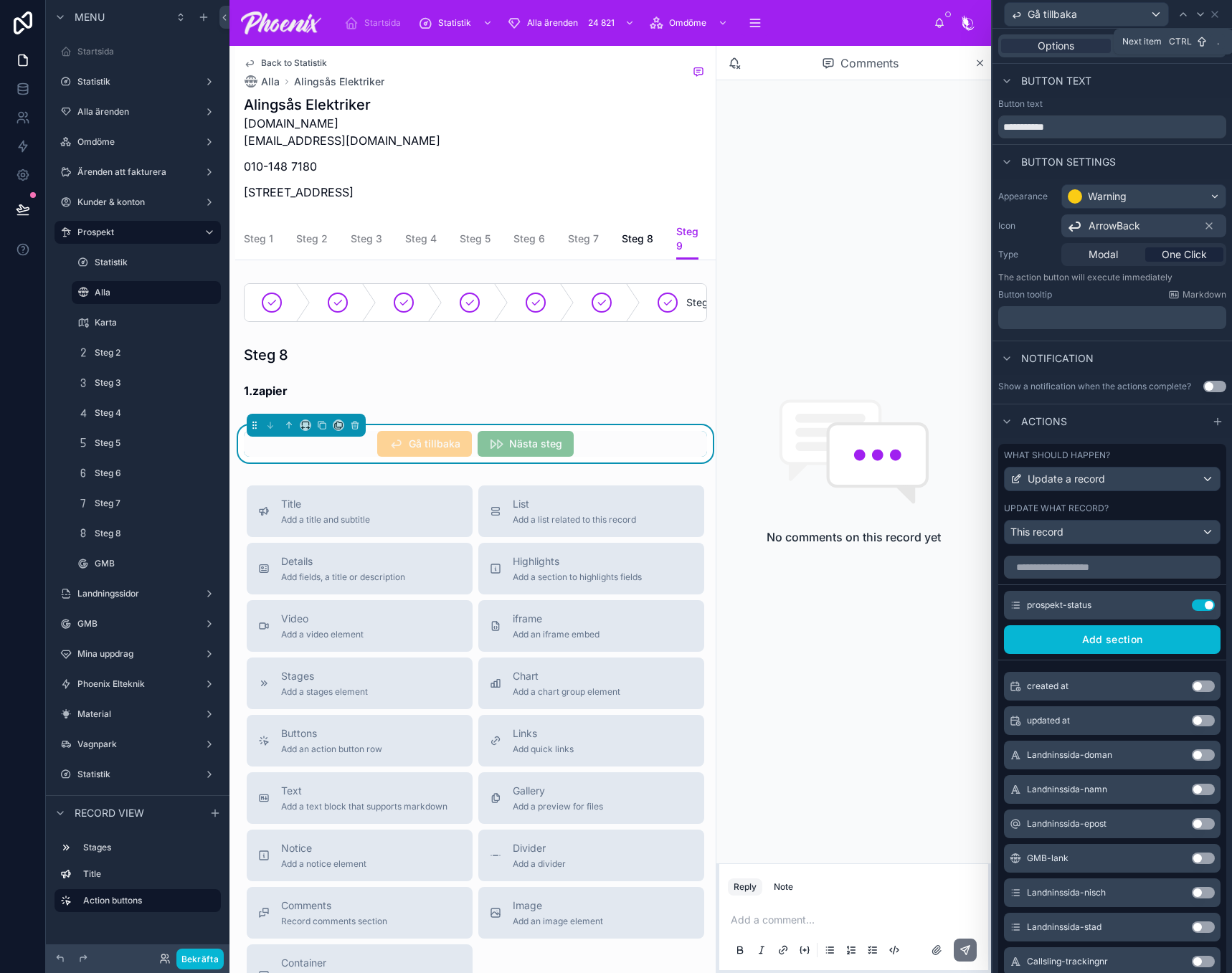
click at [1201, 17] on icon at bounding box center [1201, 15] width 12 height 12
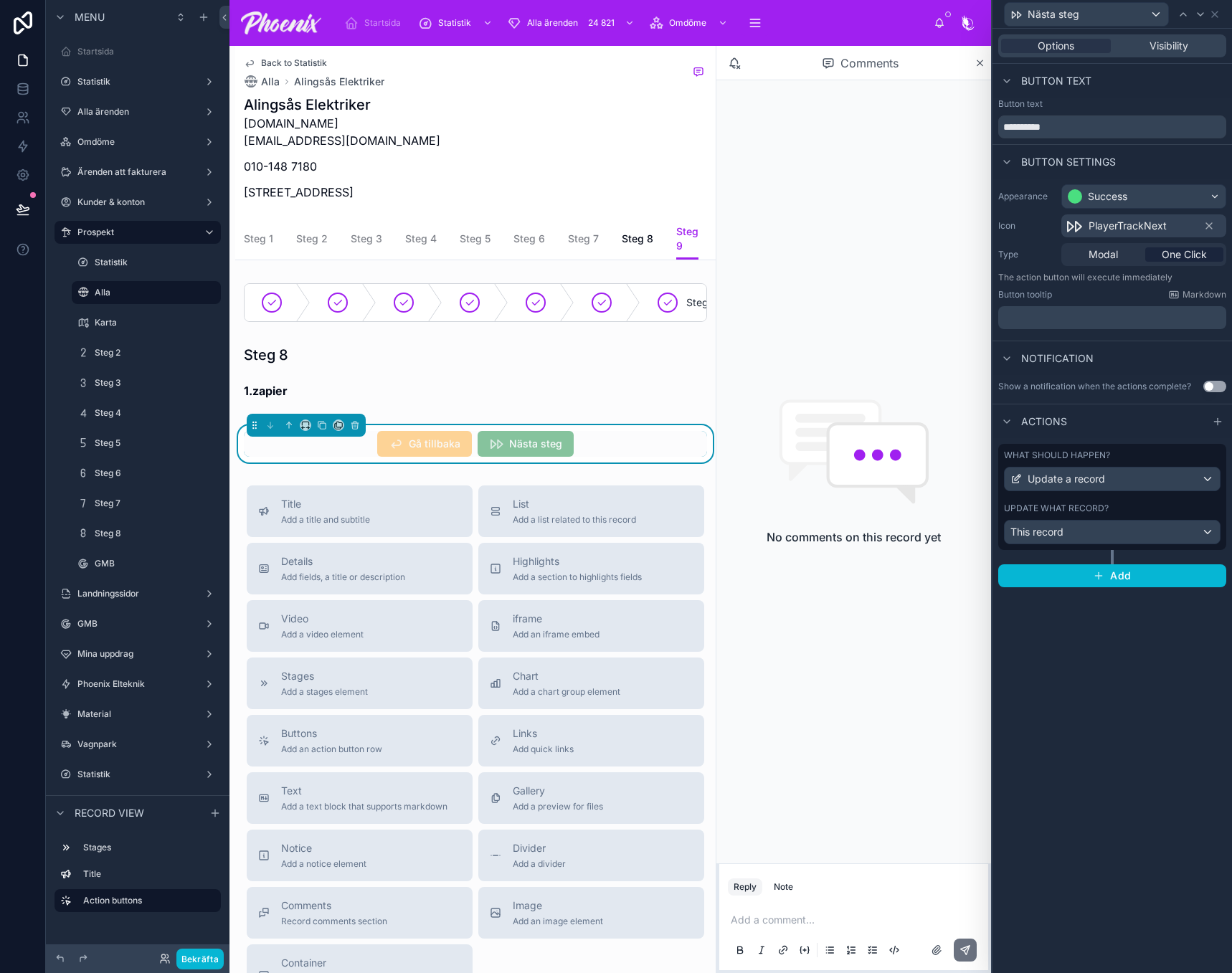
click at [1155, 512] on div "Update what record?" at bounding box center [1112, 508] width 216 height 12
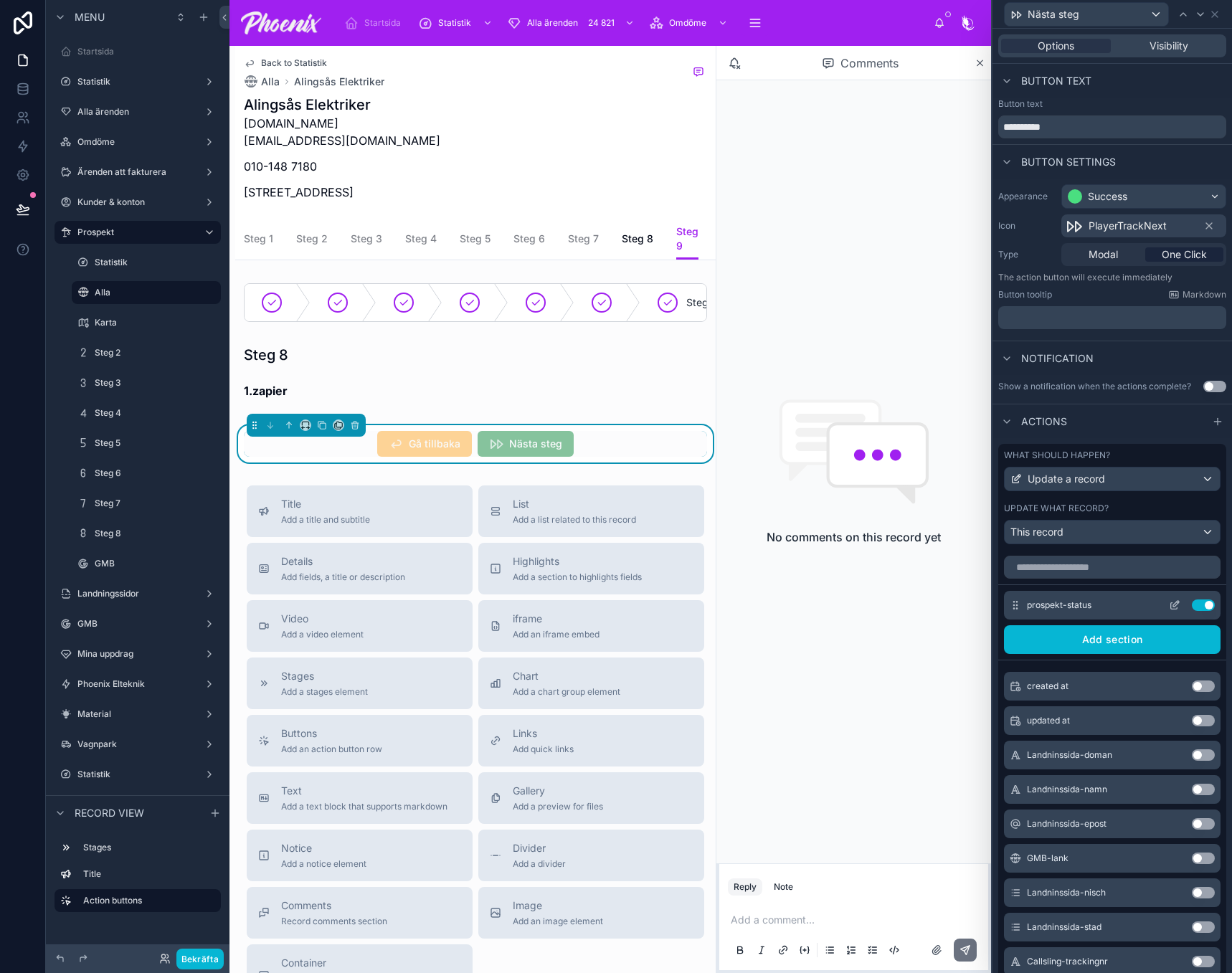
click at [1169, 604] on icon at bounding box center [1175, 605] width 12 height 12
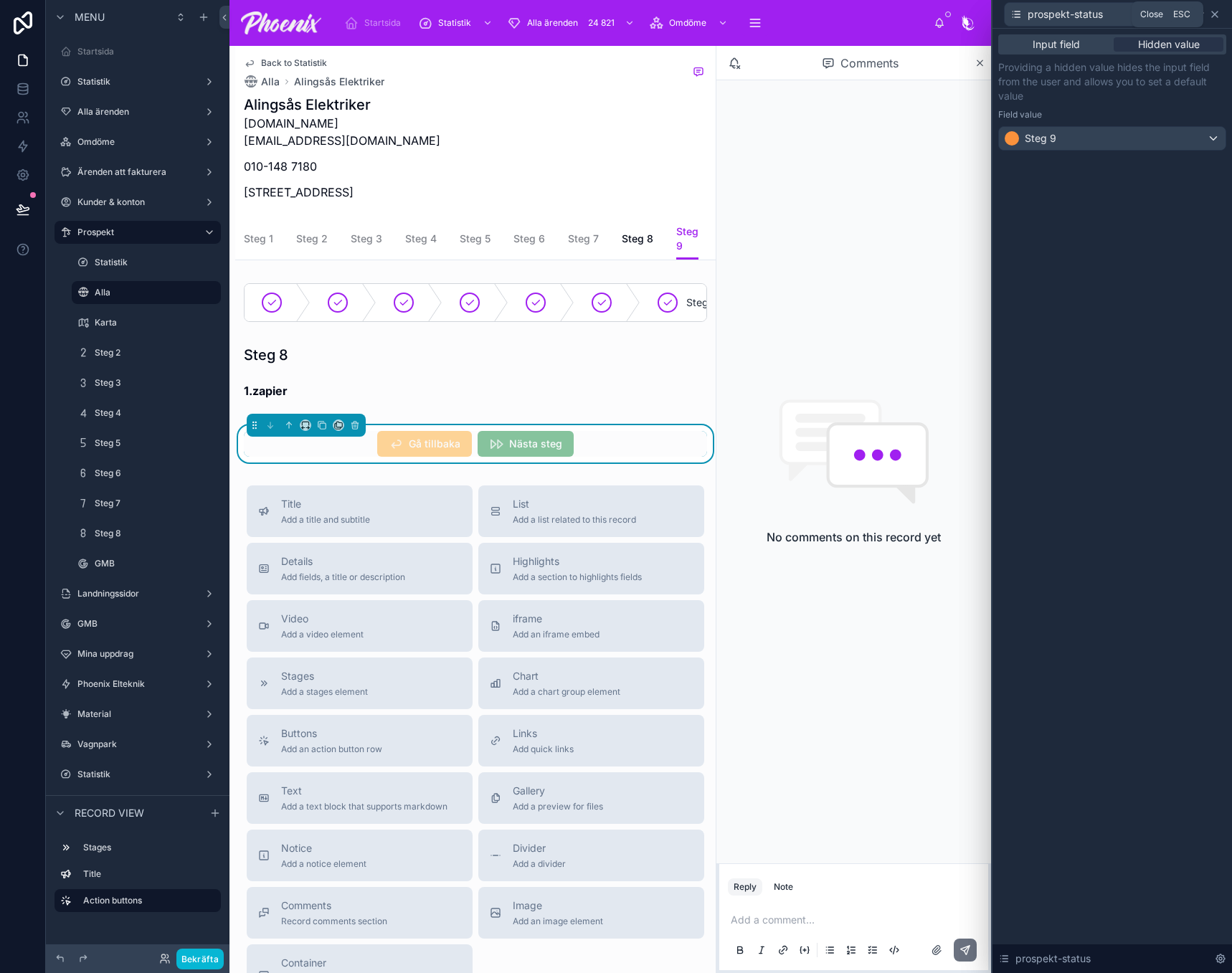
click at [1212, 10] on icon at bounding box center [1216, 15] width 12 height 12
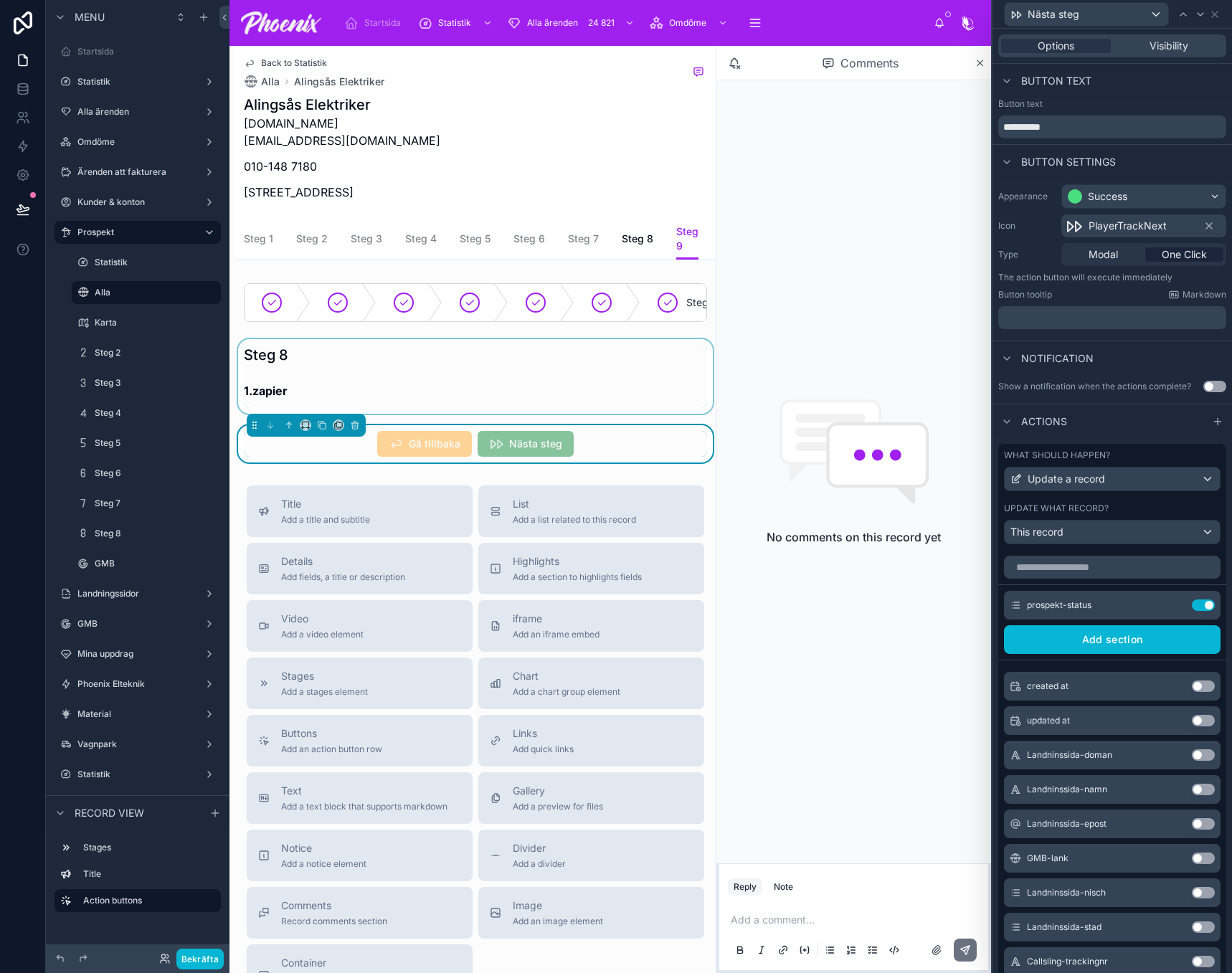
click at [626, 400] on div at bounding box center [475, 376] width 480 height 75
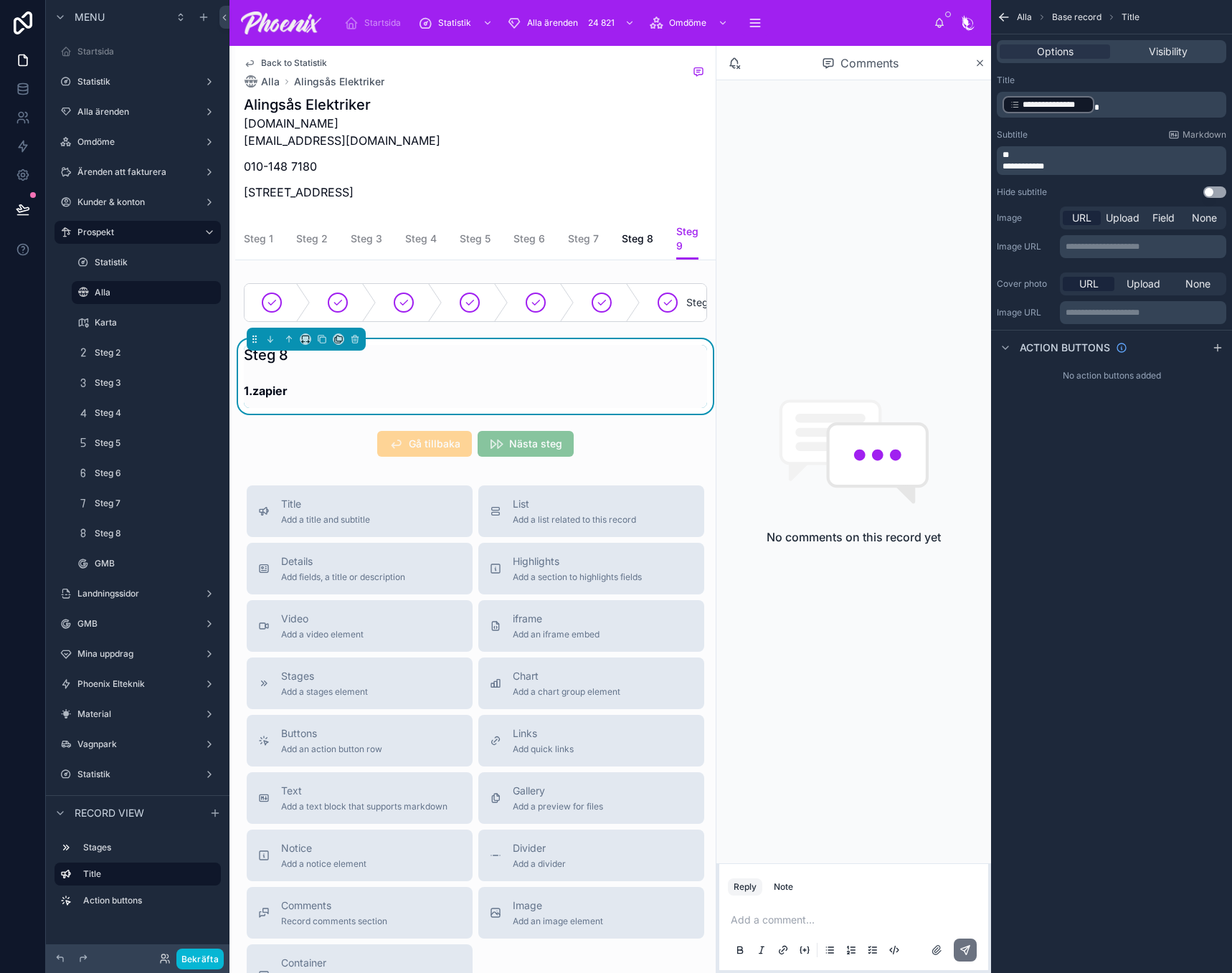
click at [621, 444] on div "Steg [GEOGRAPHIC_DATA] 1.zapier Gå tillbaka Nästa steg" at bounding box center [475, 370] width 480 height 185
click at [620, 456] on div at bounding box center [475, 443] width 480 height 37
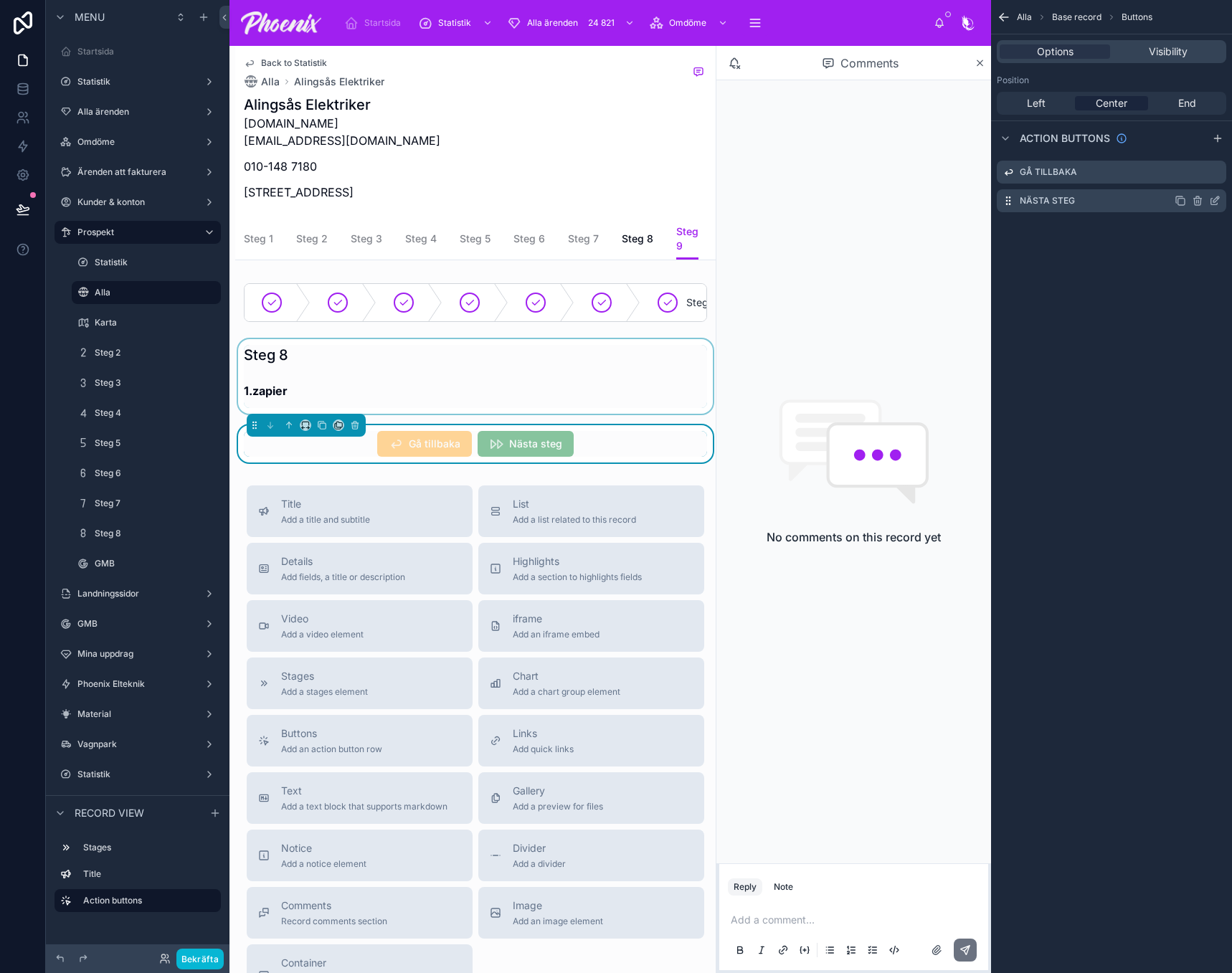
click at [1220, 197] on div "Nästa steg" at bounding box center [1112, 201] width 230 height 23
click at [1215, 198] on icon "scrollable content" at bounding box center [1216, 201] width 12 height 12
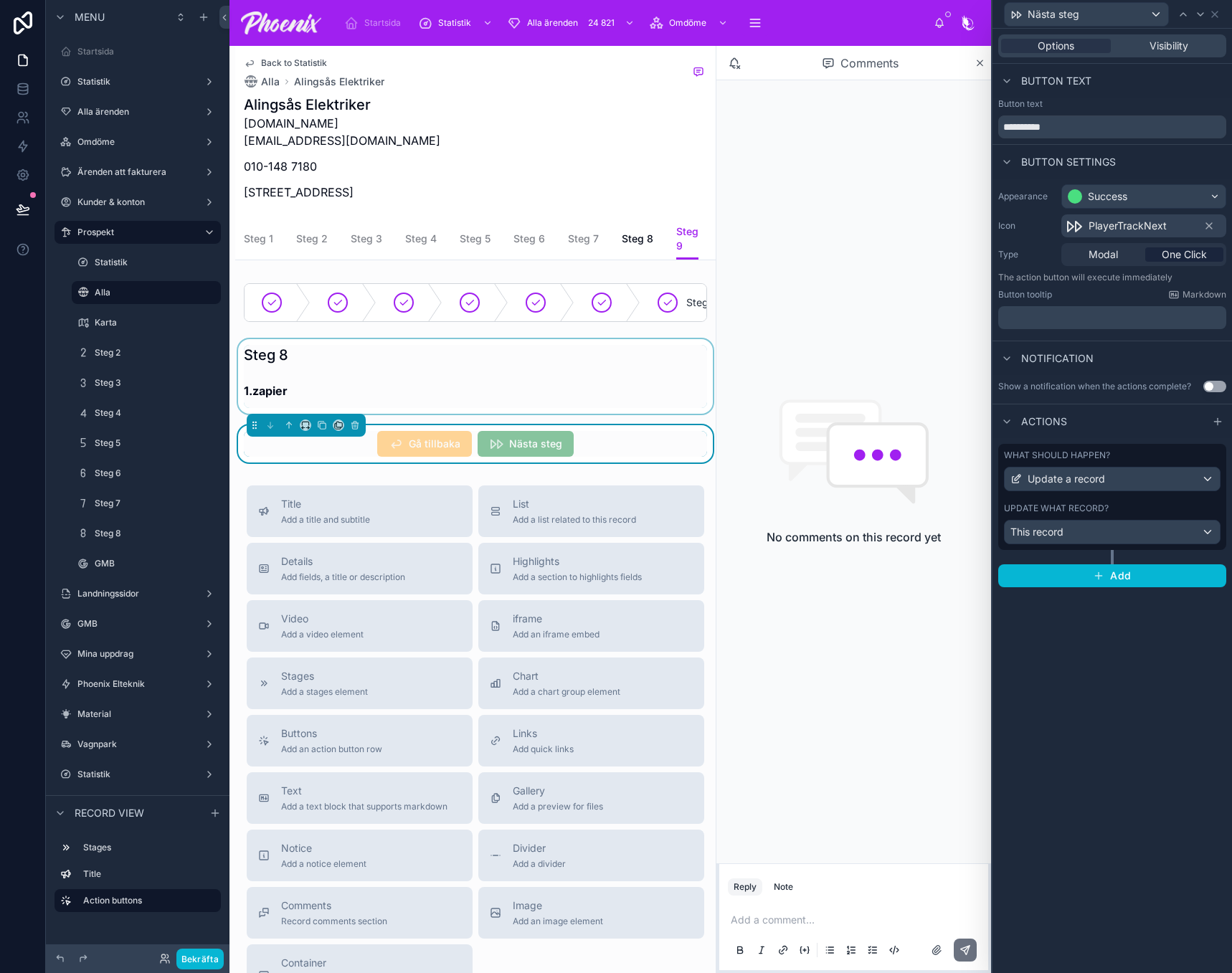
click at [1129, 499] on div "What should happen? Update a record Update what record? This record" at bounding box center [1112, 497] width 228 height 106
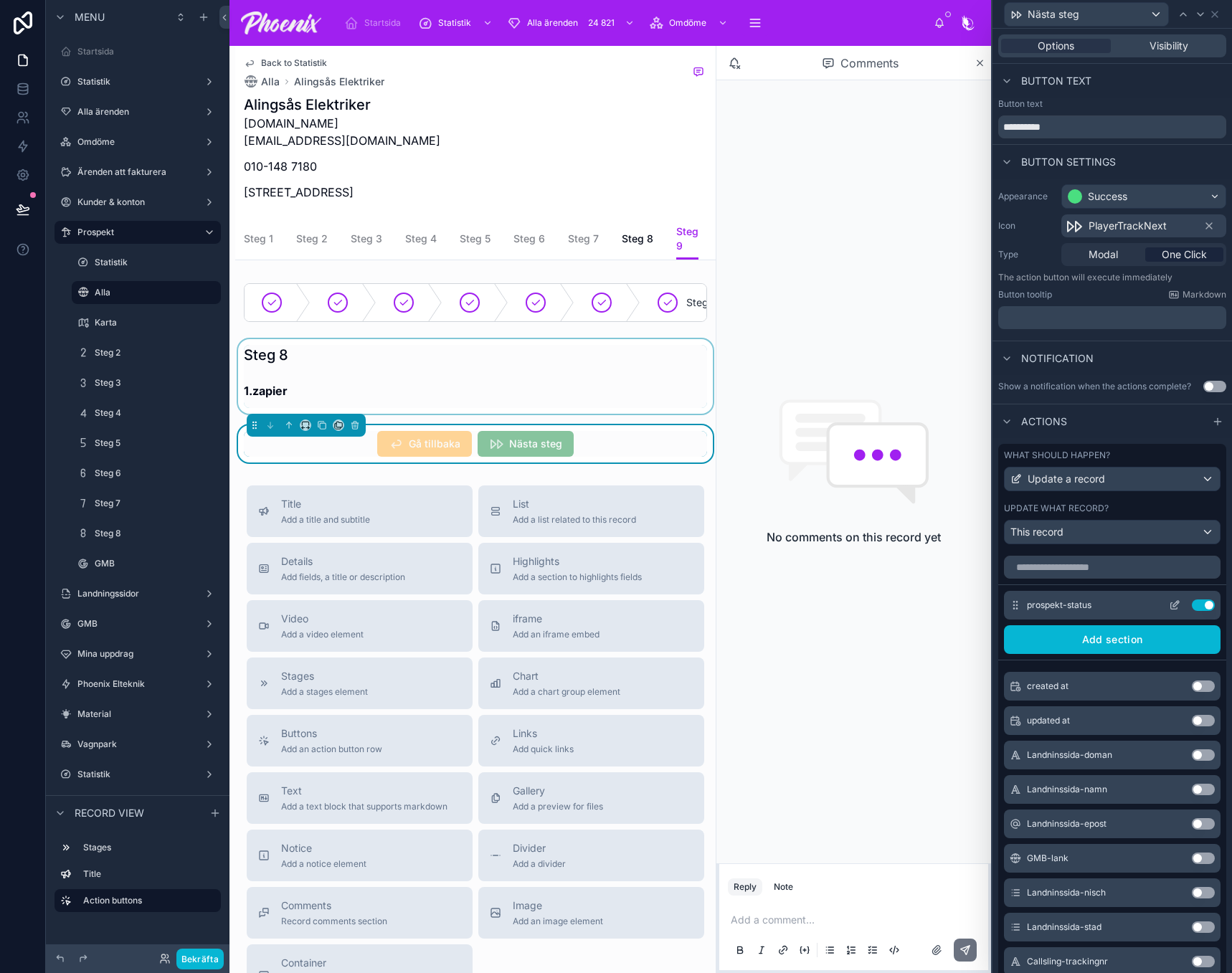
click at [1163, 607] on button at bounding box center [1175, 605] width 23 height 12
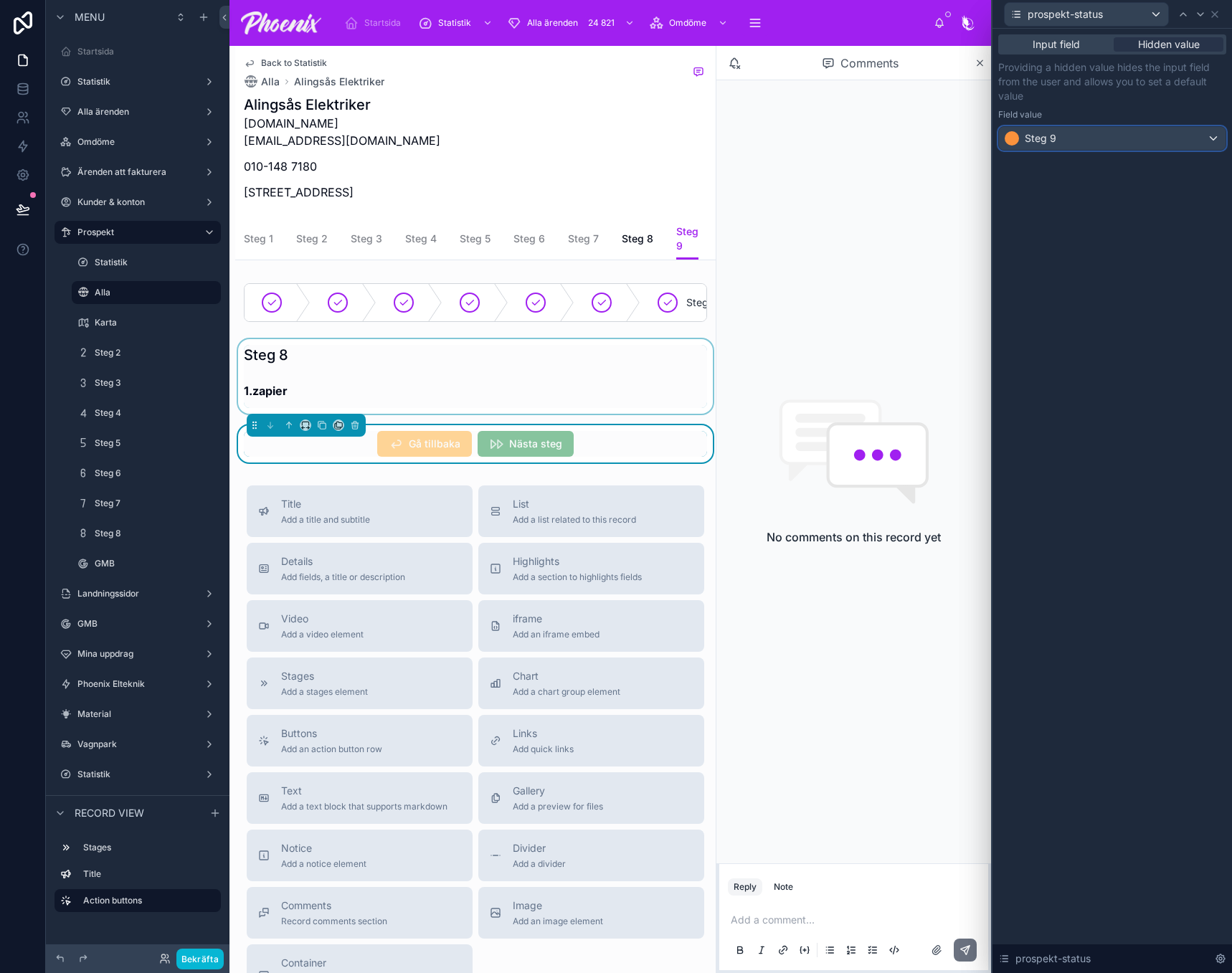
click at [1129, 130] on div "Steg 9" at bounding box center [1113, 139] width 227 height 23
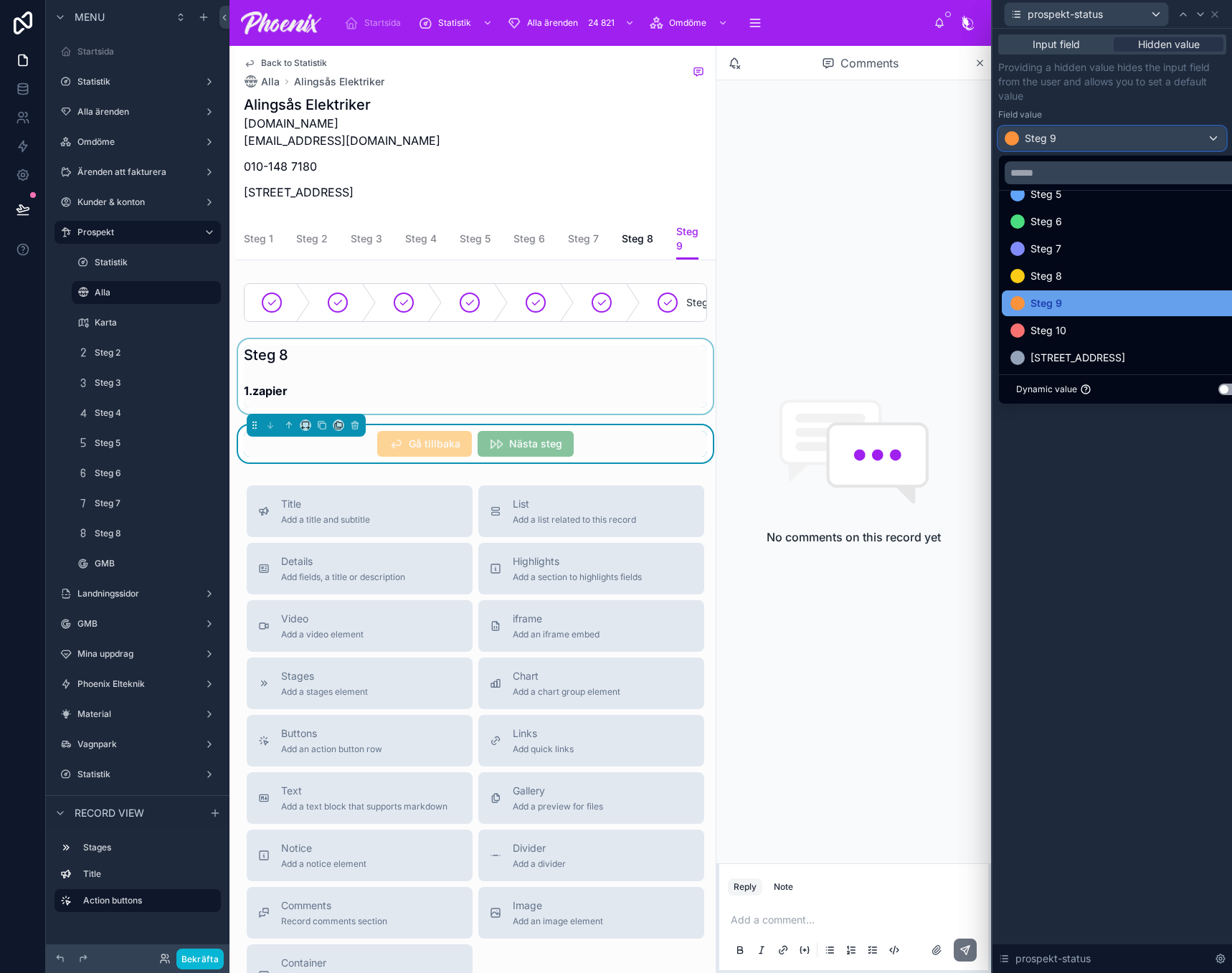
scroll to position [138, 0]
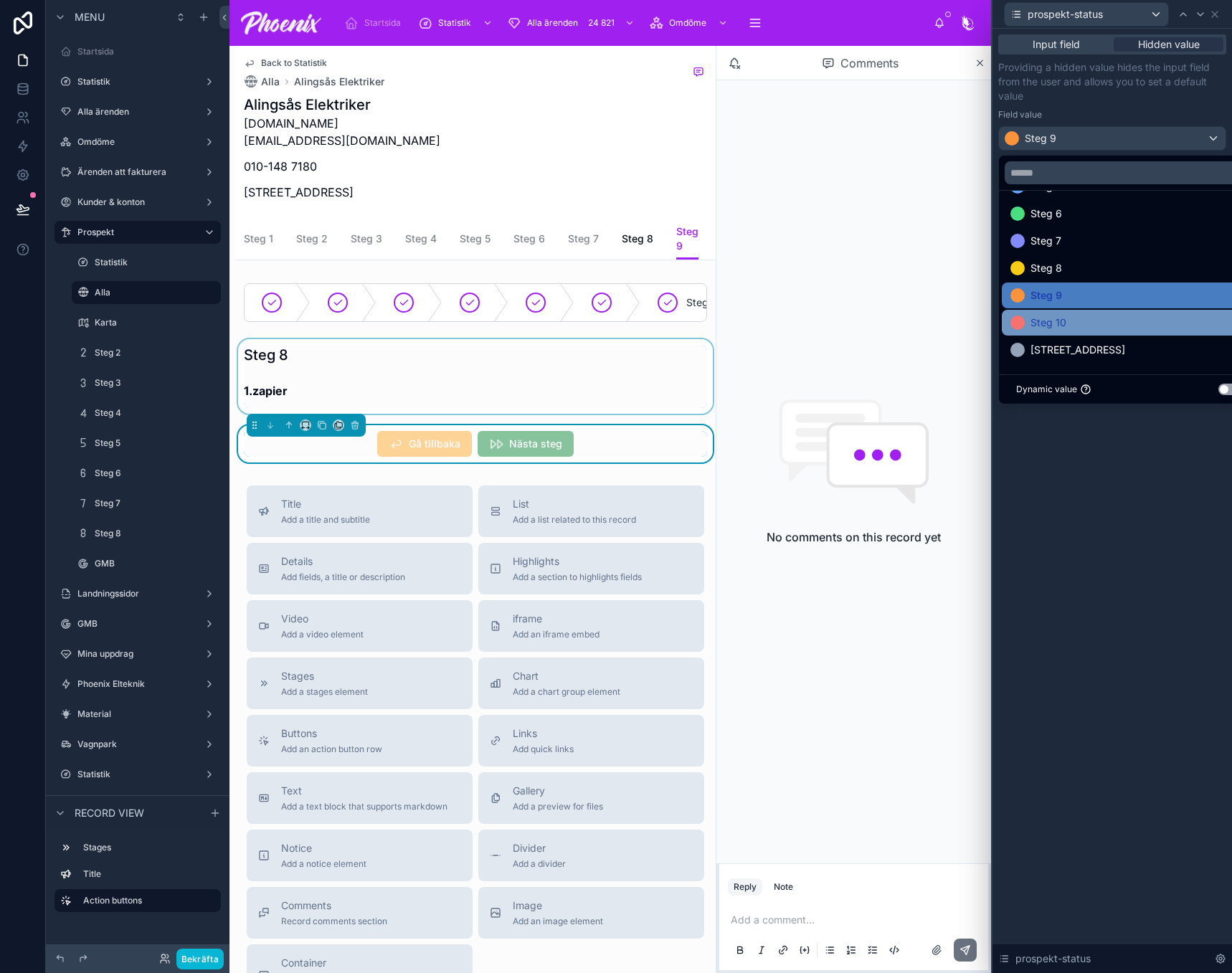
click at [1109, 332] on div "Steg 10" at bounding box center [1129, 322] width 254 height 26
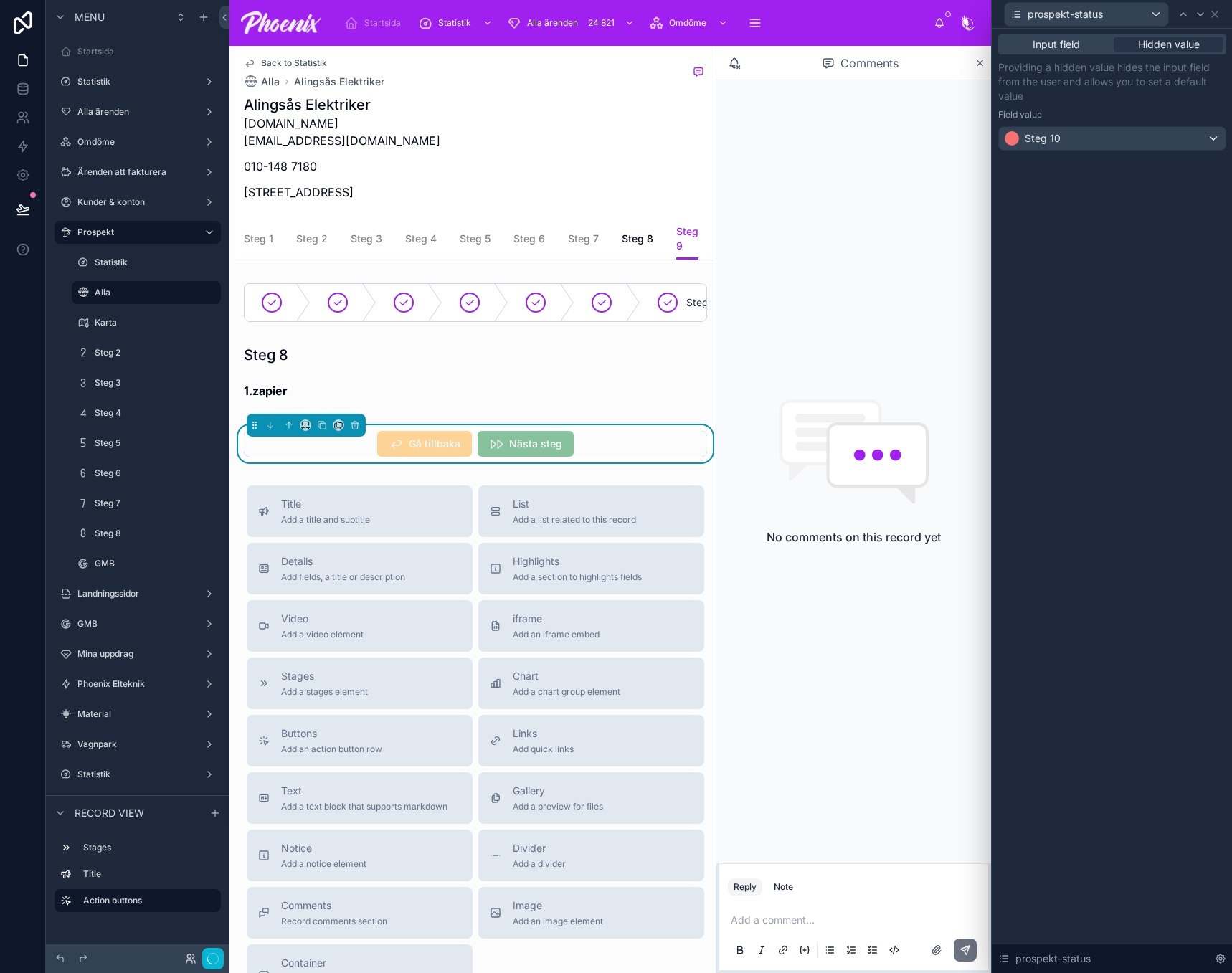
drag, startPoint x: 1152, startPoint y: 533, endPoint x: 1185, endPoint y: 233, distance: 301.8
click at [1153, 530] on div "Input field Hidden value Providing a hidden value hides the input field from th…" at bounding box center [1112, 502] width 240 height 945
click at [1220, 18] on icon at bounding box center [1216, 15] width 12 height 12
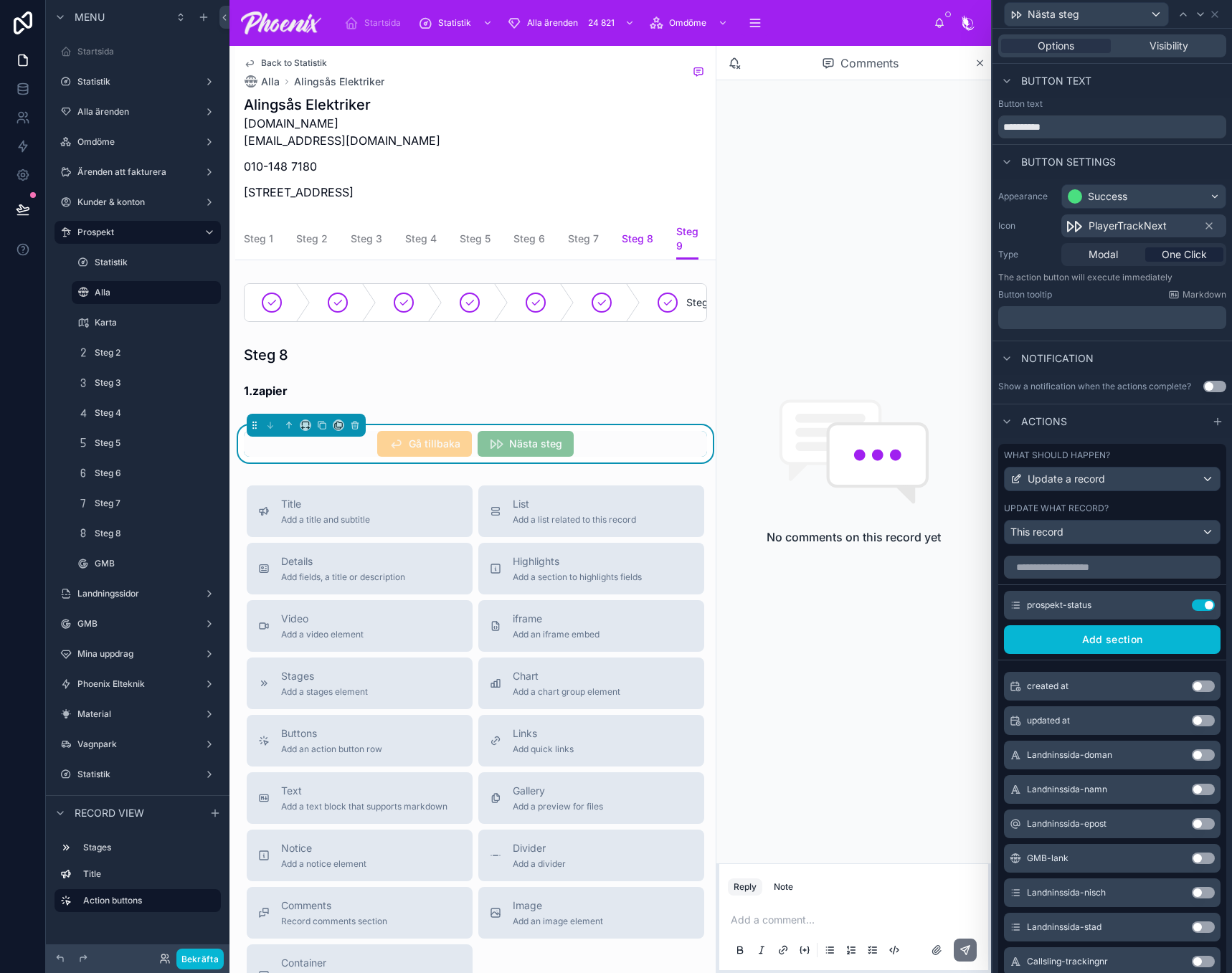
click at [637, 236] on span "Steg 8" at bounding box center [637, 239] width 32 height 15
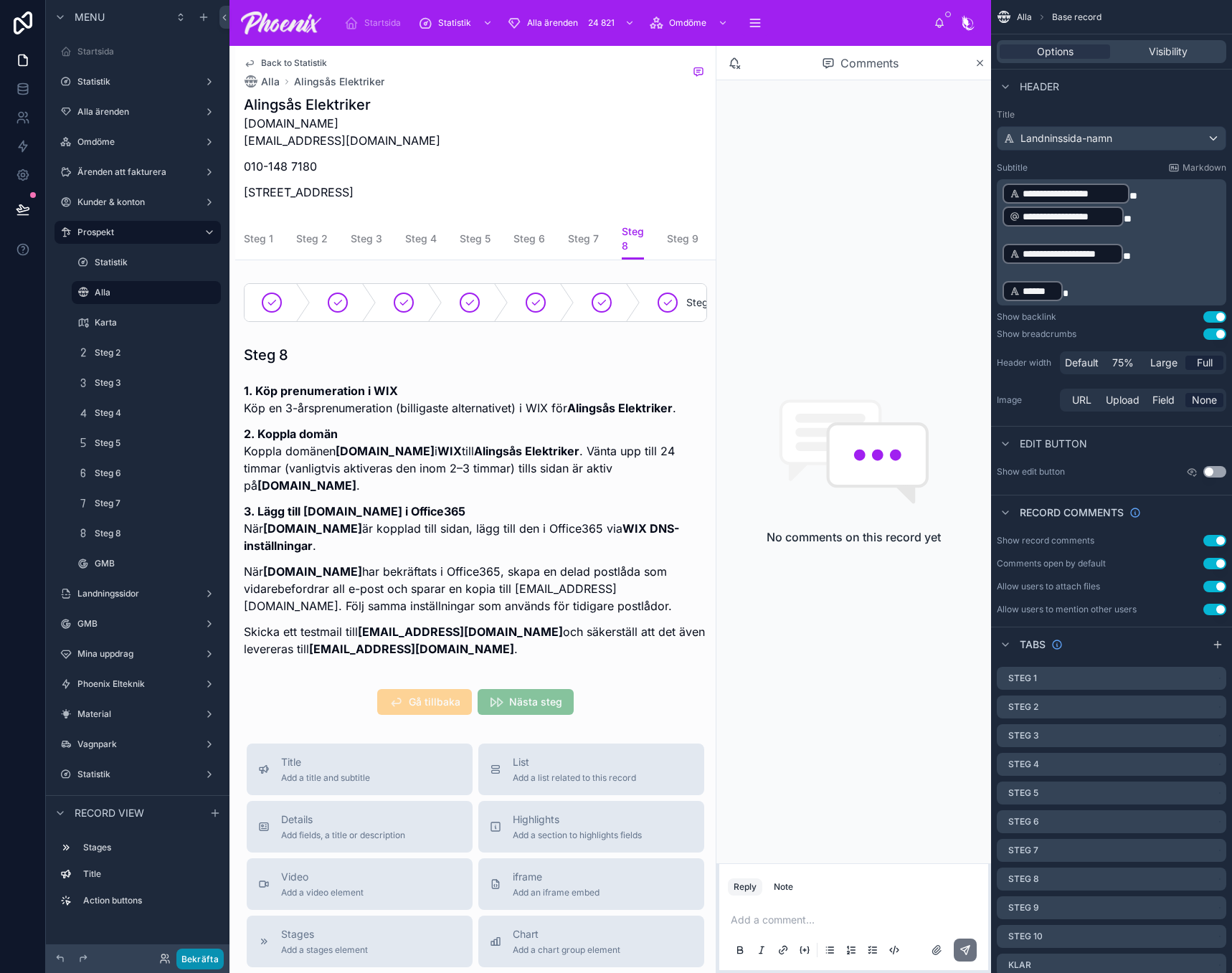
click at [214, 966] on button "Bekräfta" at bounding box center [200, 958] width 48 height 20
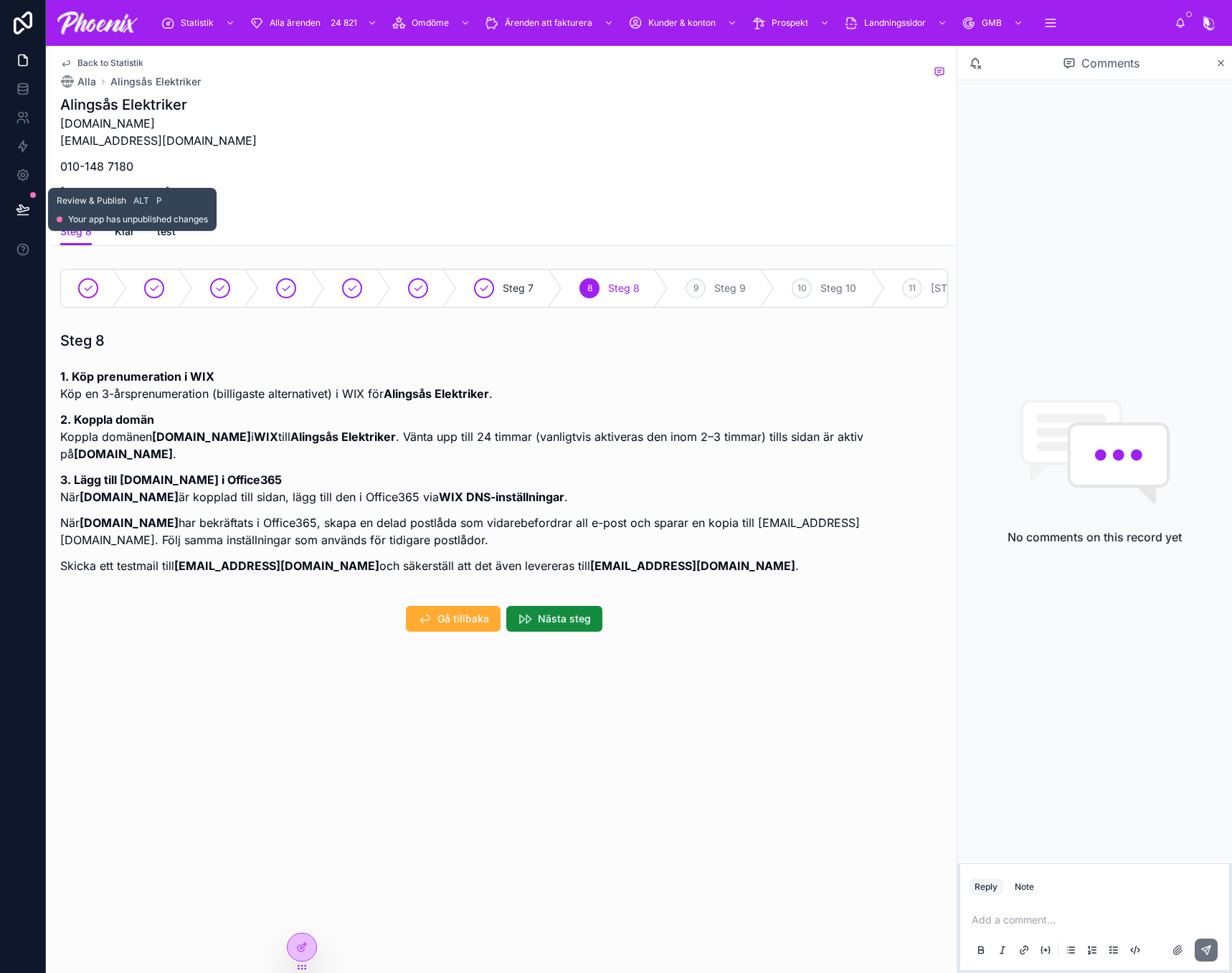
click at [24, 213] on icon at bounding box center [22, 210] width 15 height 15
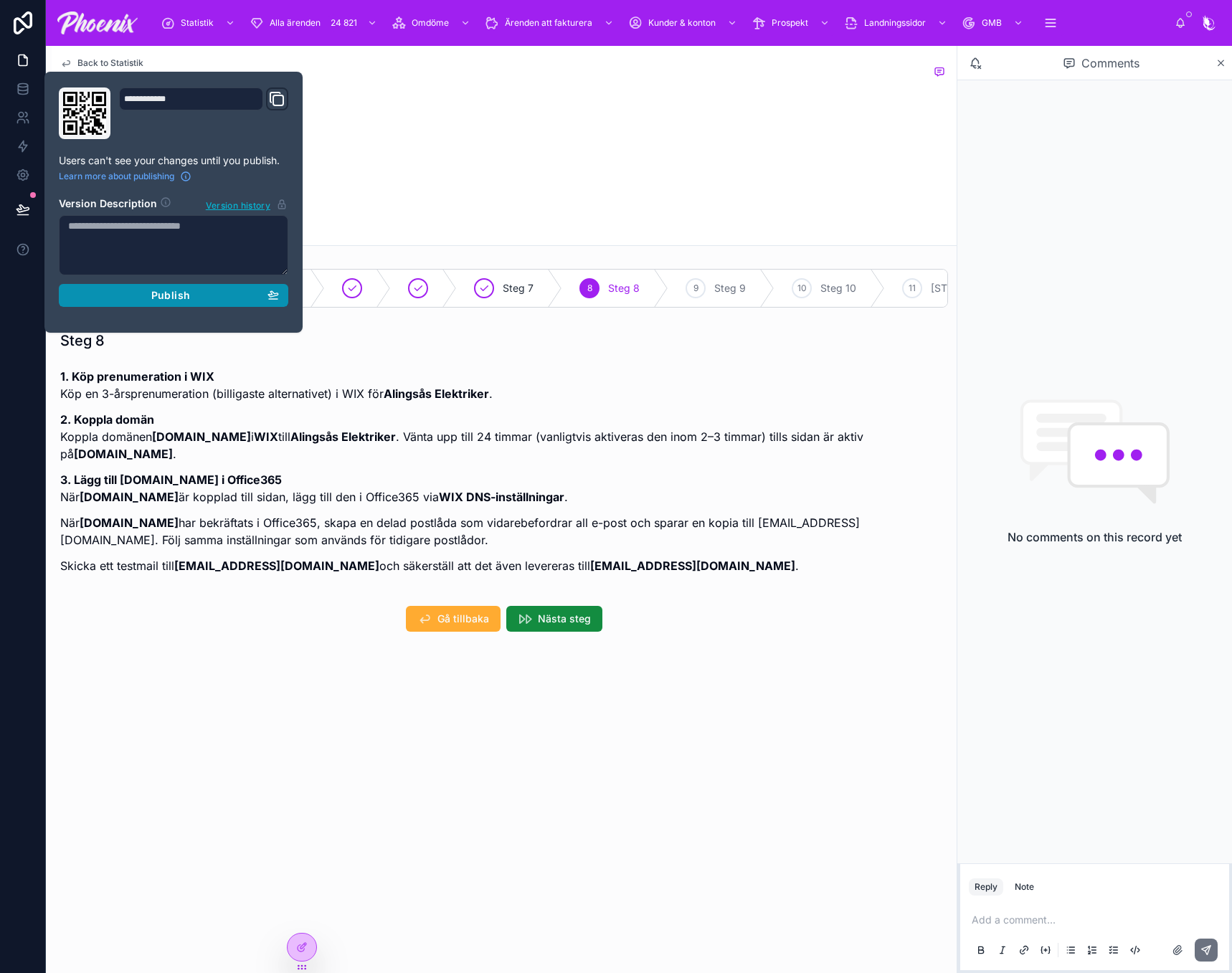
click at [209, 301] on div "Publish" at bounding box center [173, 295] width 211 height 13
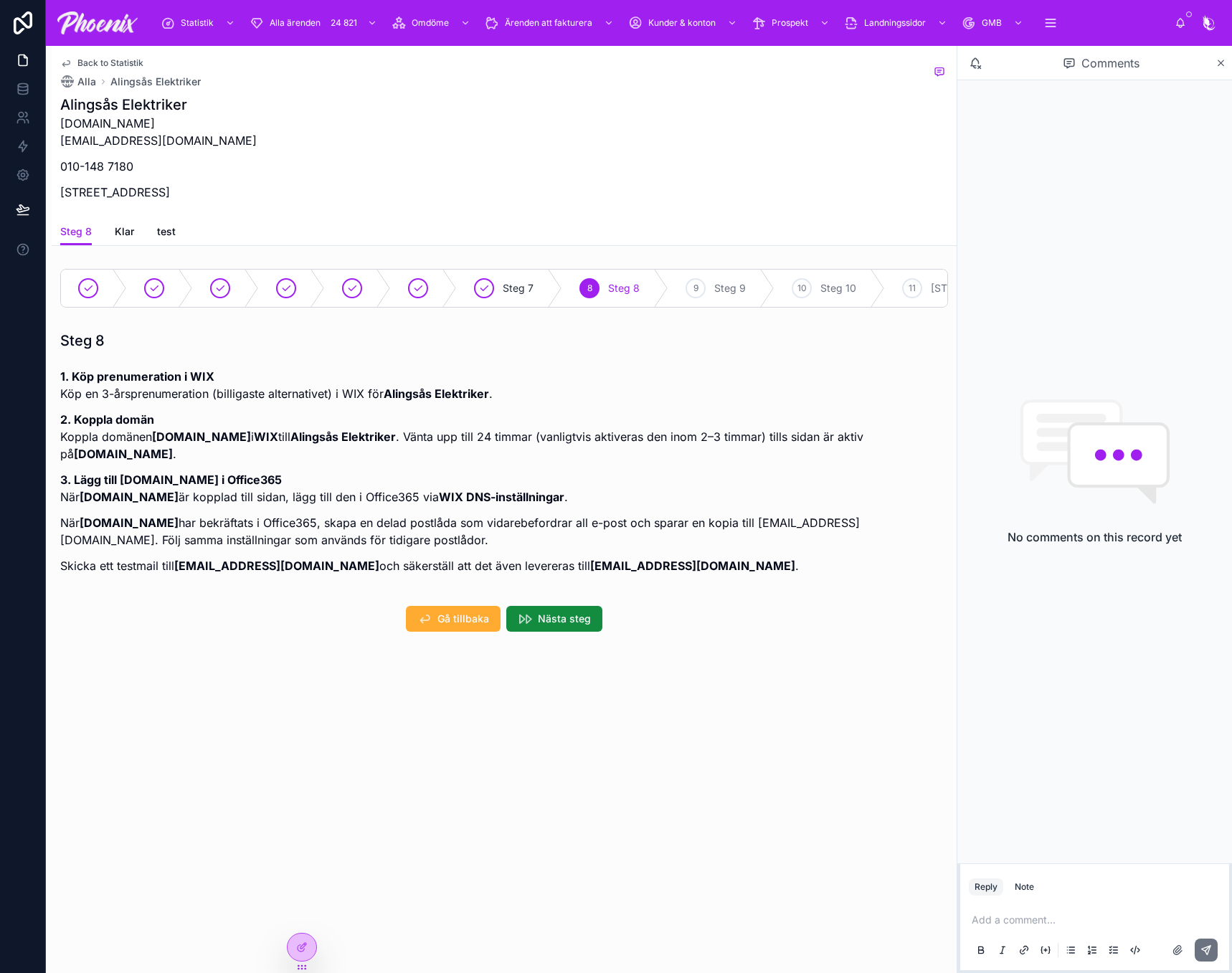
click at [471, 162] on div "Alingsås Elektriker [DOMAIN_NAME] [EMAIL_ADDRESS][DOMAIN_NAME] 010-148 7180 [ST…" at bounding box center [503, 152] width 888 height 114
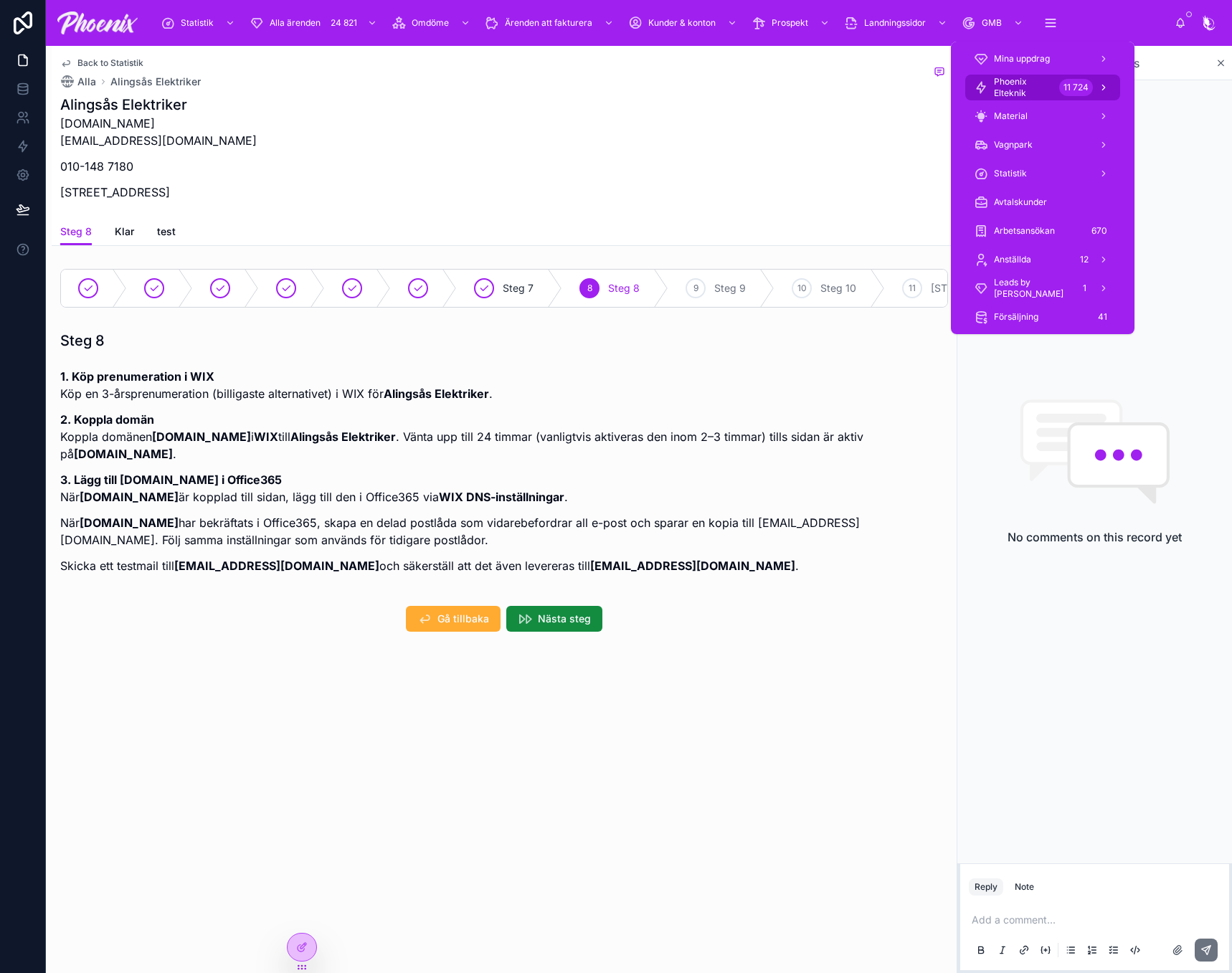
click at [1059, 90] on div "11 724" at bounding box center [1076, 87] width 34 height 17
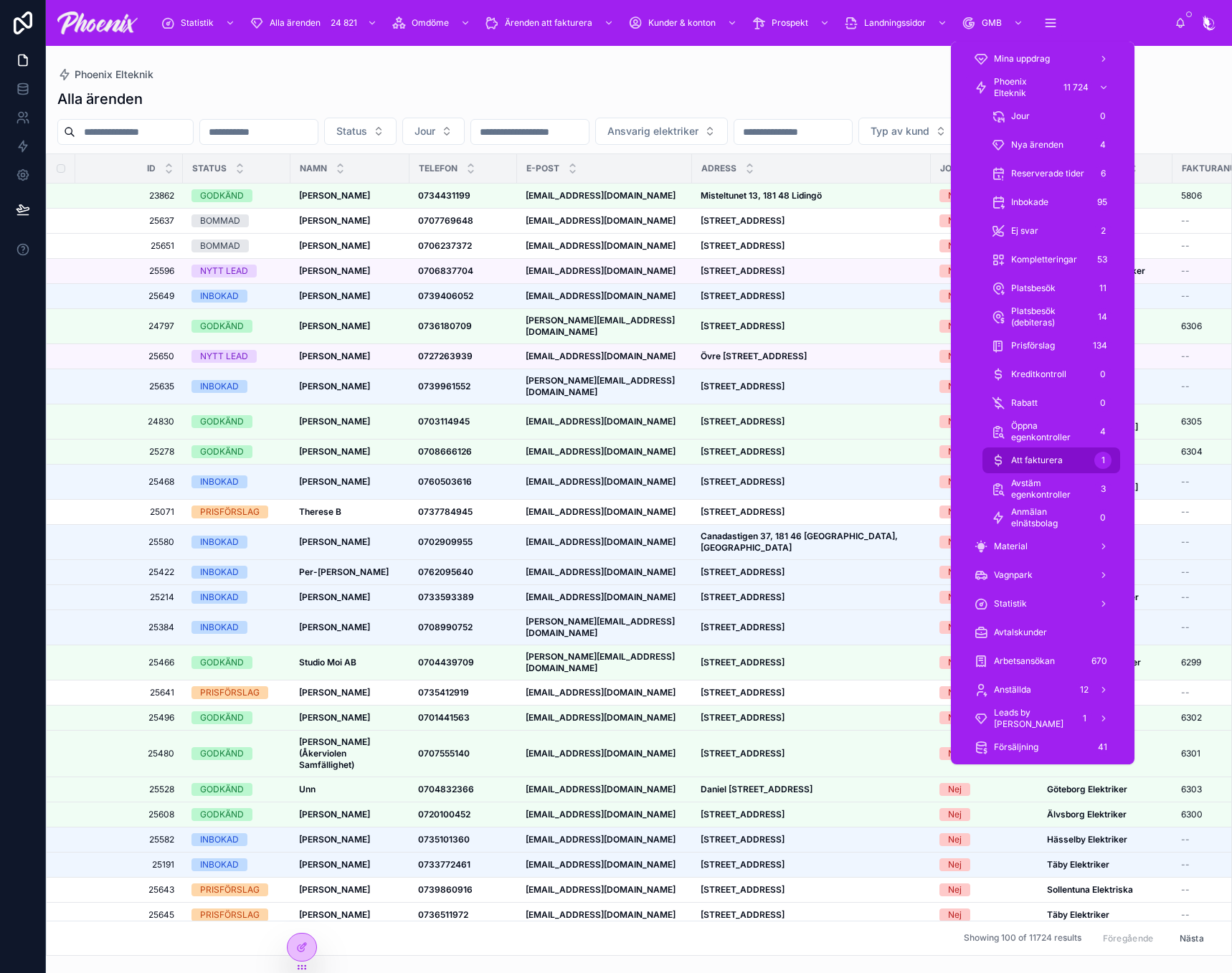
click at [1087, 451] on div "Att fakturera 1" at bounding box center [1052, 461] width 120 height 23
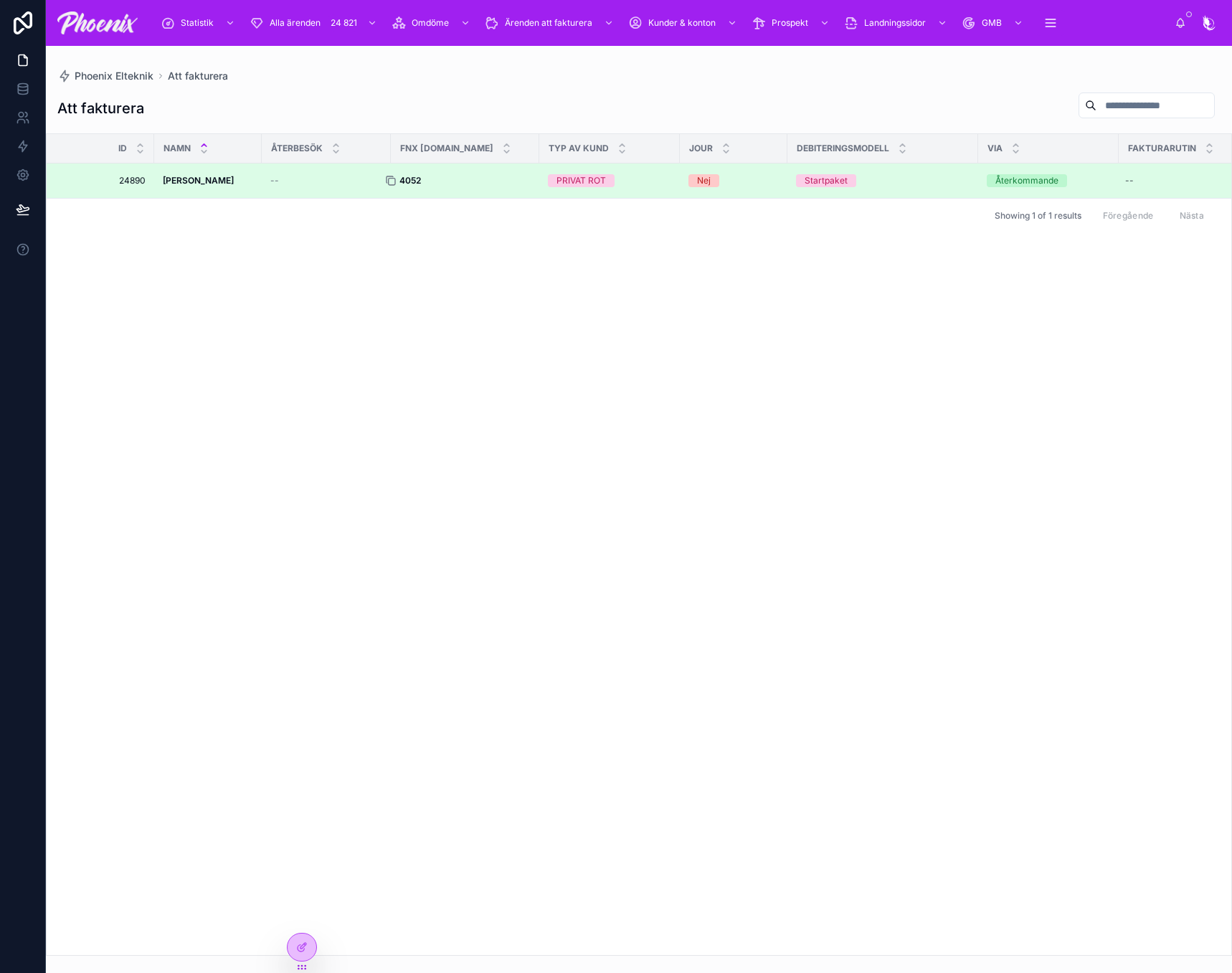
click at [401, 178] on div at bounding box center [397, 180] width 23 height 12
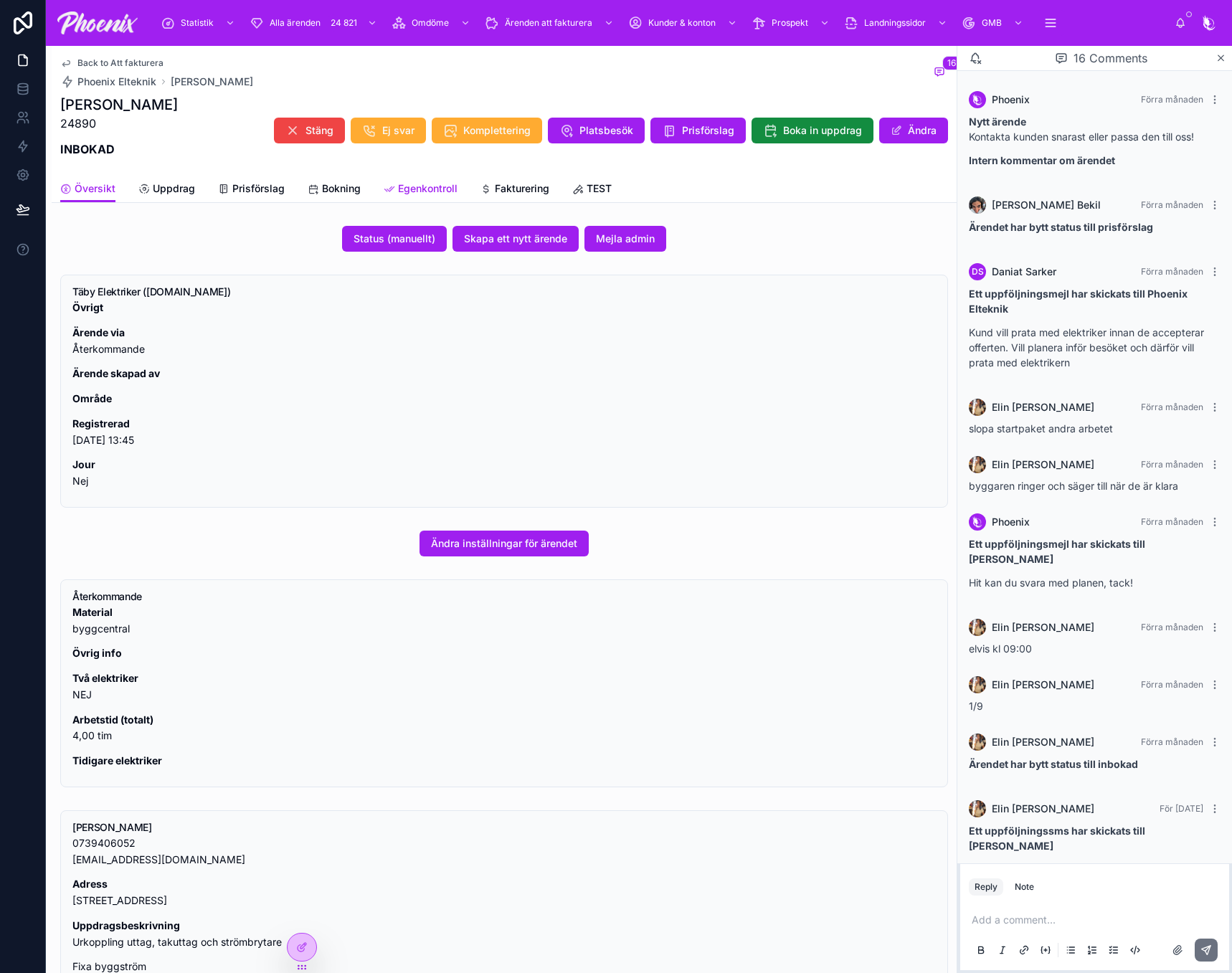
scroll to position [521, 0]
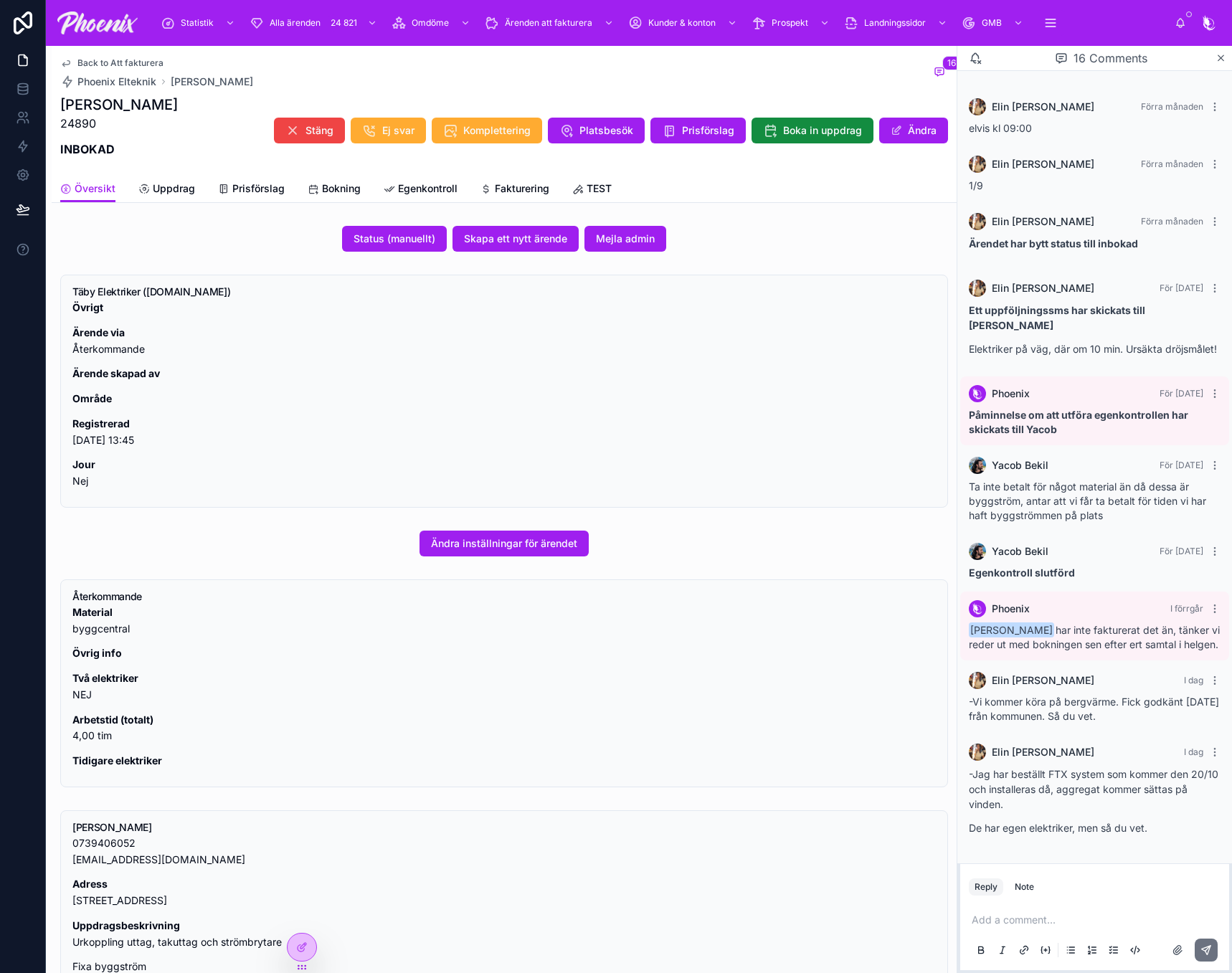
drag, startPoint x: 1155, startPoint y: 502, endPoint x: 1120, endPoint y: 469, distance: 48.1
click at [1147, 493] on div "Ta inte betalt för något material än då dessa är byggström, antar att vi får ta…" at bounding box center [1095, 502] width 252 height 43
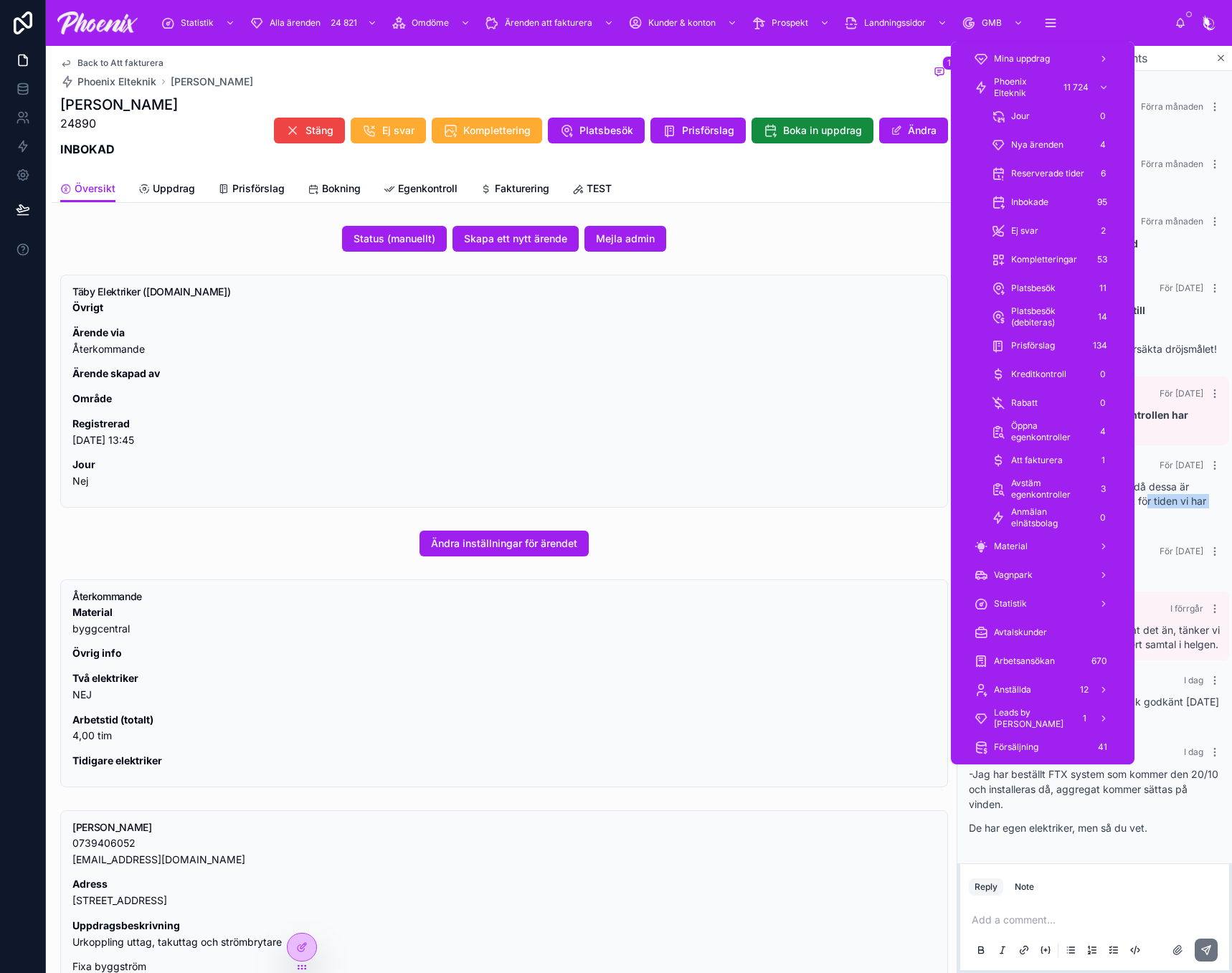
drag, startPoint x: 1054, startPoint y: 88, endPoint x: 535, endPoint y: 38, distance: 521.4
click at [1054, 88] on div "Phoenix Elteknik 11 724" at bounding box center [1043, 87] width 138 height 23
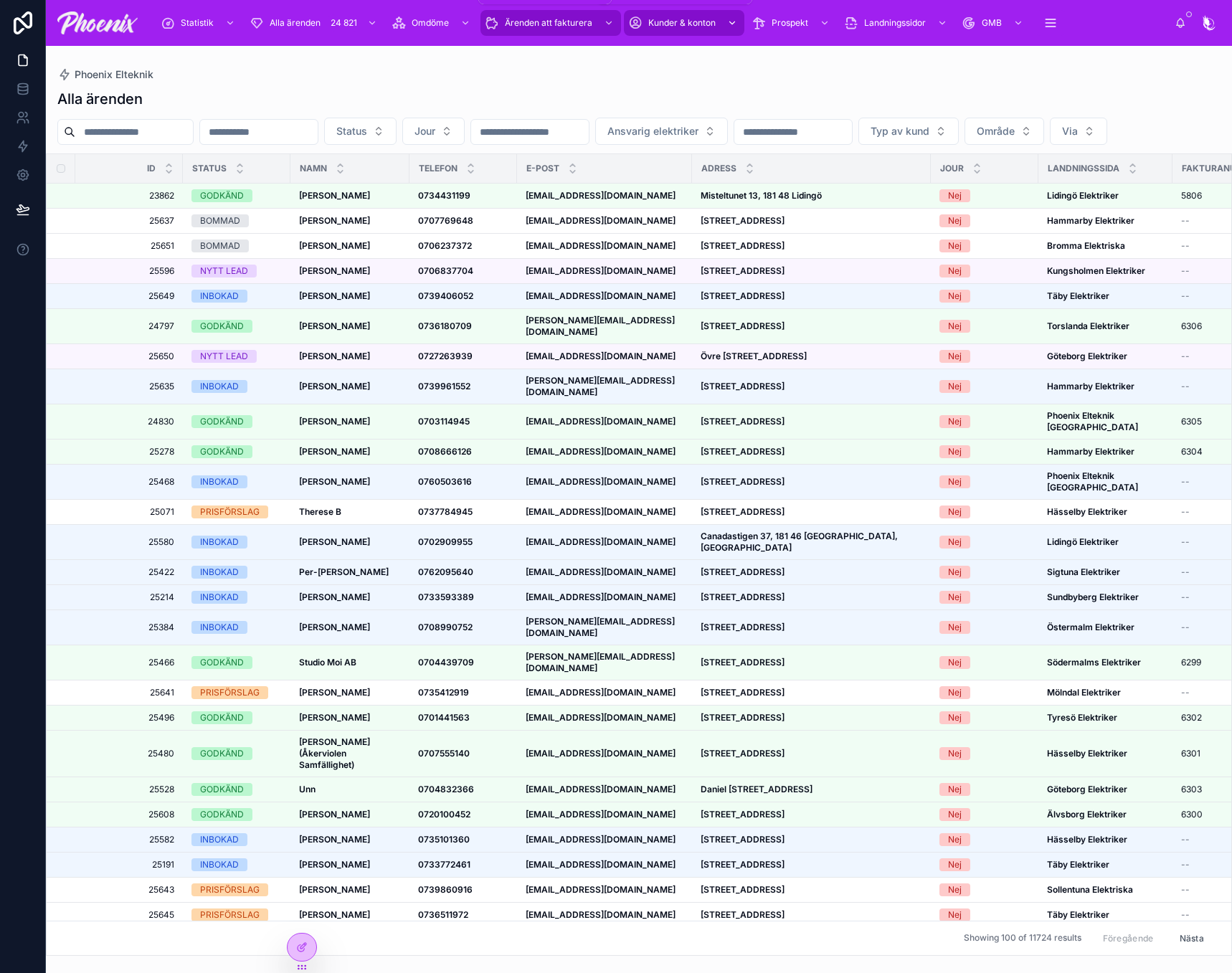
click at [548, 21] on span "Ärenden att fakturera" at bounding box center [549, 23] width 87 height 12
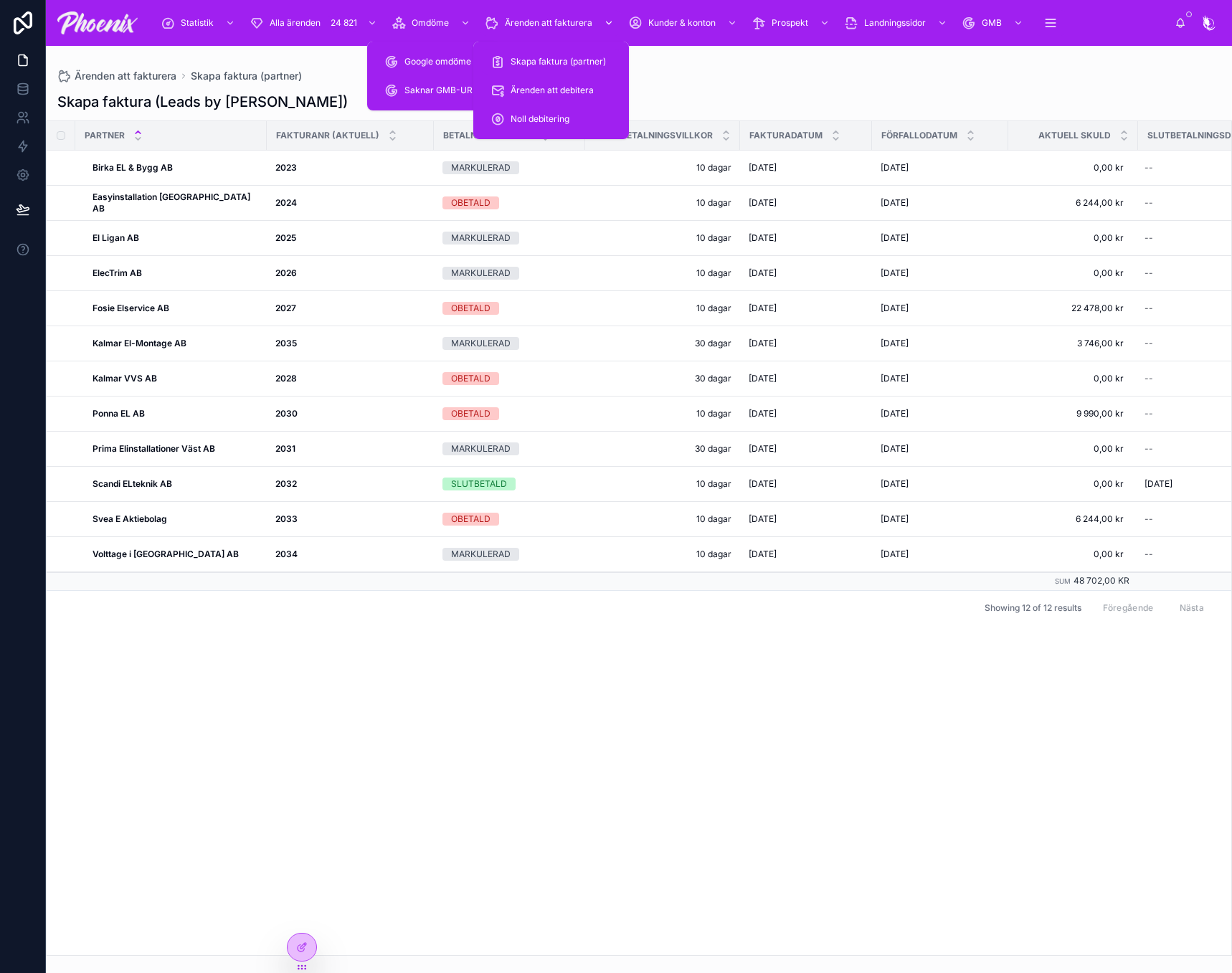
click at [534, 17] on span "Ärenden att fakturera" at bounding box center [549, 23] width 87 height 12
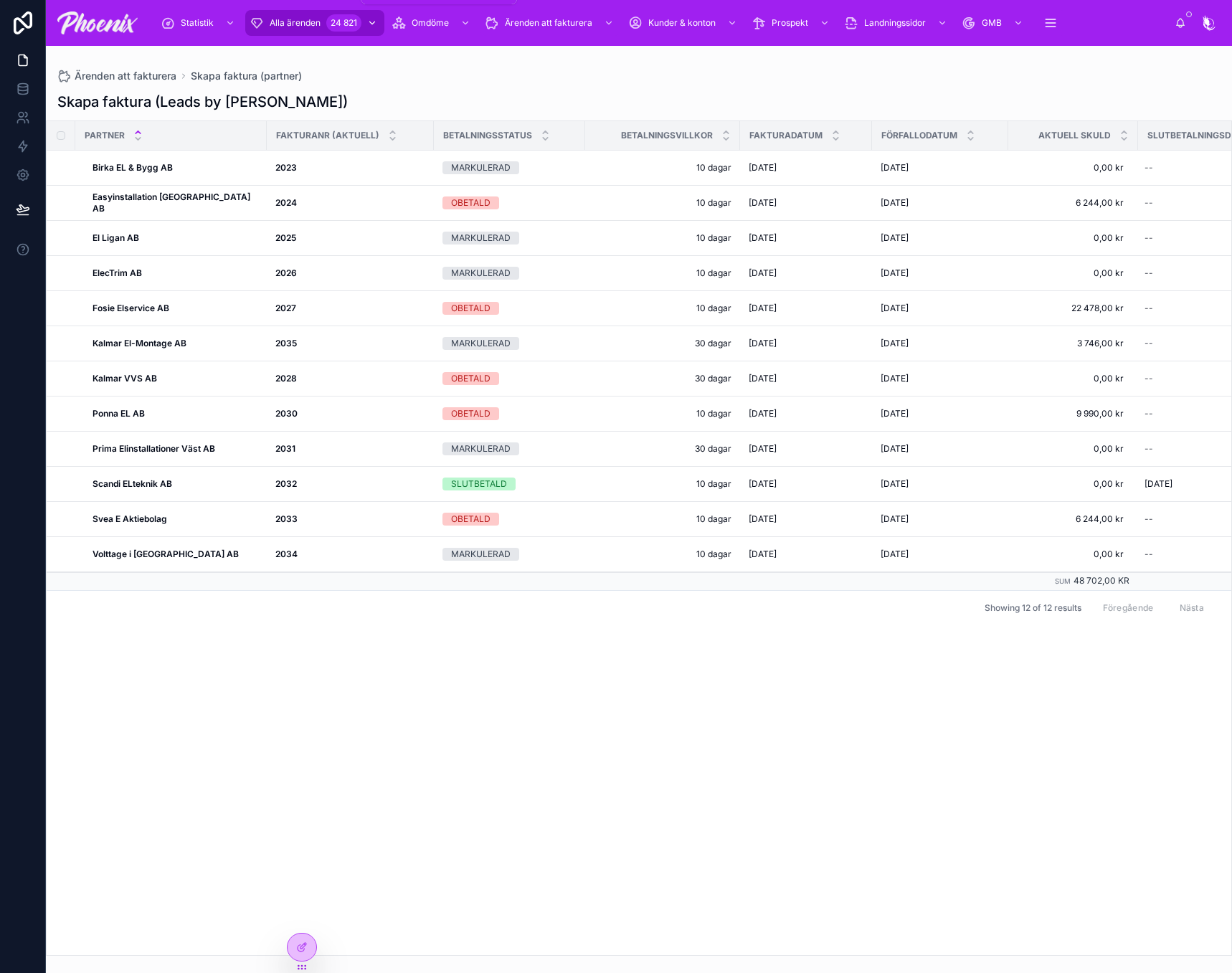
click at [293, 28] on span "Alla ärenden" at bounding box center [295, 23] width 51 height 12
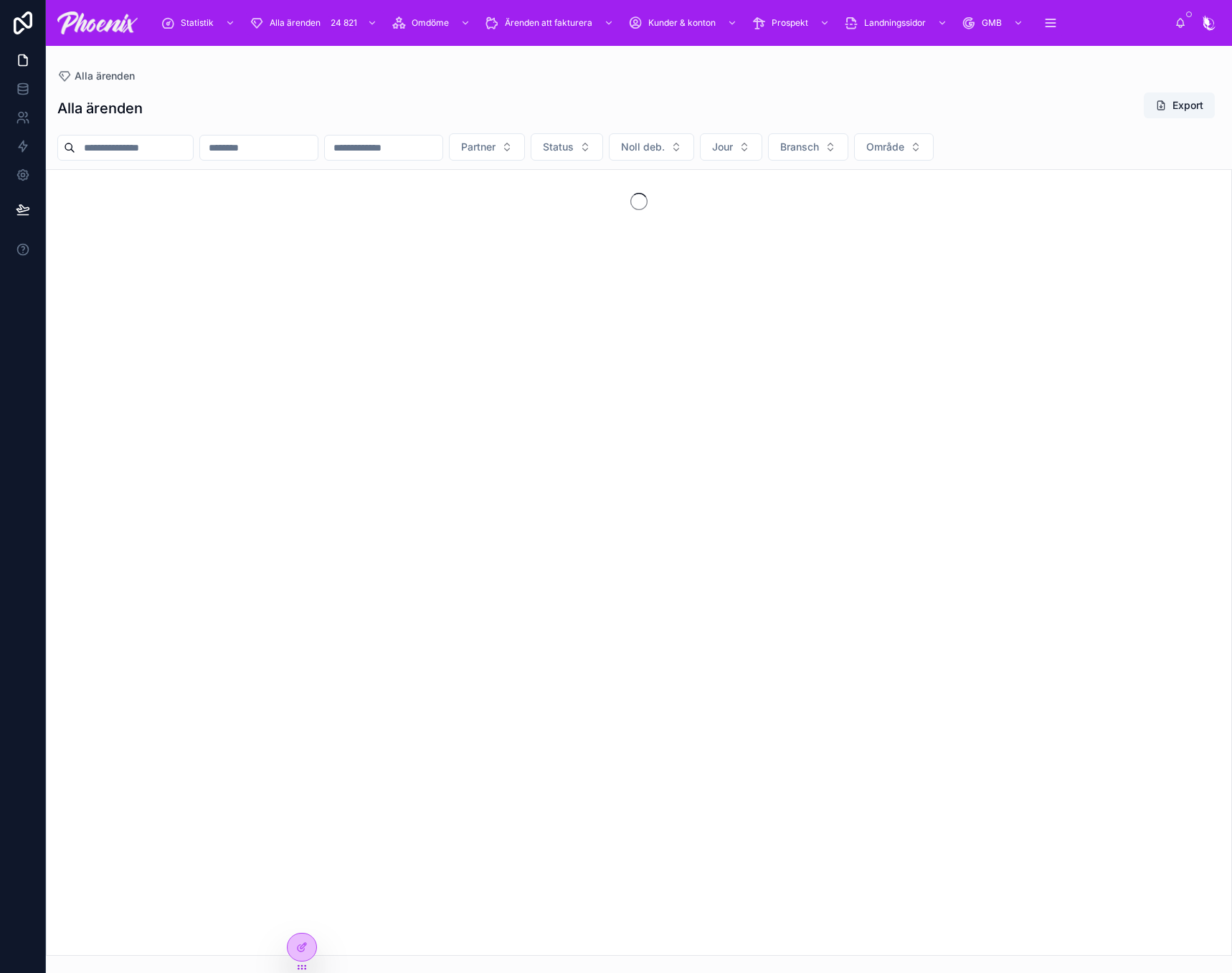
click at [135, 143] on input "text" at bounding box center [134, 147] width 117 height 20
paste input "*****"
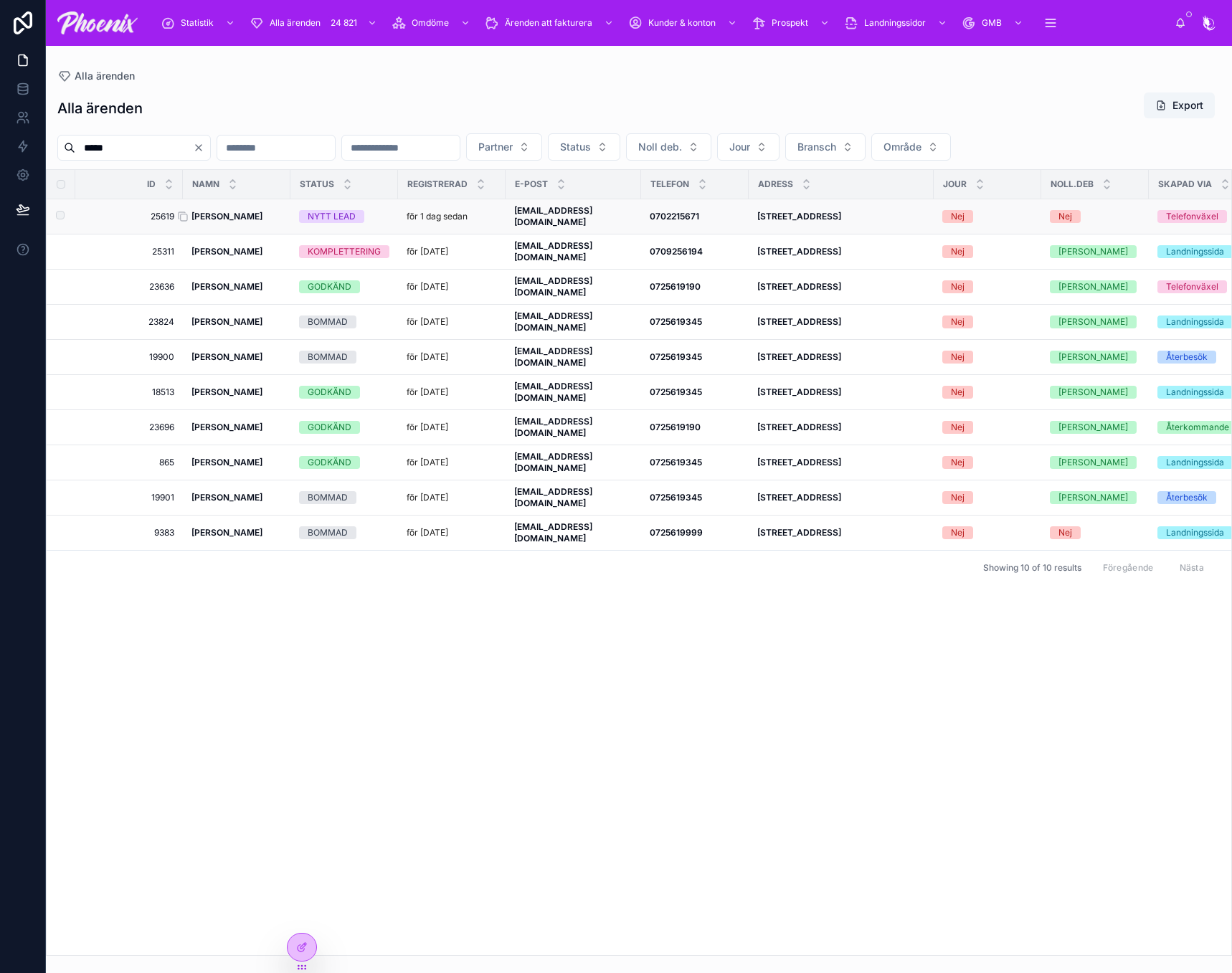
type input "*****"
click at [223, 217] on strong "[PERSON_NAME]" at bounding box center [226, 215] width 71 height 11
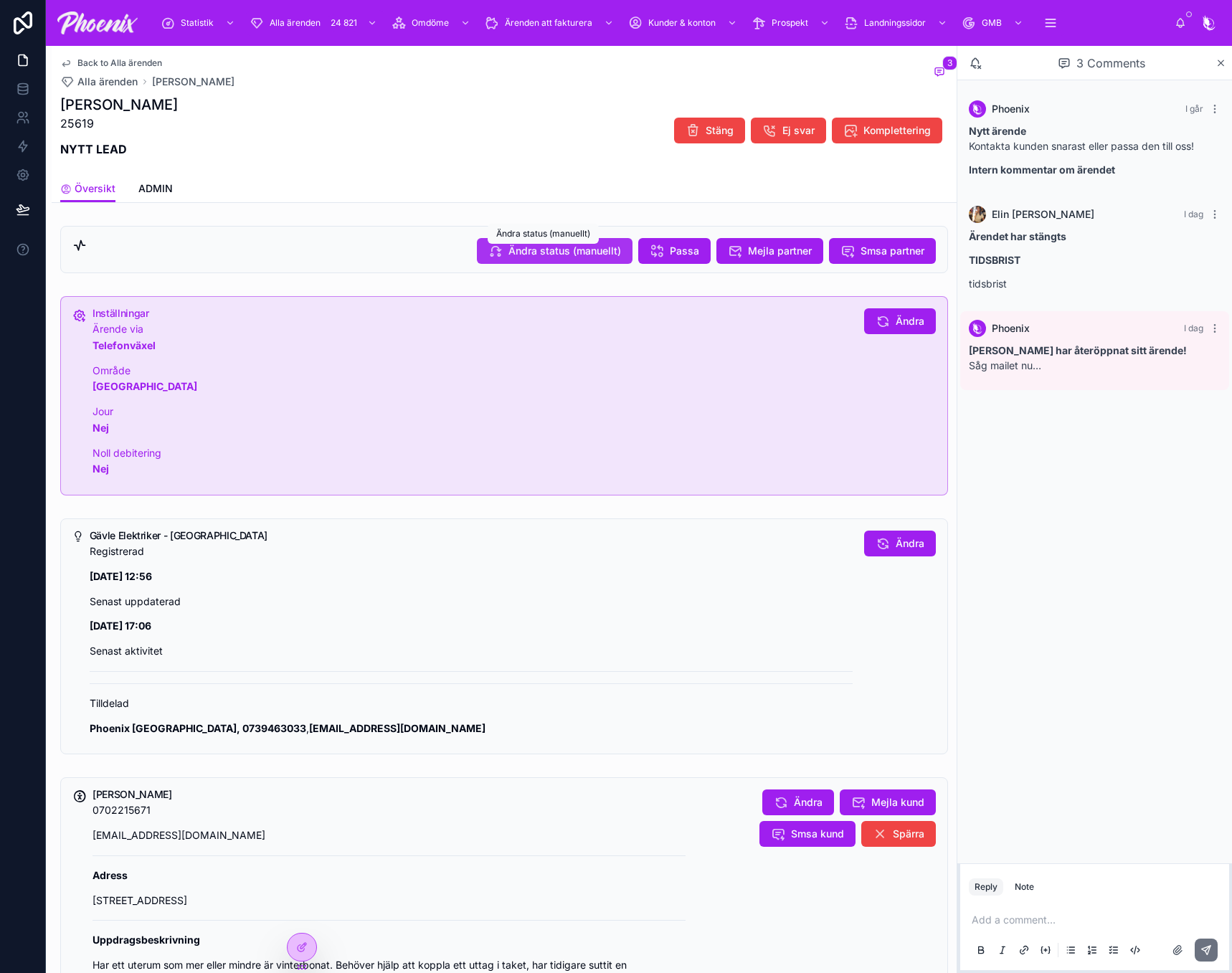
click at [525, 254] on span "Ändra status (manuellt)" at bounding box center [565, 250] width 113 height 15
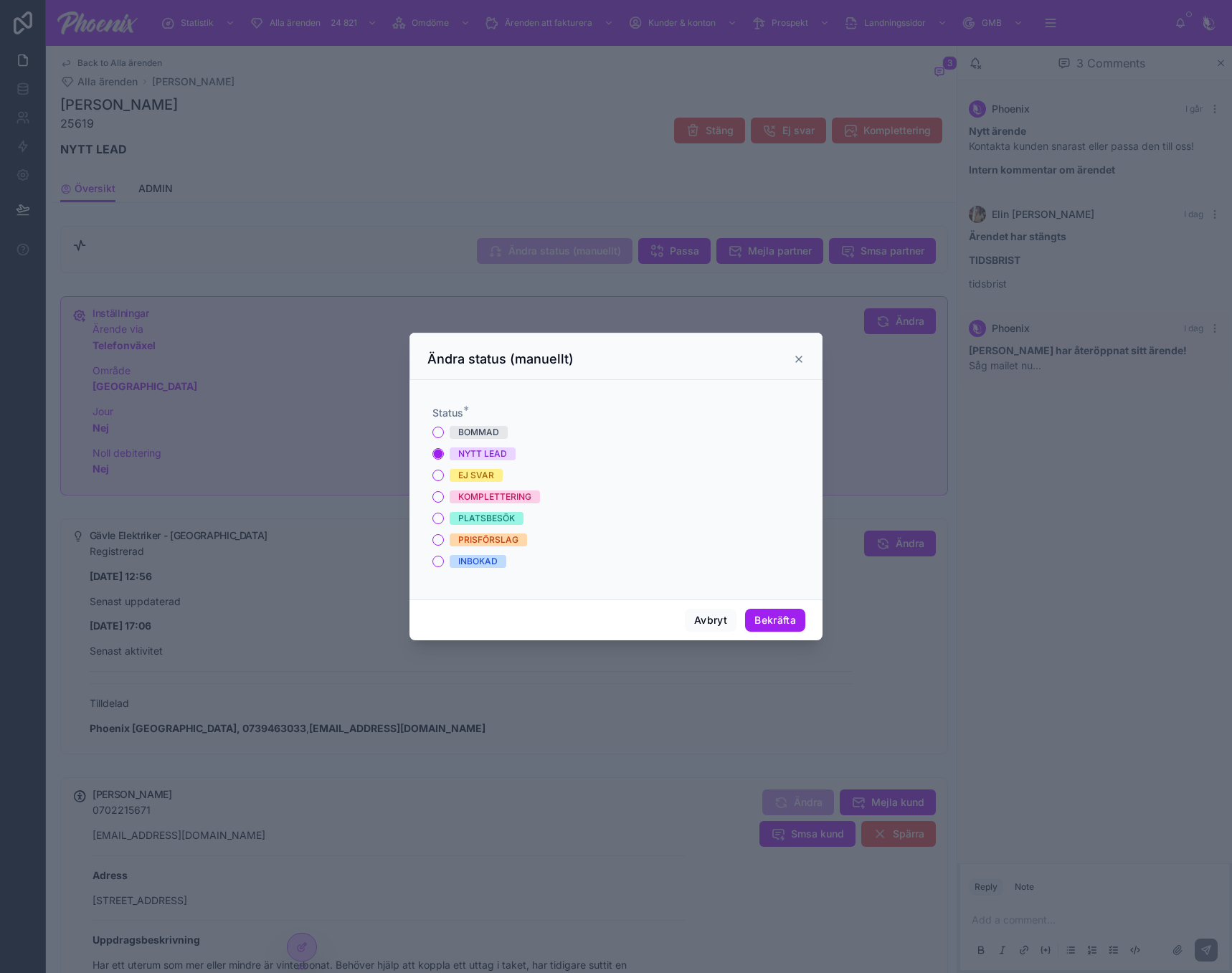
click at [480, 440] on div "BOMMAD NYTT LEAD EJ SVAR KOMPLETTERING PLATSBESÖK PRISFÖRSLAG INBOKAD" at bounding box center [616, 497] width 368 height 142
click at [483, 430] on div "BOMMAD" at bounding box center [479, 432] width 41 height 13
click at [444, 430] on button "BOMMAD" at bounding box center [438, 433] width 12 height 12
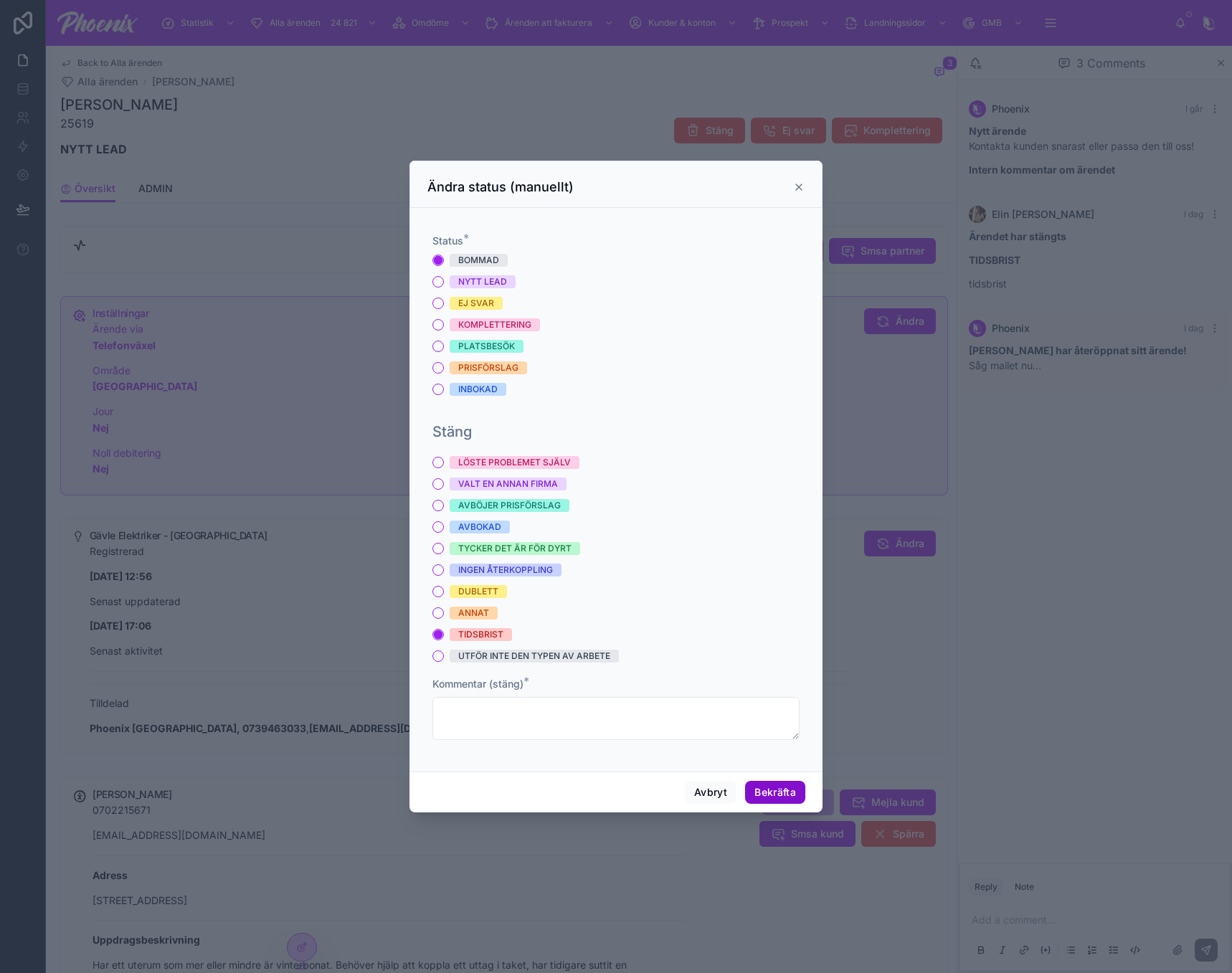
drag, startPoint x: 797, startPoint y: 798, endPoint x: 875, endPoint y: 795, distance: 78.1
click at [802, 797] on button "Bekräfta" at bounding box center [775, 793] width 60 height 23
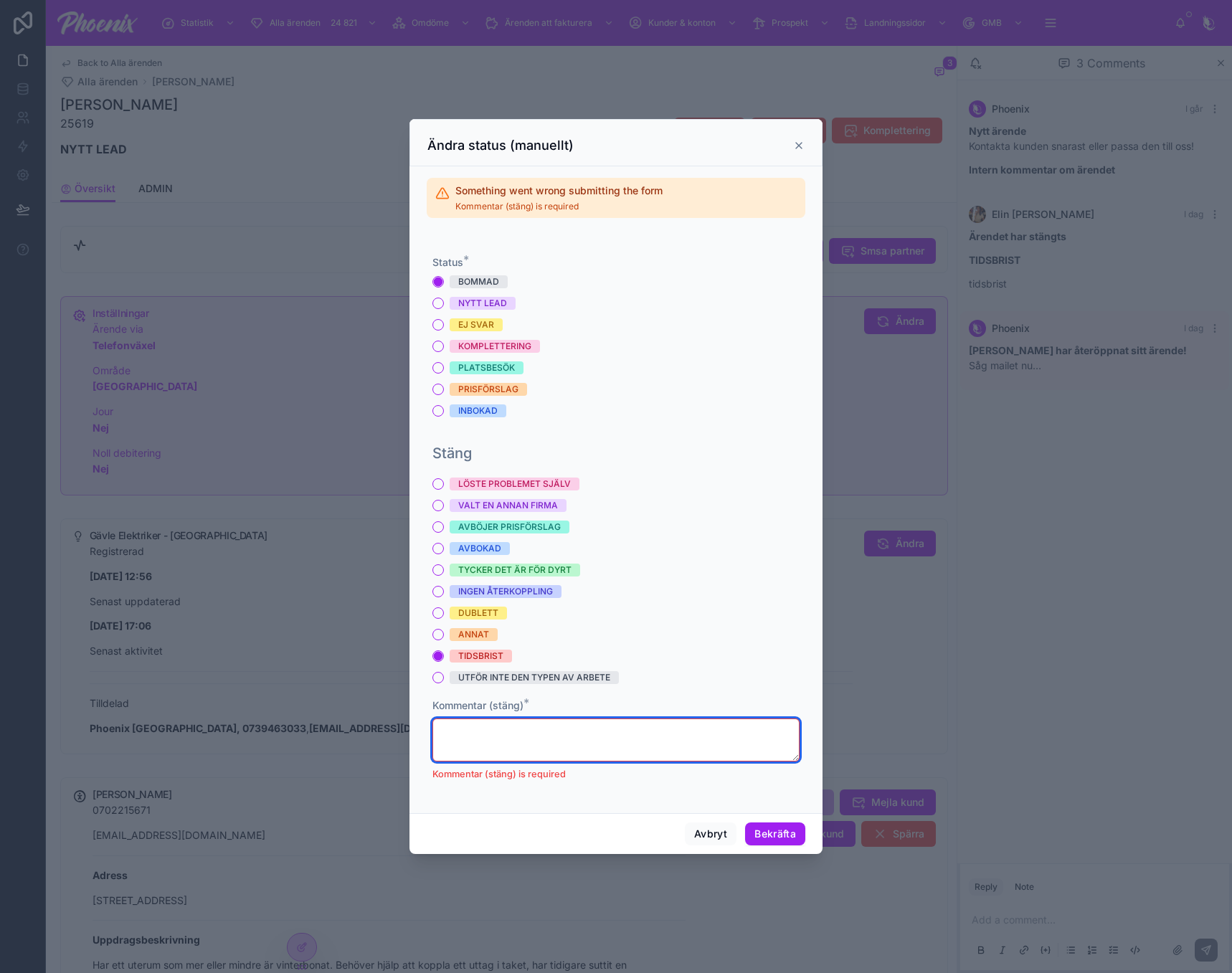
click at [637, 733] on textarea at bounding box center [616, 740] width 368 height 43
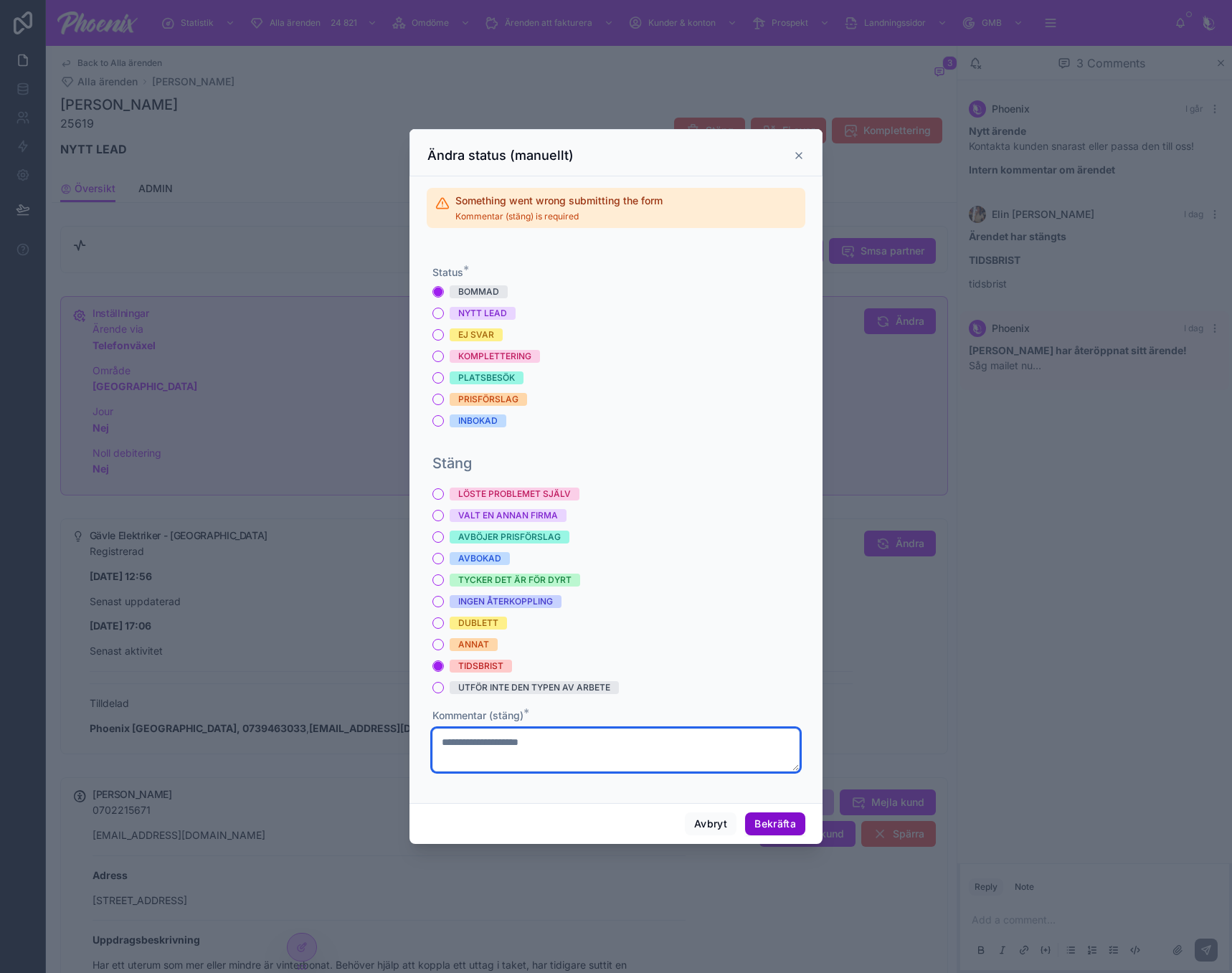
type textarea "**********"
drag, startPoint x: 745, startPoint y: 821, endPoint x: 755, endPoint y: 824, distance: 10.4
click at [751, 823] on div "Avbryt Bekräfta" at bounding box center [616, 824] width 413 height 41
drag, startPoint x: 762, startPoint y: 825, endPoint x: 815, endPoint y: 821, distance: 53.2
click at [762, 825] on button "Bekräfta" at bounding box center [775, 825] width 60 height 23
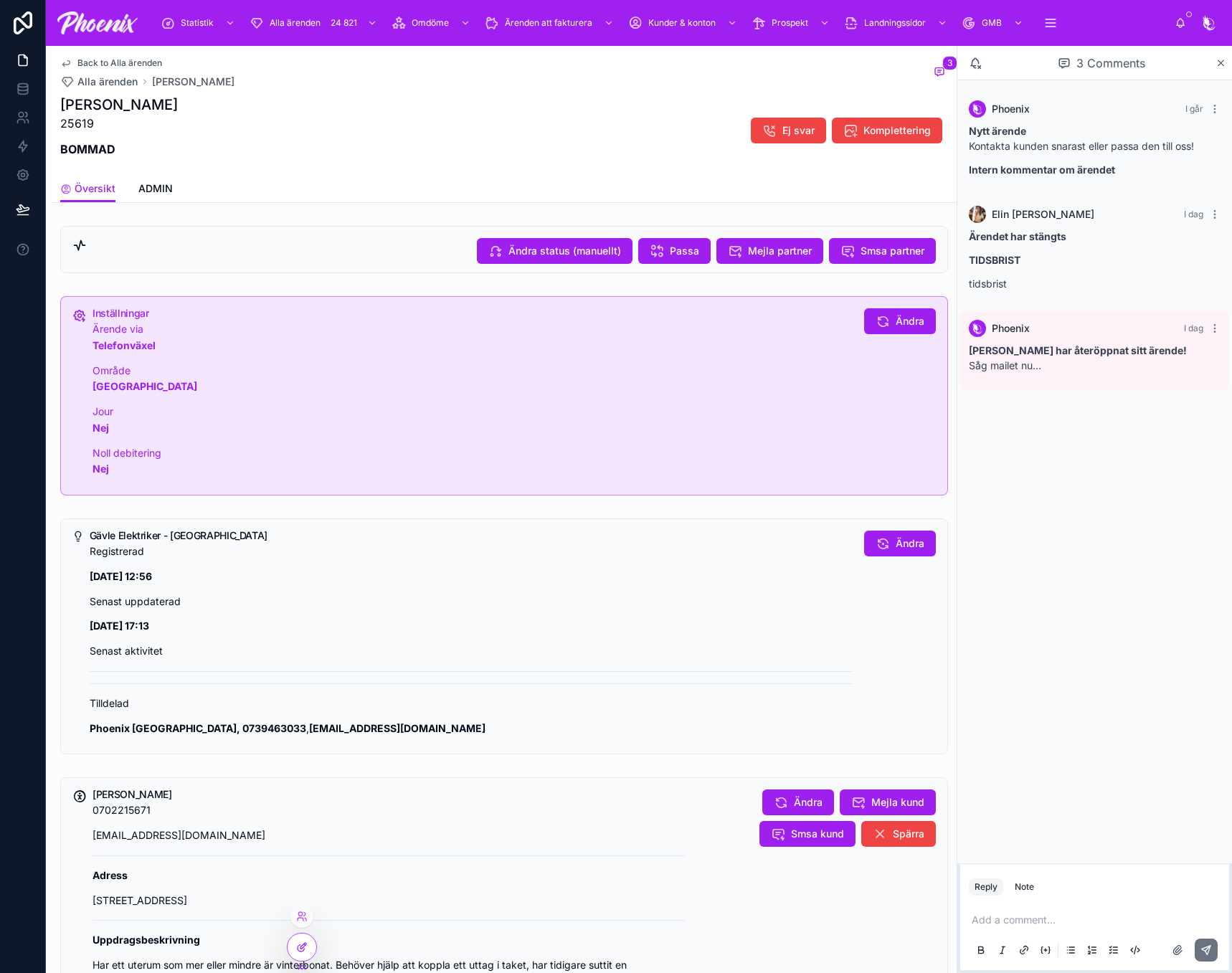
click at [296, 937] on div at bounding box center [303, 948] width 29 height 27
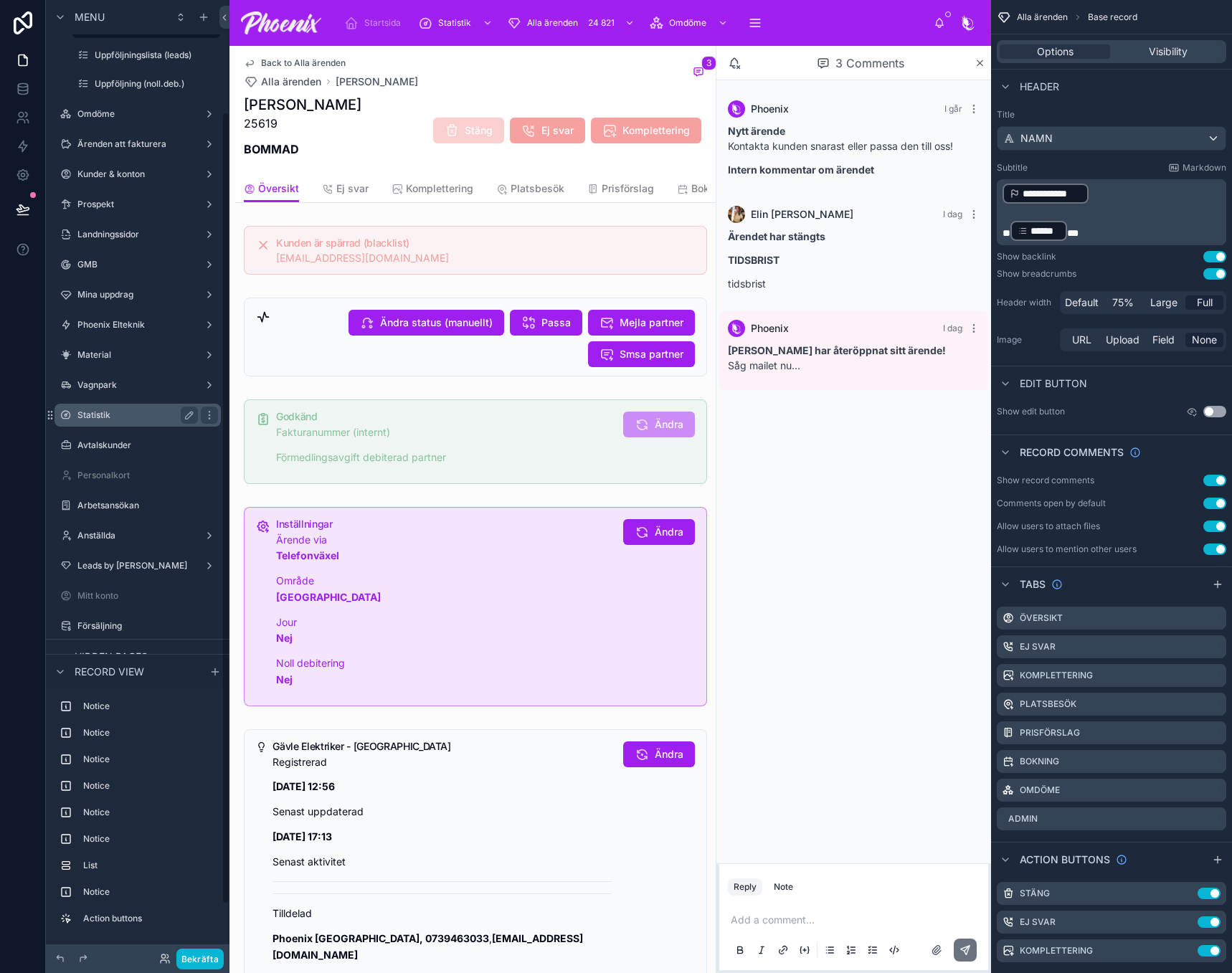
scroll to position [144, 0]
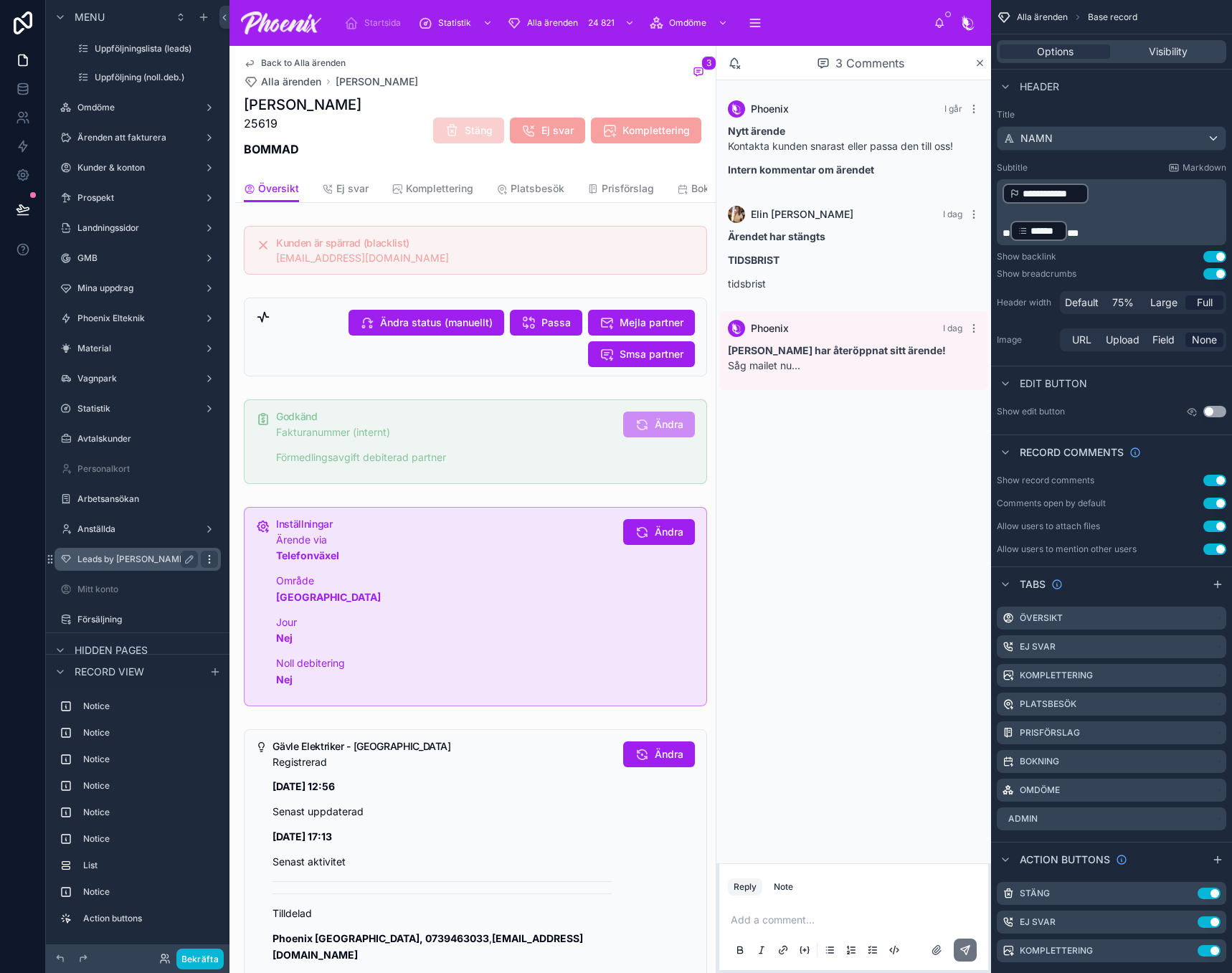
click at [210, 559] on icon "scrollable content" at bounding box center [209, 559] width 1 height 1
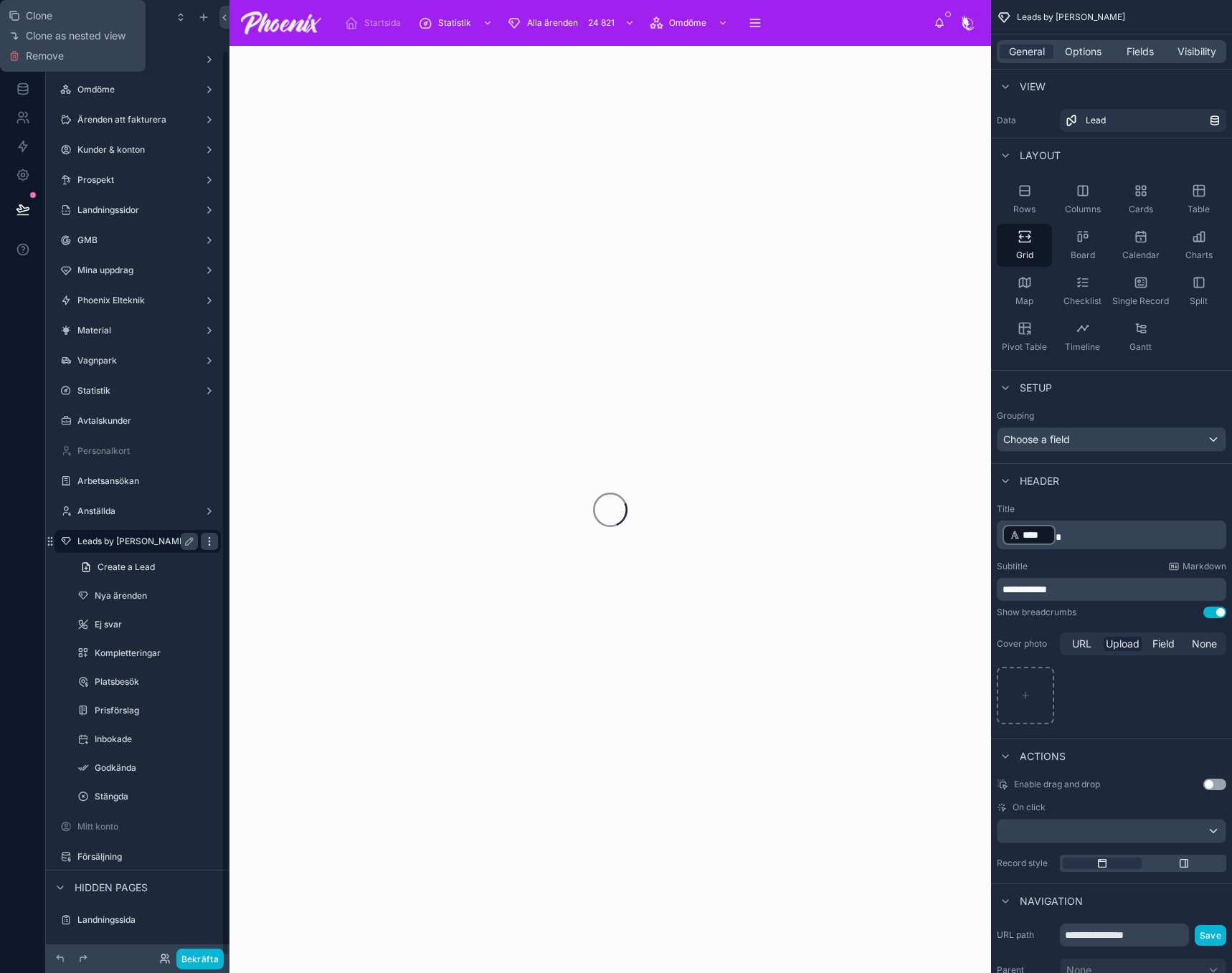
scroll to position [52, 0]
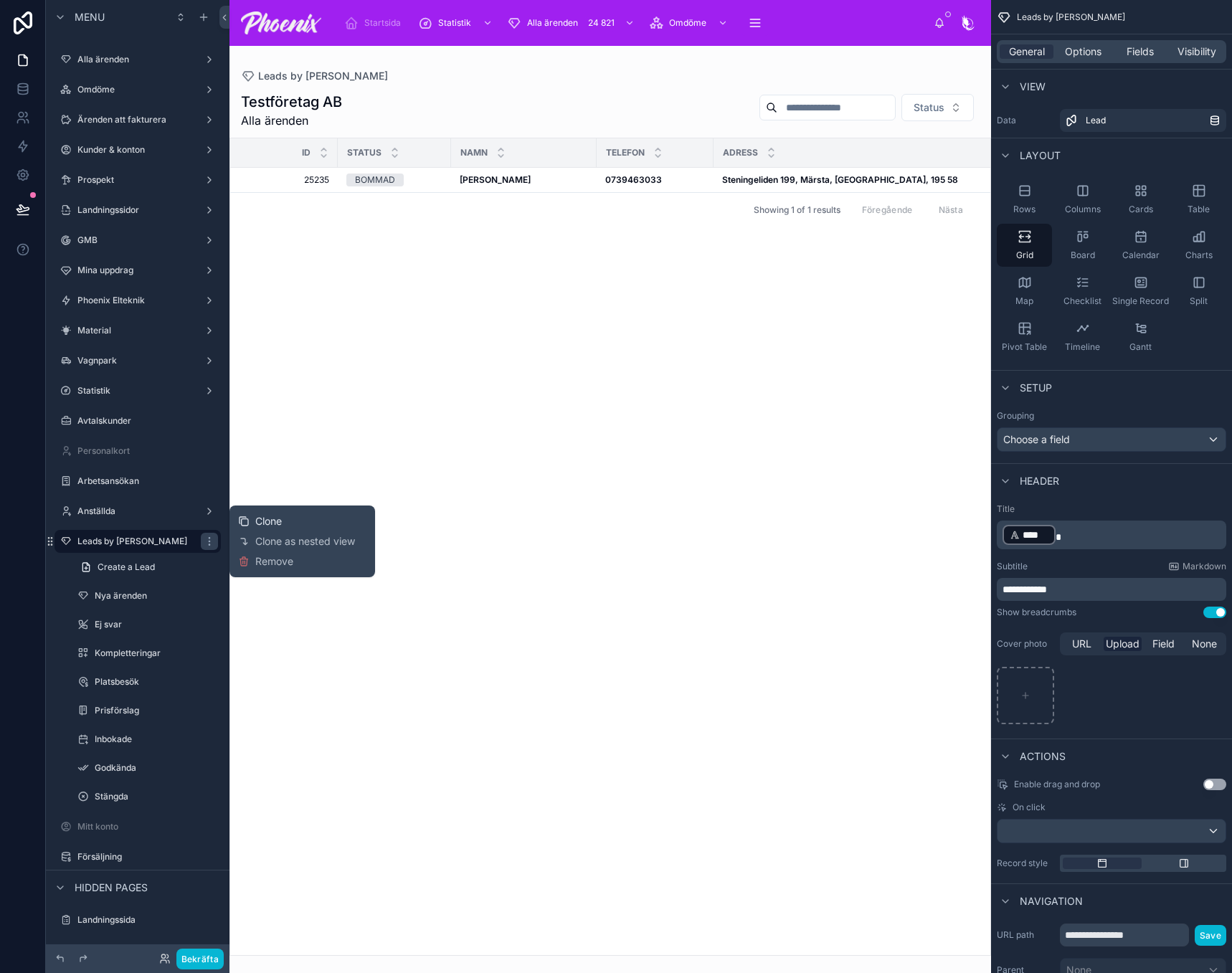
click at [276, 519] on span "Clone" at bounding box center [268, 521] width 26 height 15
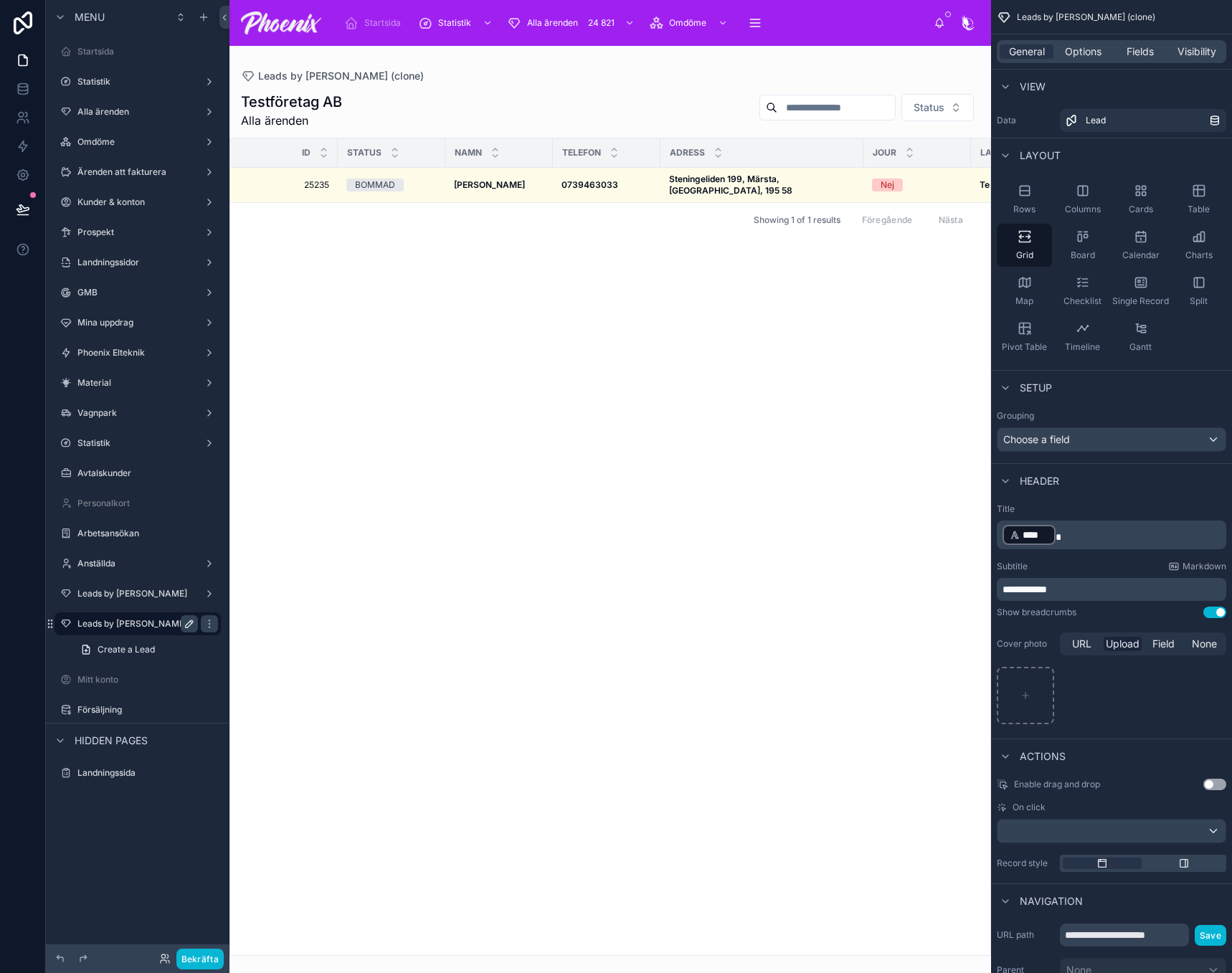
click at [191, 624] on icon "scrollable content" at bounding box center [189, 624] width 7 height 7
click at [152, 632] on input "**********" at bounding box center [126, 624] width 98 height 17
type input "*****"
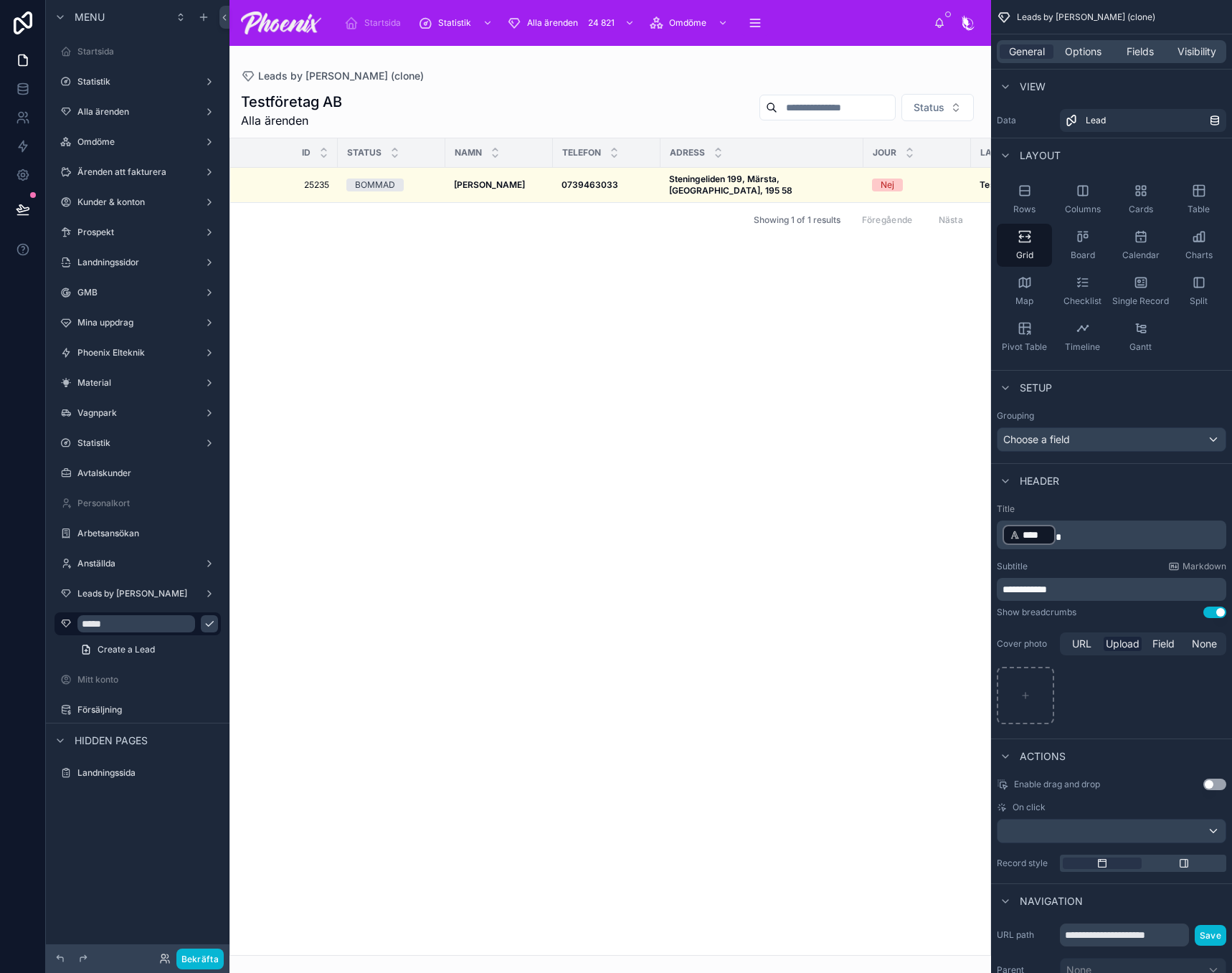
click at [204, 622] on icon "scrollable content" at bounding box center [210, 624] width 12 height 12
click at [118, 621] on label "Leads" at bounding box center [135, 624] width 114 height 12
click at [117, 621] on label "Leads" at bounding box center [135, 624] width 114 height 12
click at [115, 592] on label "Leads by [PERSON_NAME]" at bounding box center [135, 594] width 114 height 12
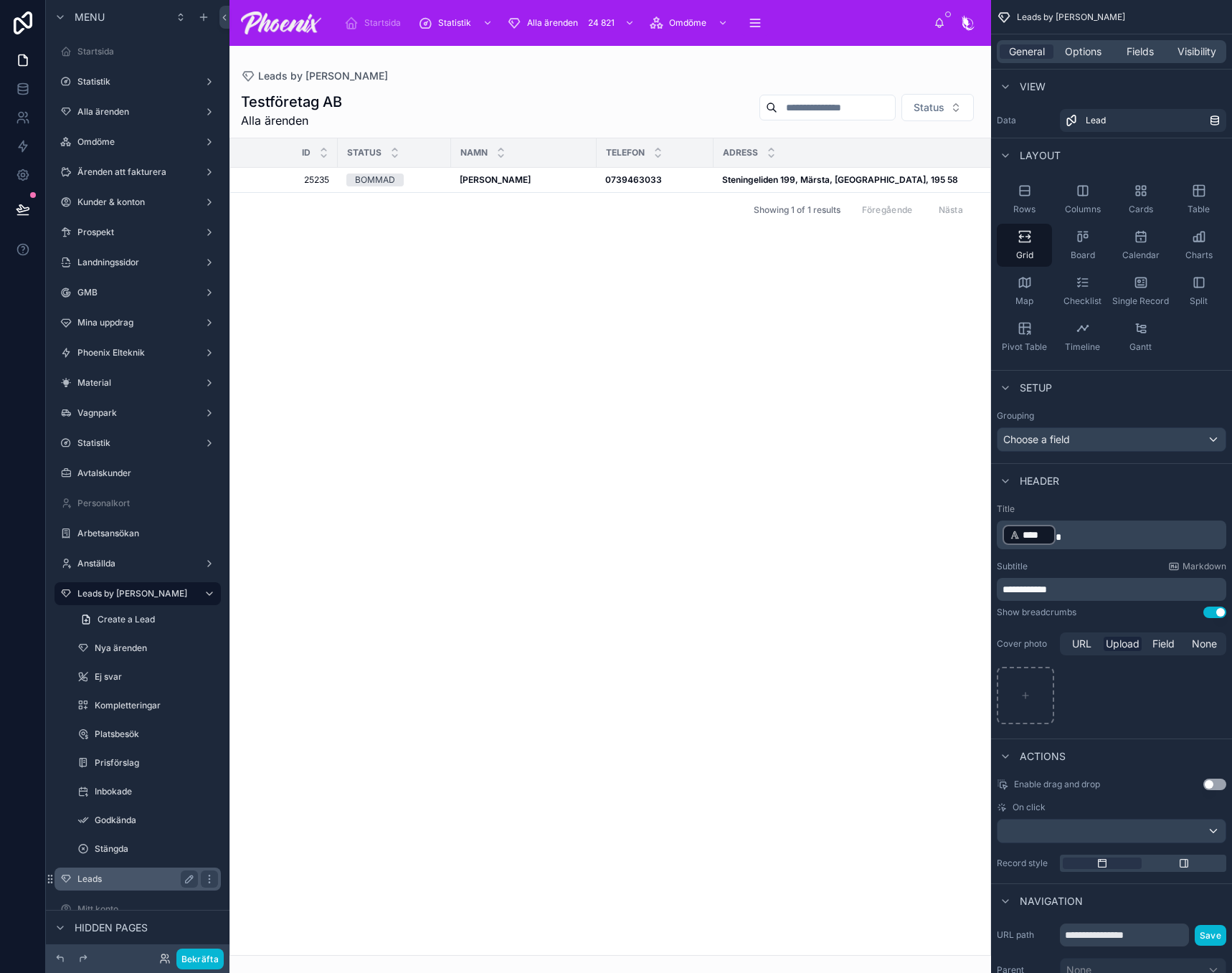
click at [112, 869] on div "Leads" at bounding box center [138, 880] width 161 height 23
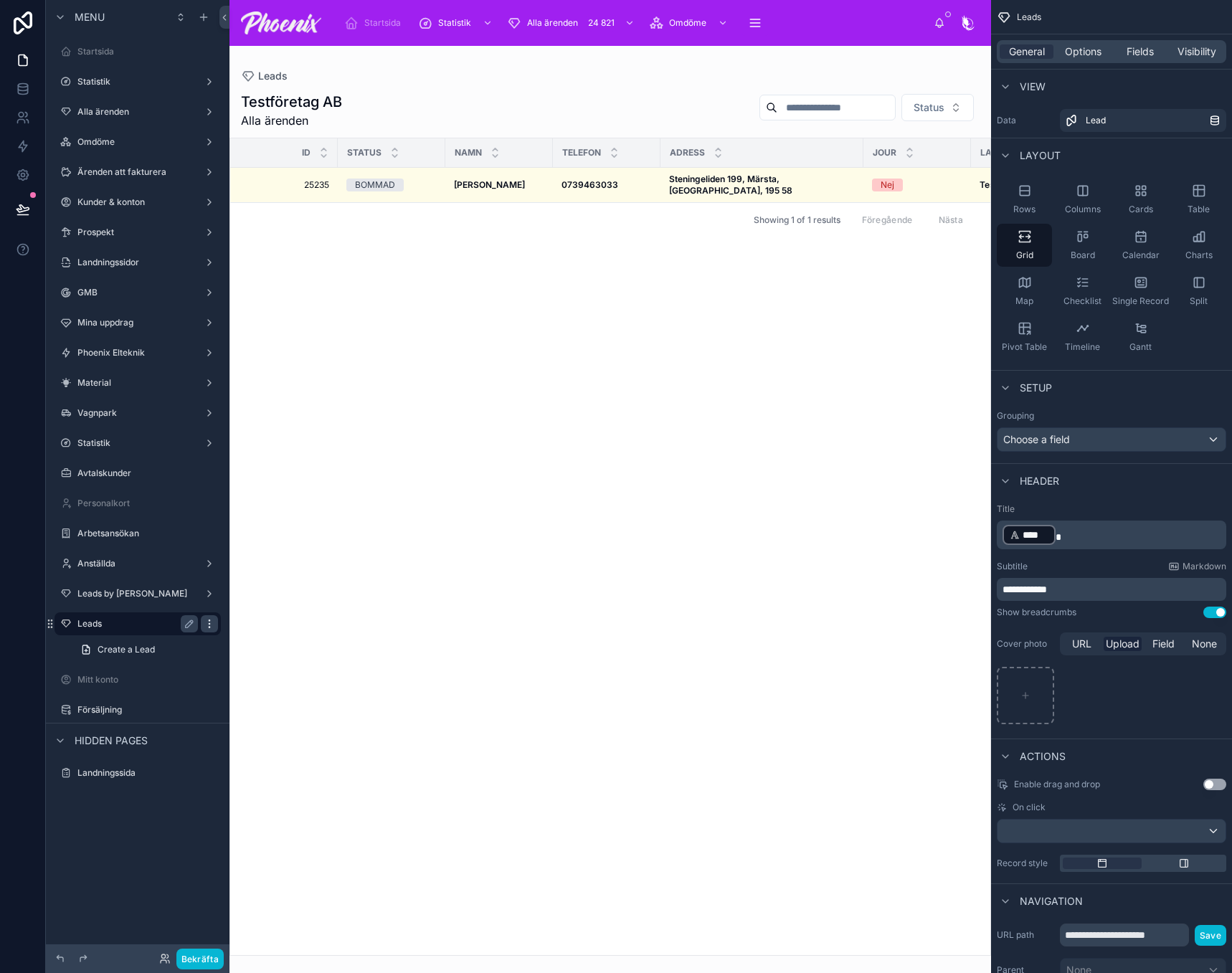
click at [208, 627] on icon "scrollable content" at bounding box center [210, 624] width 12 height 12
click at [1199, 57] on span "Visibility" at bounding box center [1197, 51] width 39 height 15
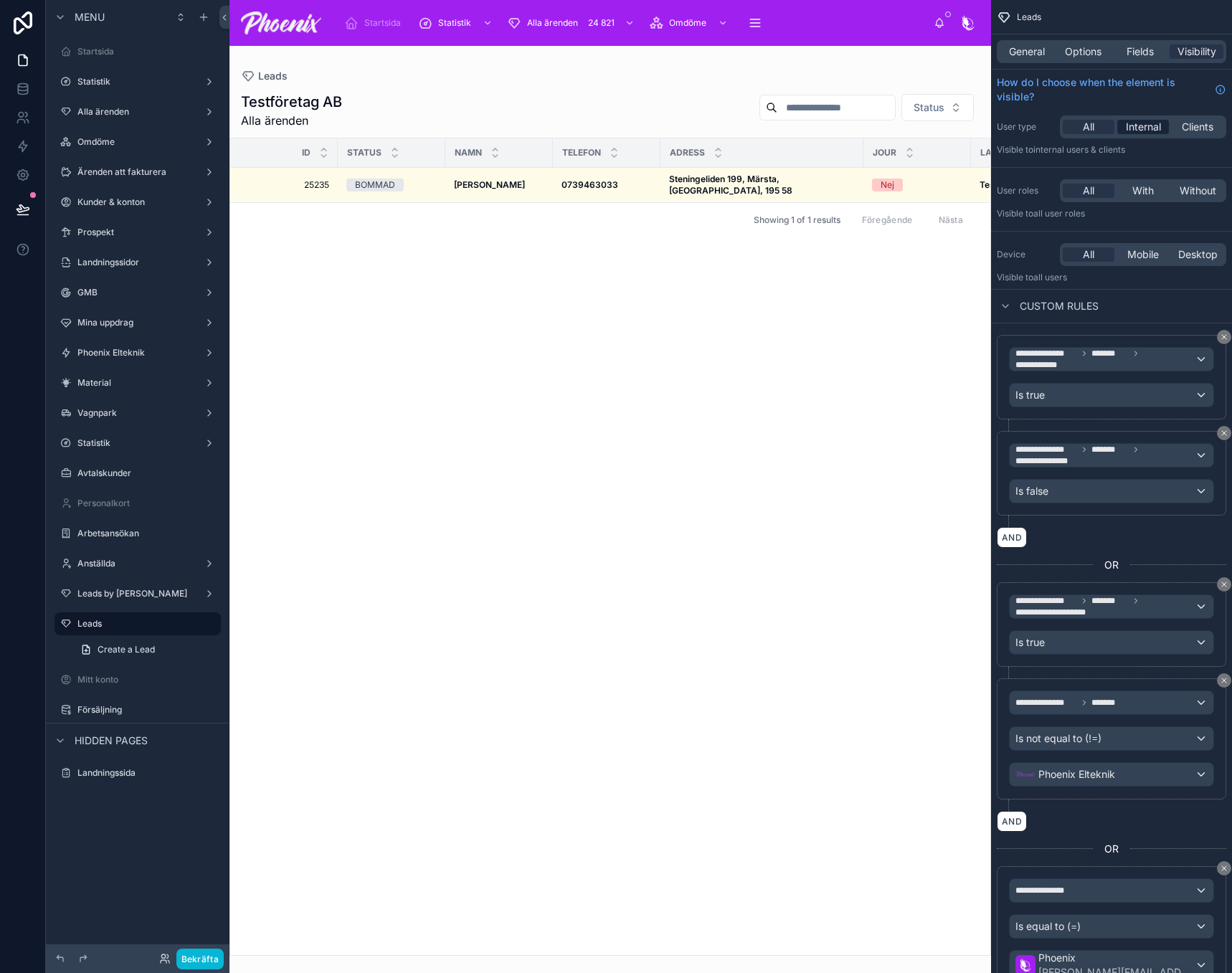
click at [1155, 119] on span "Internal" at bounding box center [1144, 126] width 35 height 15
click at [209, 957] on button "Bekräfta" at bounding box center [200, 958] width 48 height 20
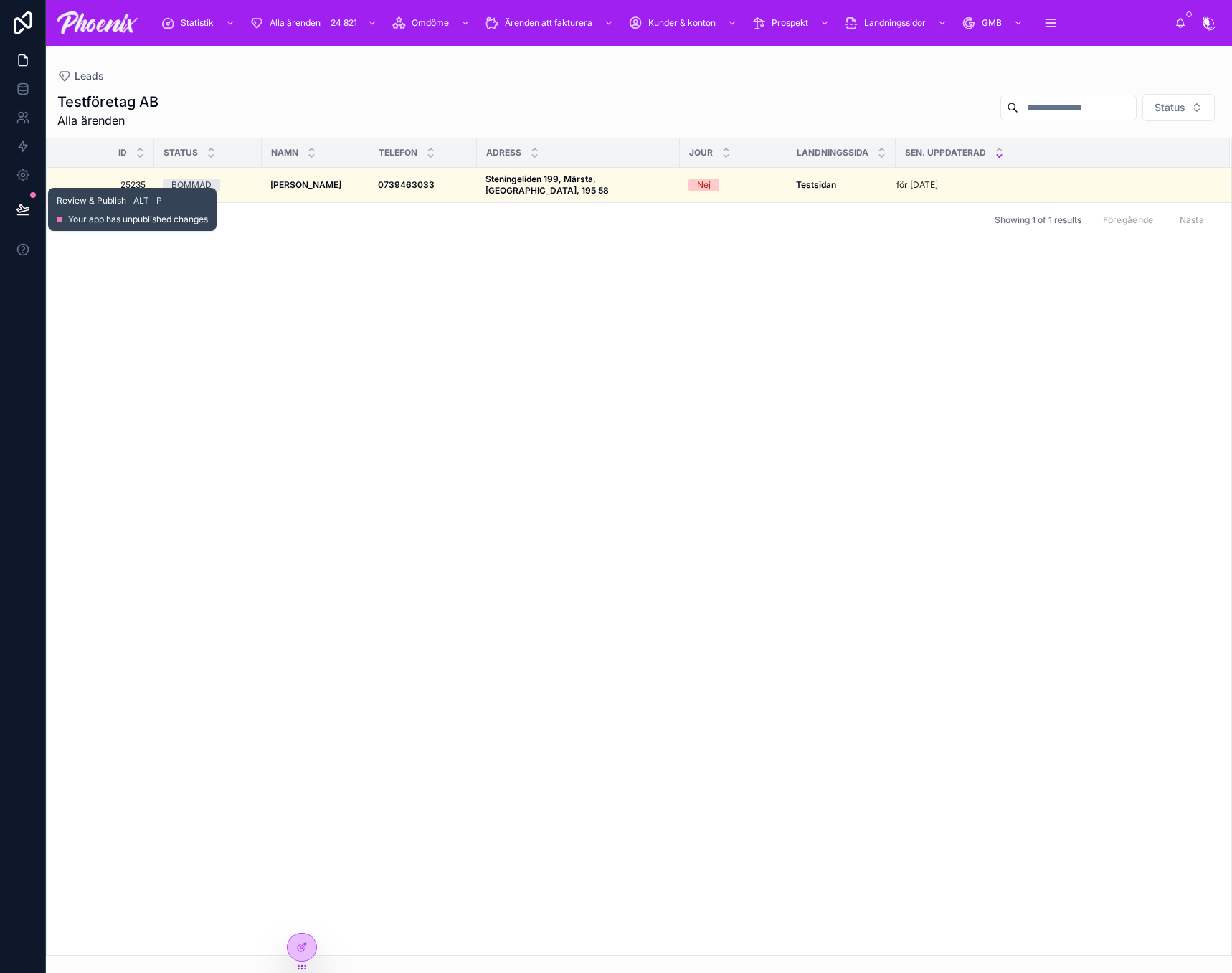
click at [20, 205] on icon at bounding box center [22, 208] width 13 height 7
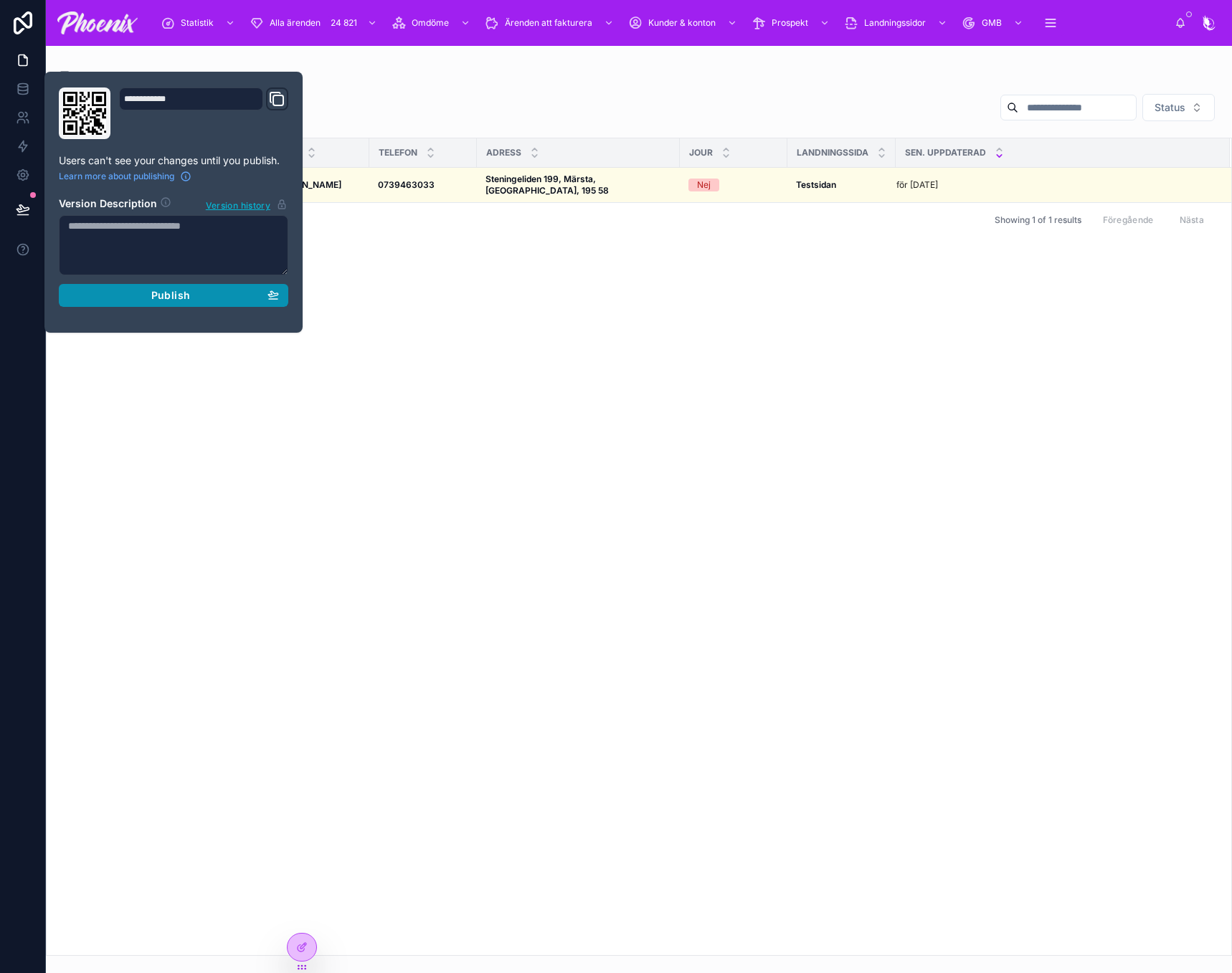
click at [173, 297] on span "Publish" at bounding box center [171, 295] width 39 height 13
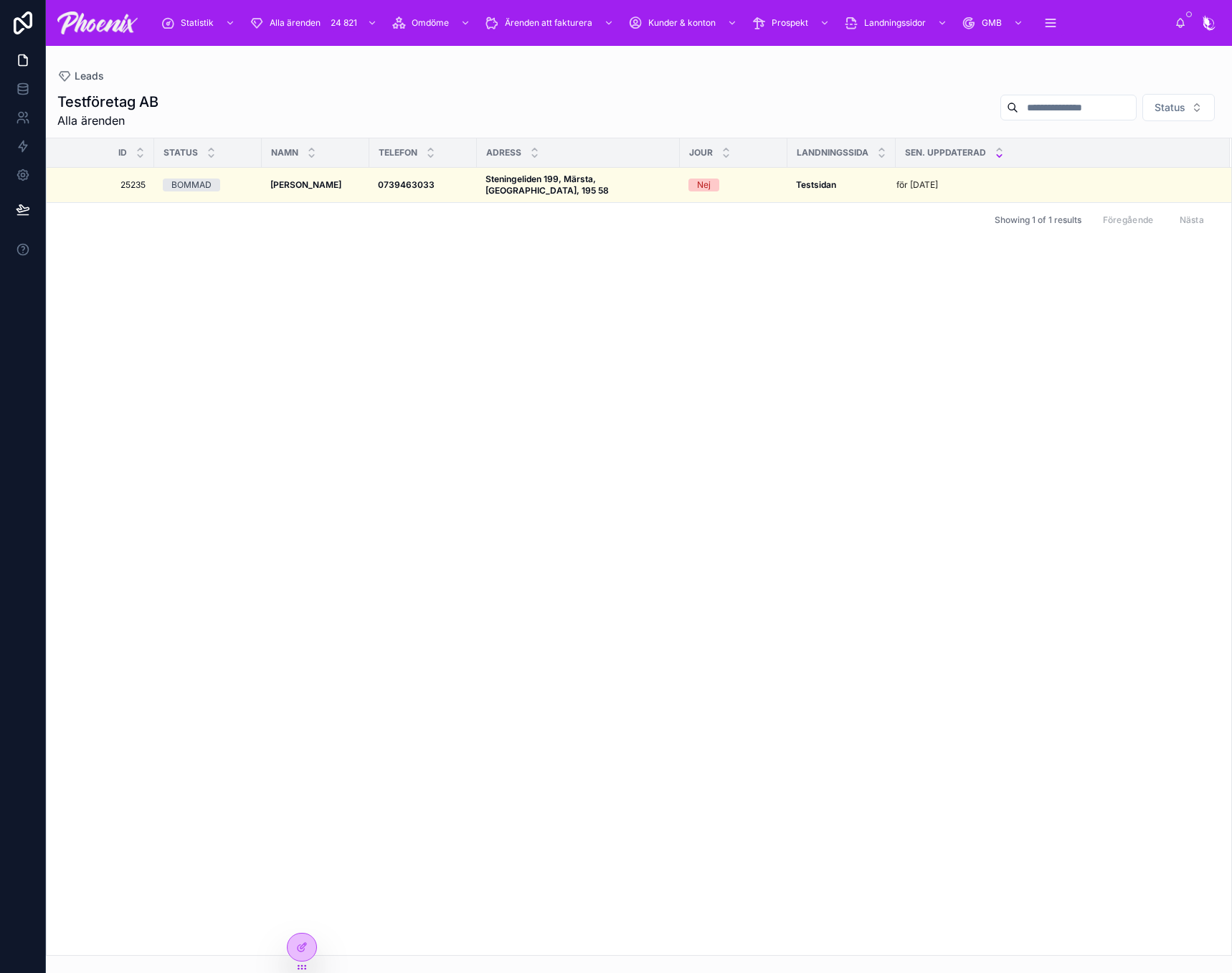
click at [748, 568] on div "ID Status NAMN TELEFON ADRESS JOUR LANDNINGSSIDA sen. uppdaterad 25235 25235 BO…" at bounding box center [639, 547] width 1185 height 817
click at [312, 944] on div at bounding box center [303, 948] width 29 height 27
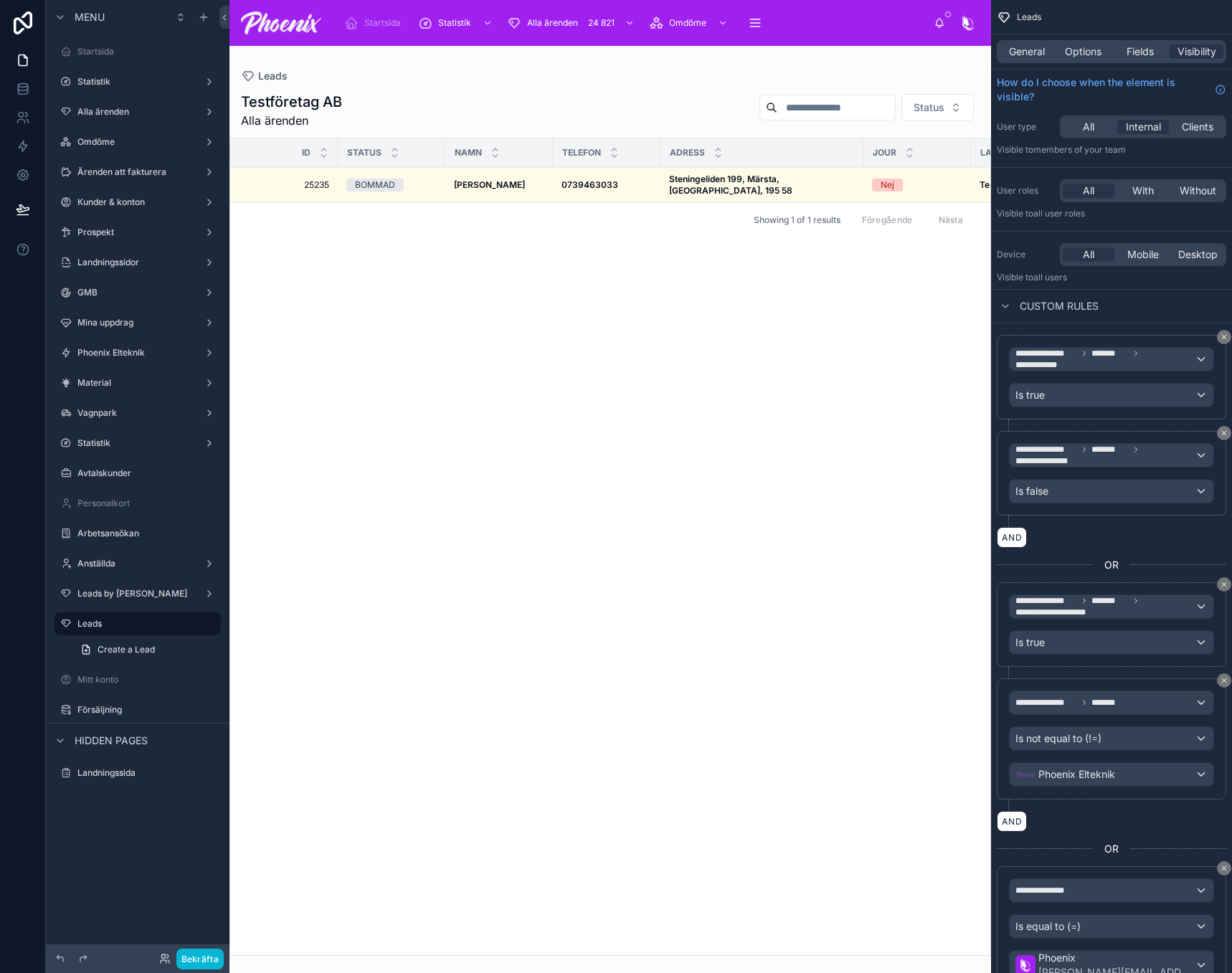
click at [451, 249] on div at bounding box center [610, 509] width 762 height 927
click at [1045, 60] on div "General Options Fields Visibility" at bounding box center [1112, 51] width 230 height 23
click at [1067, 54] on span "Options" at bounding box center [1084, 51] width 37 height 15
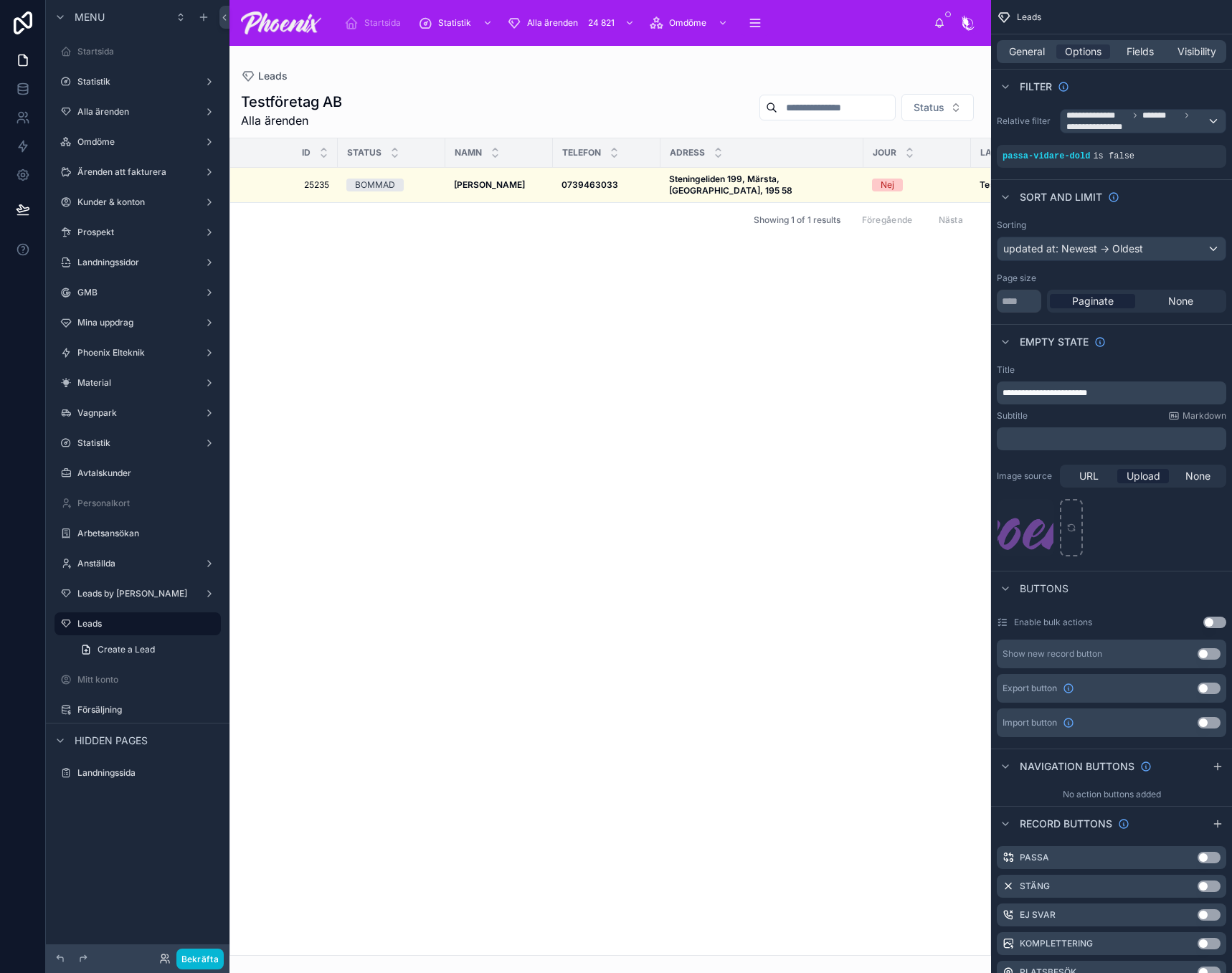
click at [618, 359] on div "ID Status NAMN TELEFON ADRESS JOUR LANDNINGSSIDA sen. uppdaterad 25235 25235 BO…" at bounding box center [610, 547] width 761 height 817
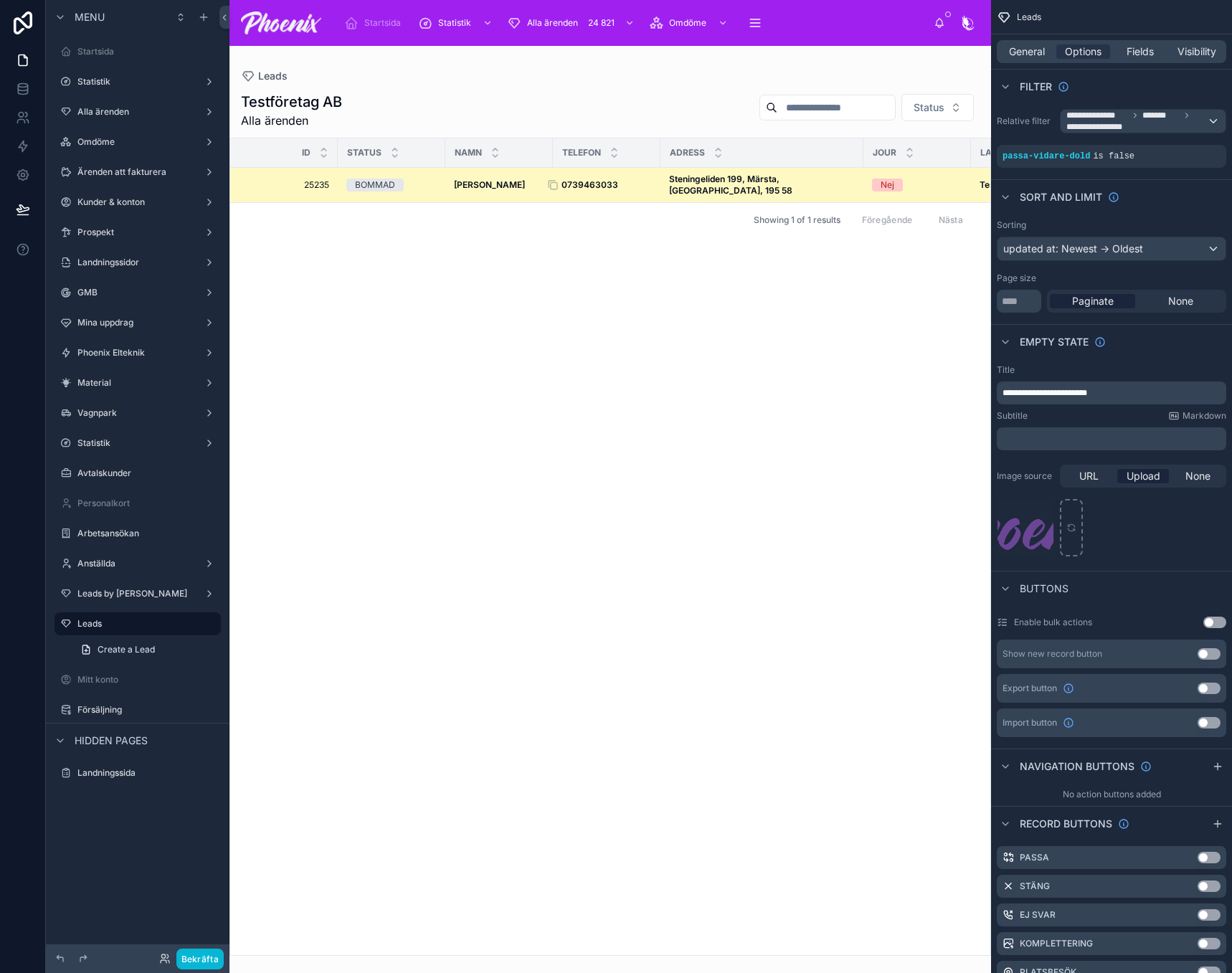
click at [588, 179] on strong "0739463033" at bounding box center [590, 184] width 56 height 11
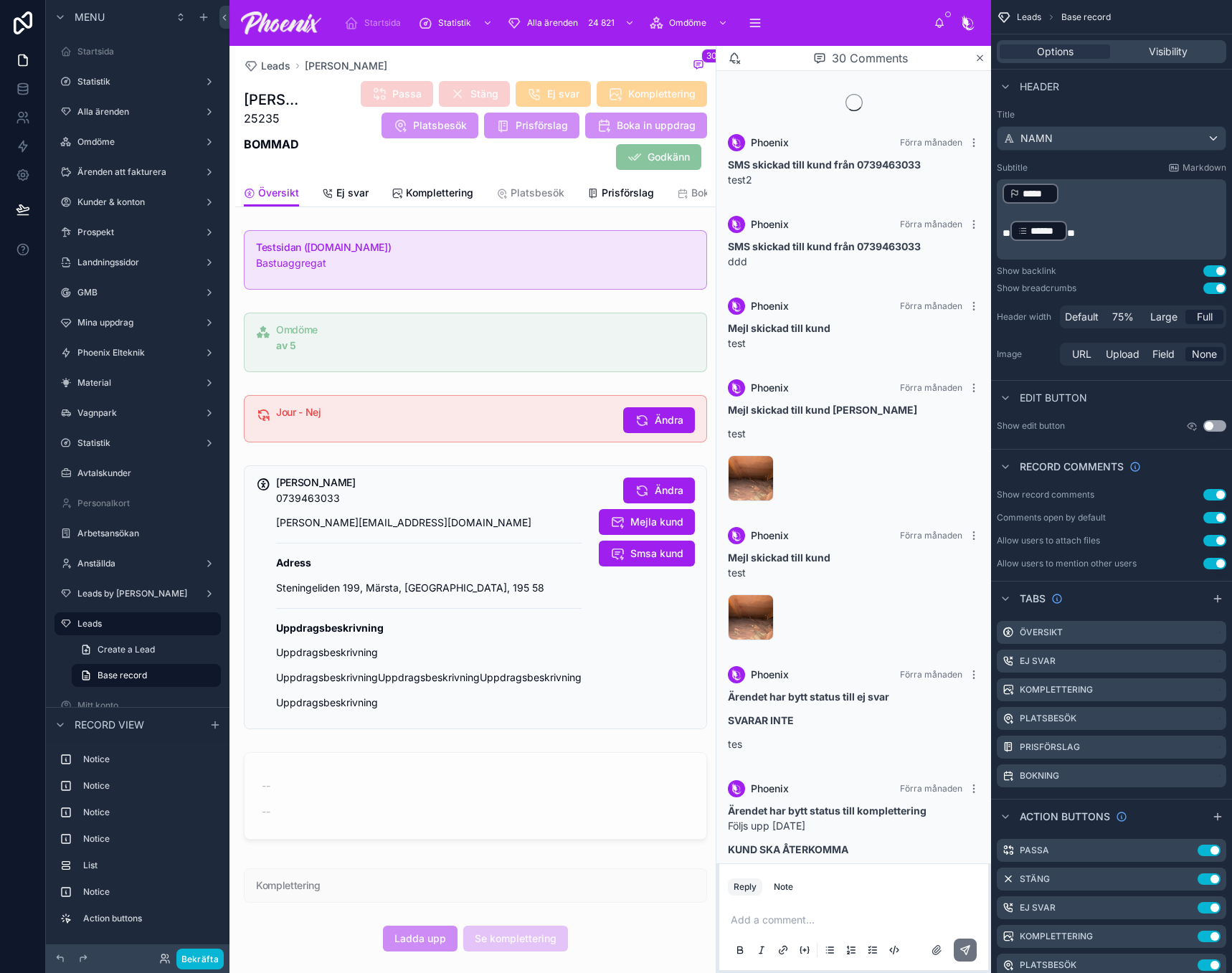
scroll to position [2174, 0]
